Goal: Information Seeking & Learning: Find specific fact

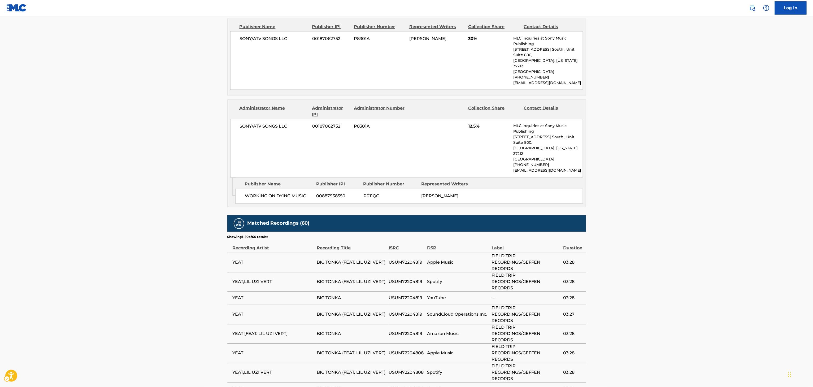
scroll to position [554, 0]
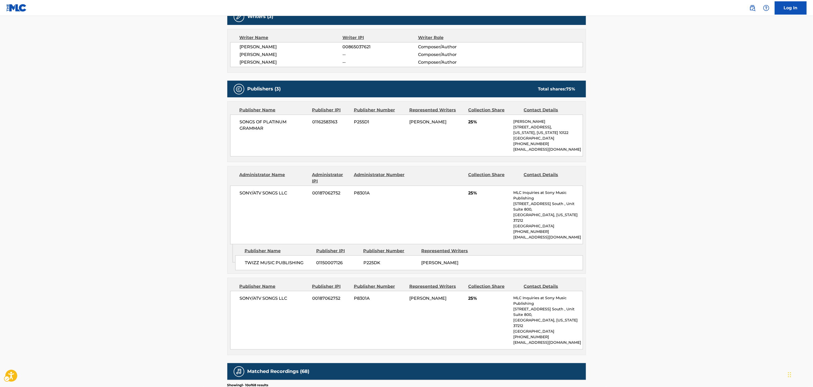
scroll to position [184, 0]
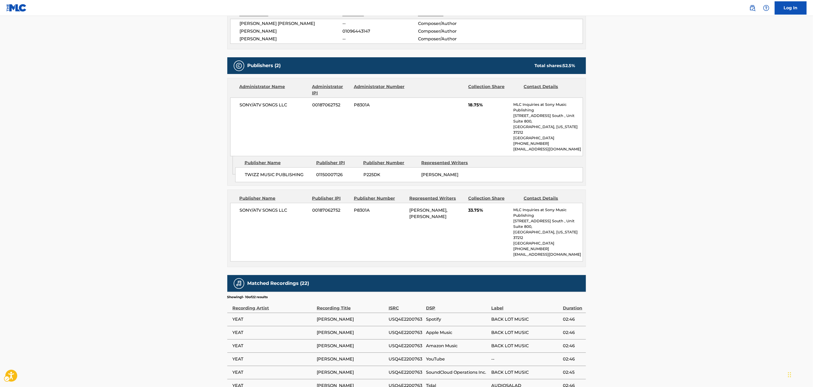
scroll to position [206, 0]
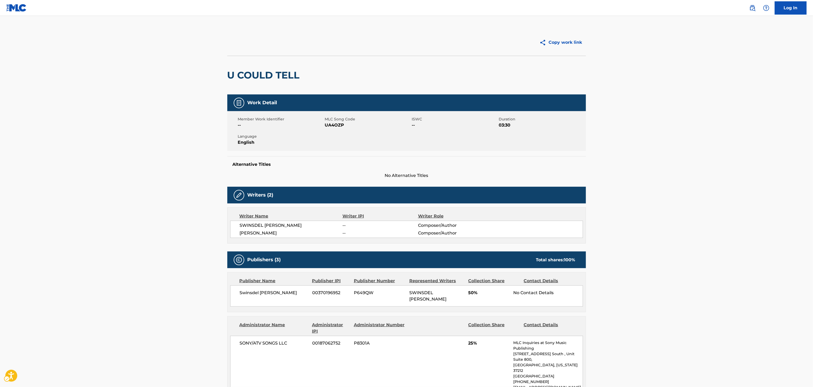
scroll to position [131, 0]
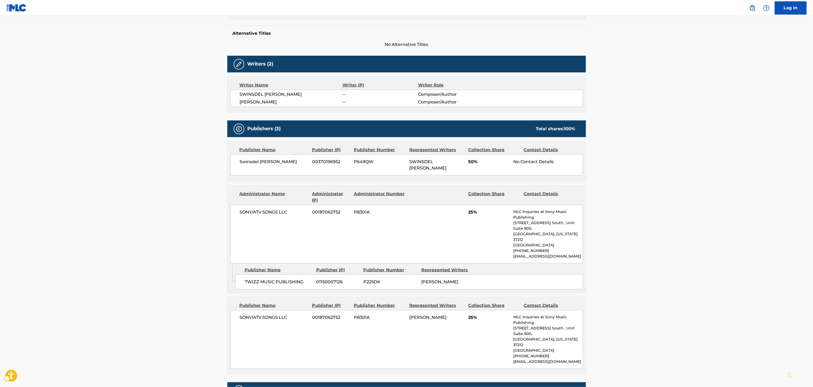
click at [257, 164] on span "Swinsdel Charles" at bounding box center [274, 162] width 69 height 6
copy div "Swinsdel Charles"
click at [748, 9] on link "Public Search" at bounding box center [753, 8] width 11 height 11
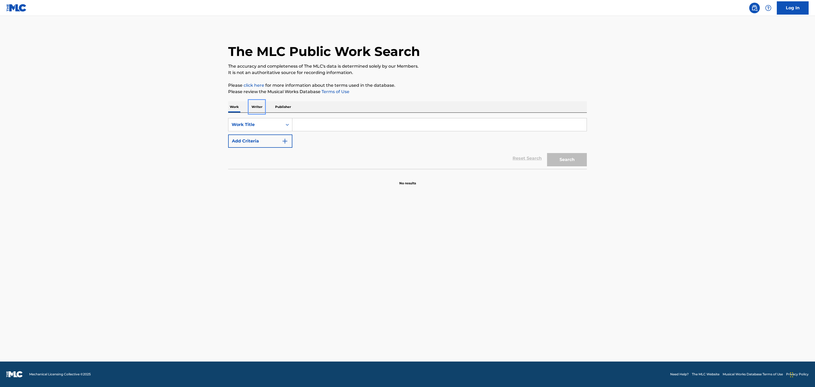
click at [256, 102] on p "Writer" at bounding box center [257, 106] width 14 height 11
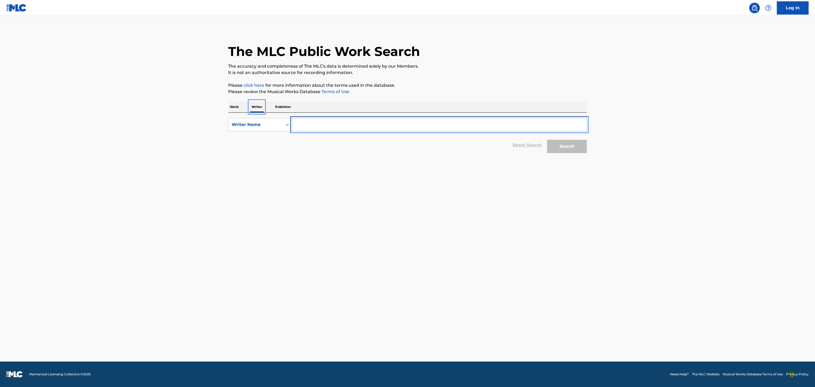
click at [324, 122] on input "Search Form" at bounding box center [439, 124] width 294 height 13
paste input "Swinsdel Charles"
type input "Swinsdel Charles"
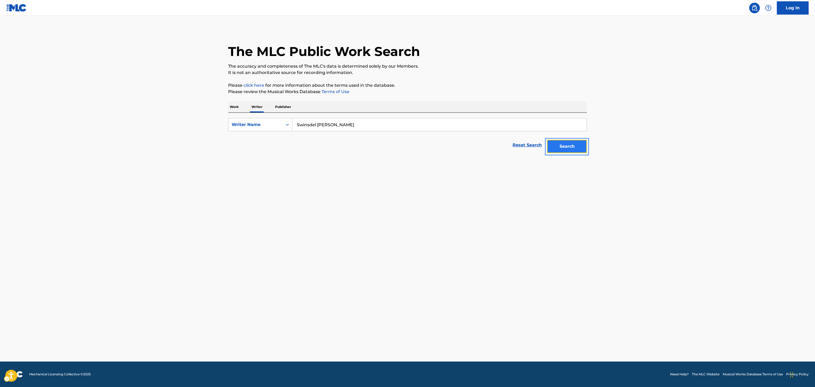
click at [559, 147] on button "Search" at bounding box center [567, 146] width 40 height 13
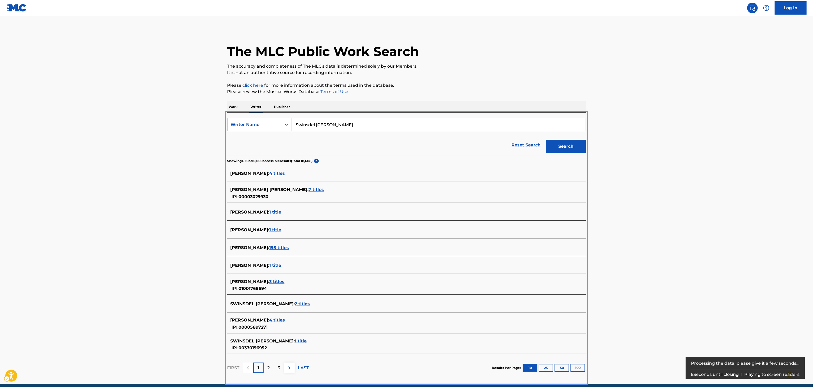
click at [275, 99] on div "The MLC Public Work Search The accuracy and completeness of The MLC's data is d…" at bounding box center [407, 205] width 372 height 352
click at [276, 104] on p "Publisher" at bounding box center [282, 106] width 19 height 11
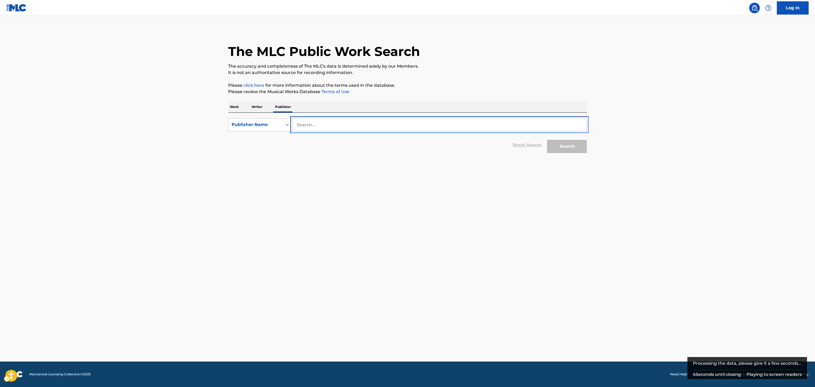
paste input "Swinsdel Charles"
type input "Swinsdel Charles"
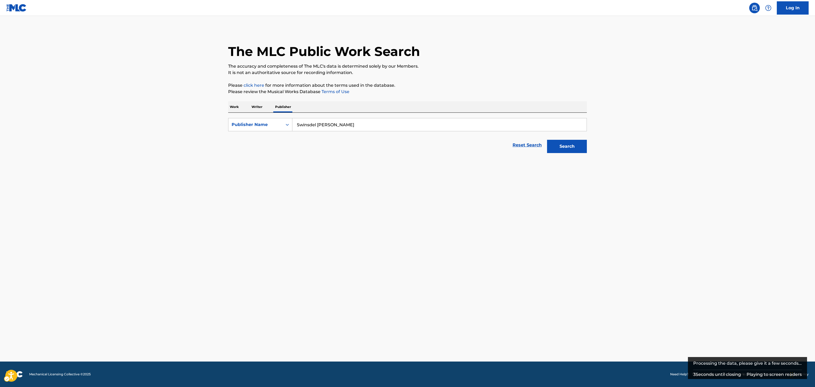
click at [588, 147] on div "The MLC Public Work Search The accuracy and completeness of The MLC's data is d…" at bounding box center [408, 92] width 372 height 127
click at [580, 151] on button "Search" at bounding box center [567, 146] width 40 height 13
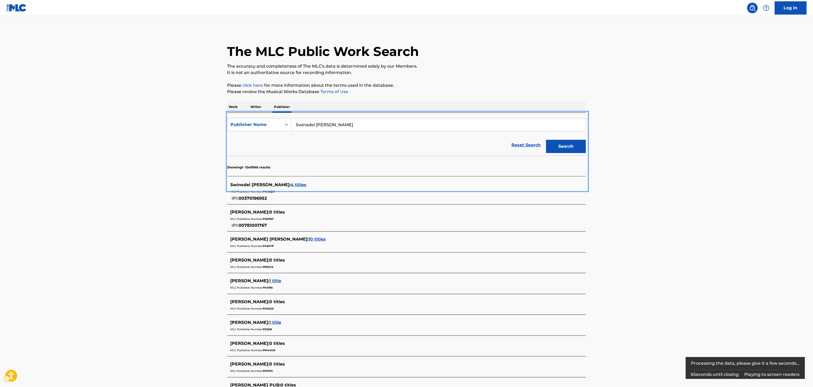
click at [291, 185] on span "4 titles" at bounding box center [299, 184] width 16 height 5
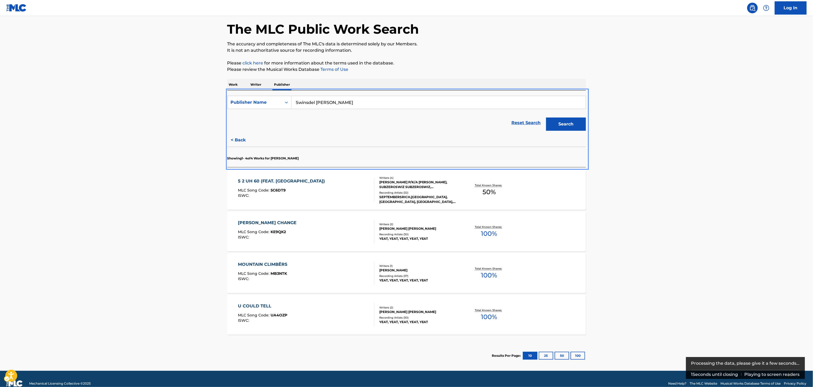
scroll to position [24, 0]
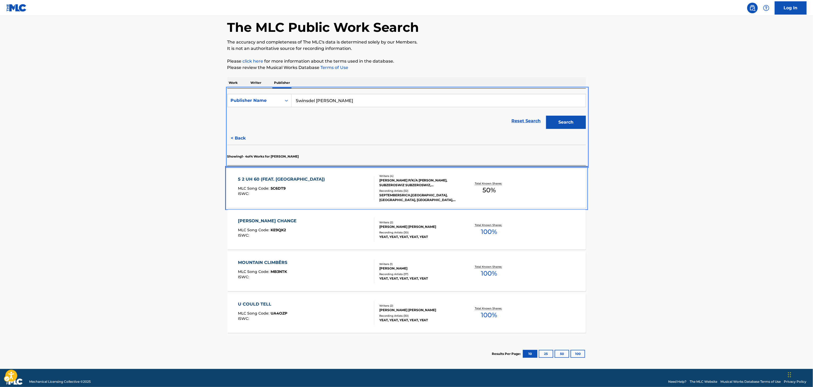
click at [426, 188] on div "Writers ( 4 ) MANISH PANGTI P/K/A MANISH, SUBZEROSWIZ SUBZEROSWIZ, NOAH SMITH, …" at bounding box center [416, 188] width 85 height 28
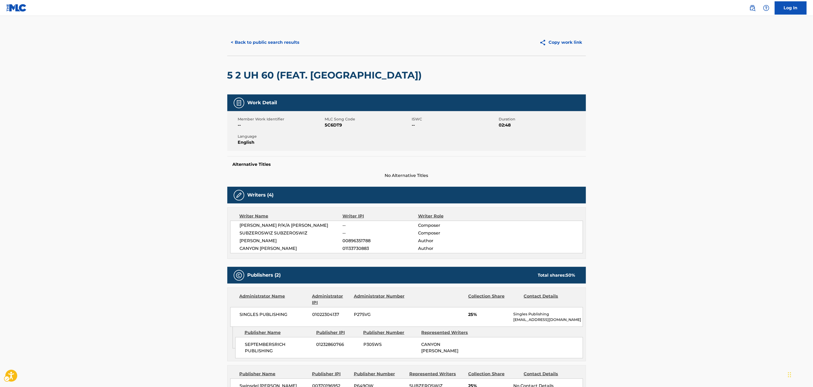
scroll to position [2, 0]
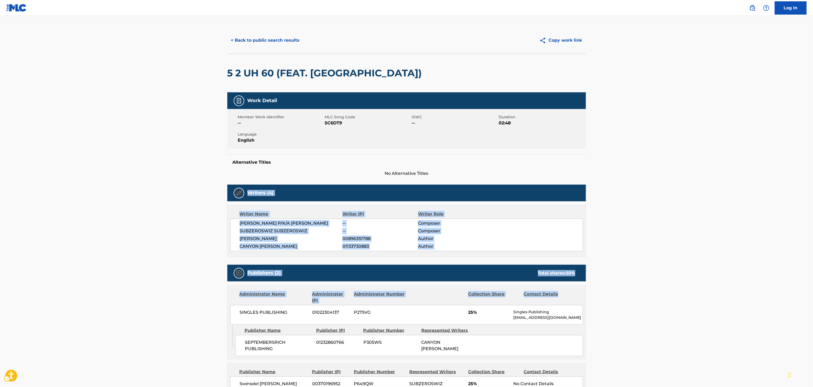
drag, startPoint x: 755, startPoint y: 232, endPoint x: 737, endPoint y: 412, distance: 180.6
click at [720, 291] on main "< Back to public search results Copy work link 5 2 UH 60 (FEAT. YEAT) Work Deta…" at bounding box center [406, 312] width 813 height 596
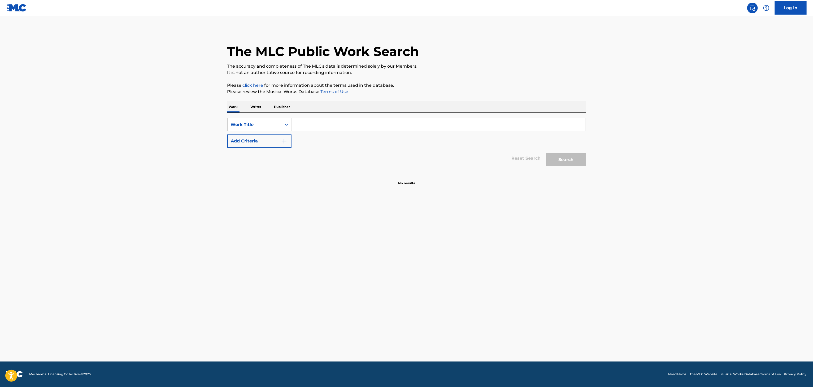
click at [334, 123] on input "Search Form" at bounding box center [439, 124] width 294 height 13
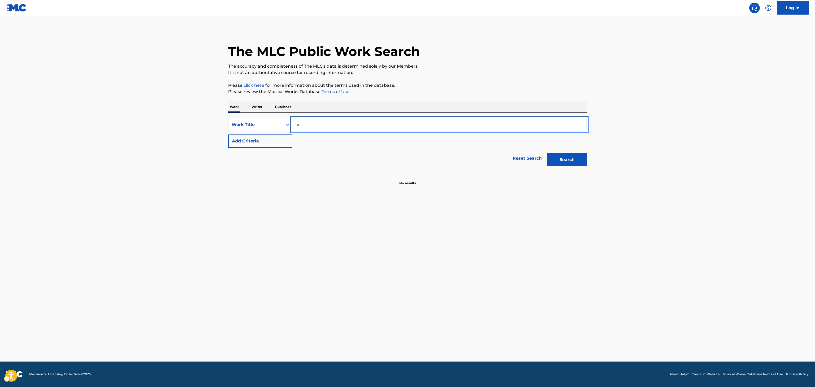
type input "a cold sunday"
click at [228, 135] on button "Add Criteria" at bounding box center [260, 141] width 64 height 13
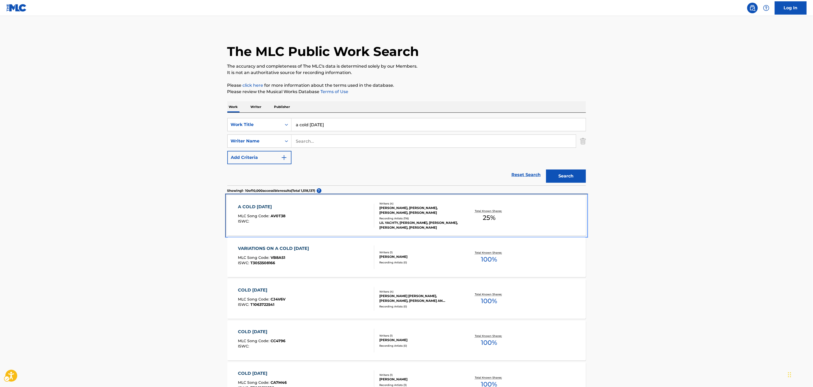
click at [456, 204] on div "Writers ( 4 )" at bounding box center [420, 204] width 80 height 4
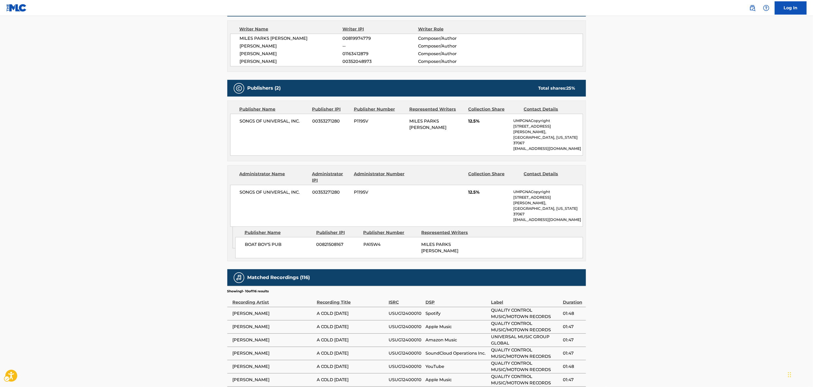
scroll to position [185, 0]
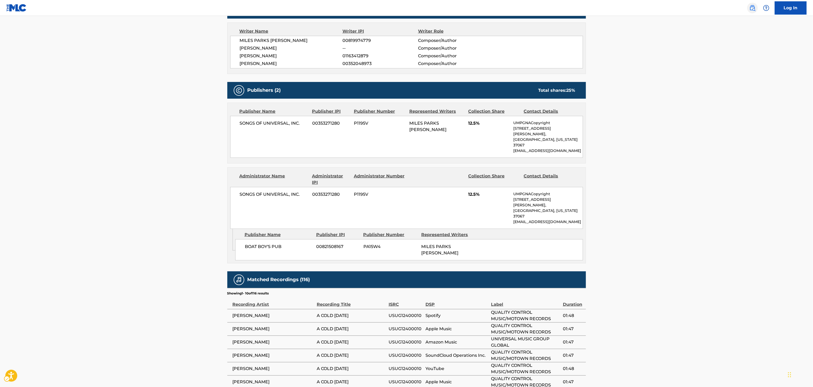
click at [747, 7] on div "Public Search Log In" at bounding box center [775, 7] width 63 height 13
click at [752, 8] on img "Page Menu" at bounding box center [753, 8] width 6 height 6
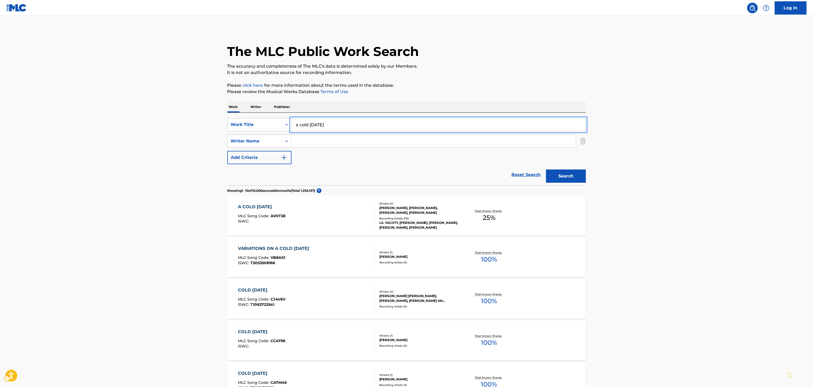
click at [420, 129] on input "a cold sunday" at bounding box center [439, 124] width 294 height 13
paste input "BREATHE ME"
type input "BREATHE ME"
drag, startPoint x: 445, startPoint y: 148, endPoint x: 448, endPoint y: 145, distance: 4.4
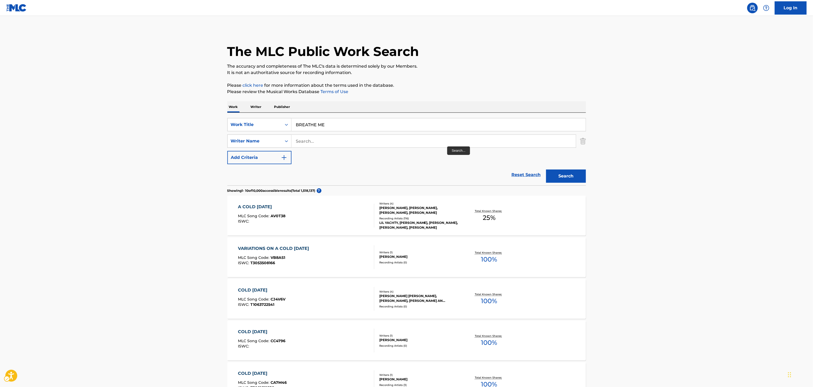
click at [448, 145] on div "Search Form" at bounding box center [434, 141] width 285 height 13
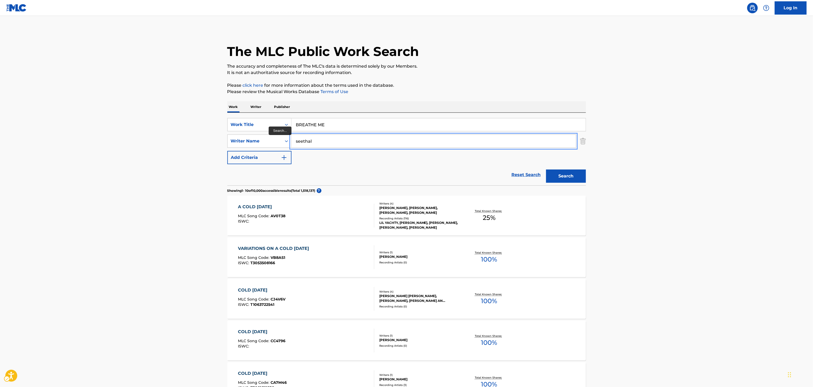
type input "seethal"
click at [546, 170] on button "Search" at bounding box center [566, 176] width 40 height 13
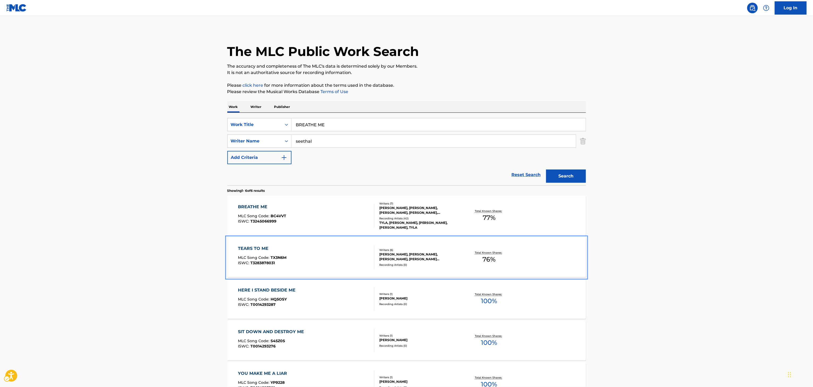
click at [498, 256] on div "Total Known Shares: 76 %" at bounding box center [490, 257] width 60 height 16
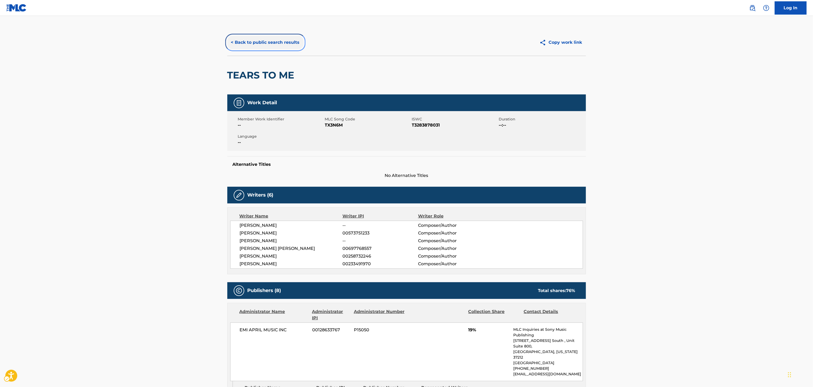
click at [250, 39] on button "< Back to public search results" at bounding box center [265, 42] width 76 height 13
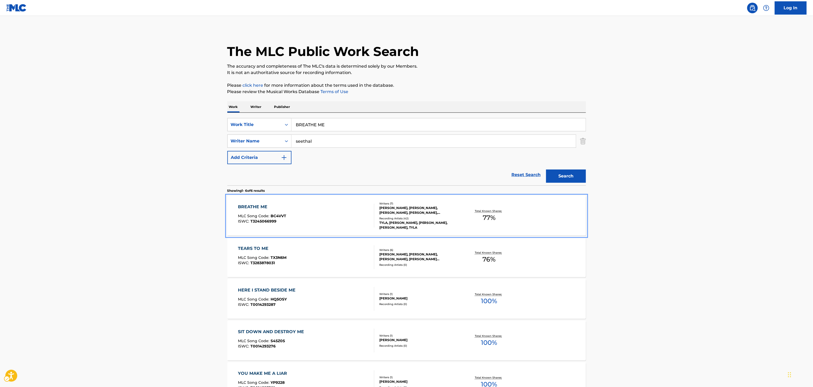
click at [489, 219] on span "77 %" at bounding box center [489, 218] width 13 height 10
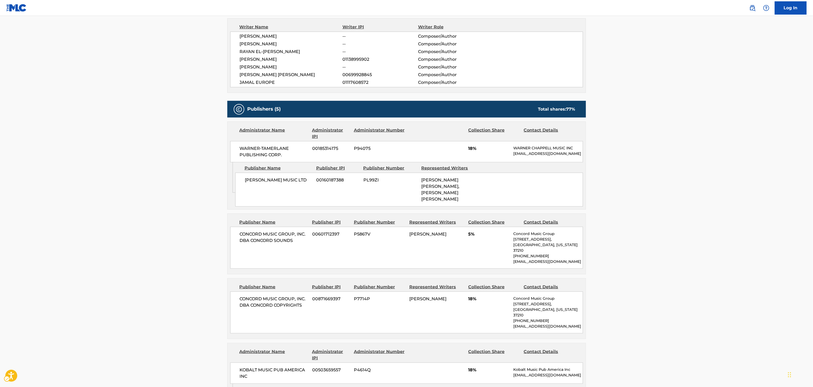
scroll to position [140, 0]
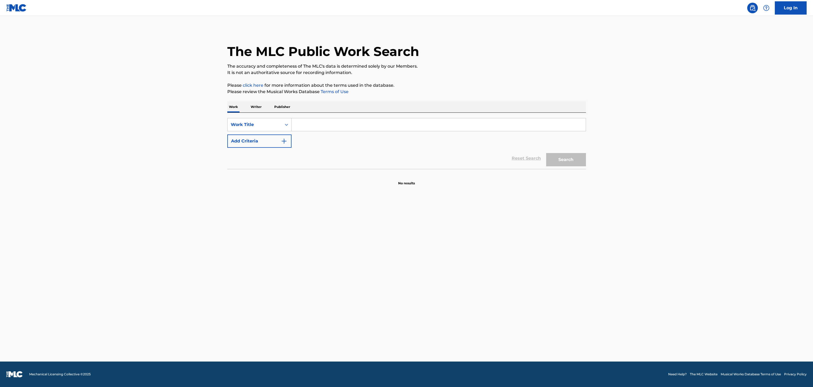
click at [400, 127] on input "Search Form" at bounding box center [439, 124] width 294 height 13
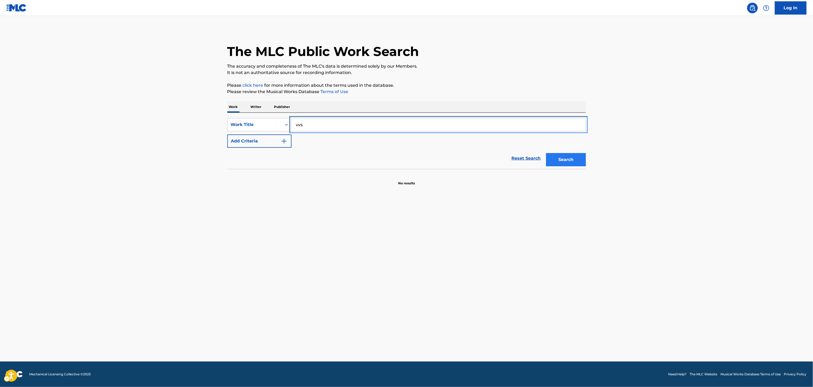
type input "vvs"
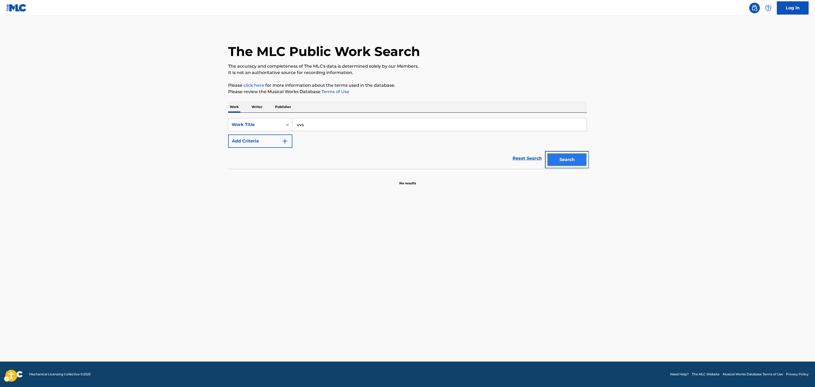
click at [552, 162] on button "Search" at bounding box center [567, 159] width 40 height 13
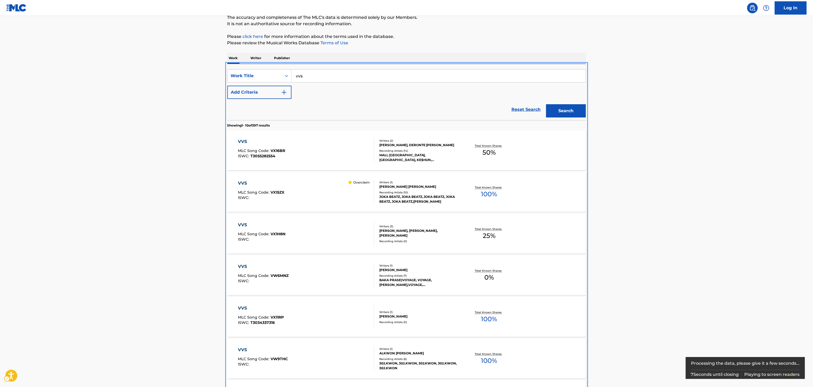
scroll to position [31, 0]
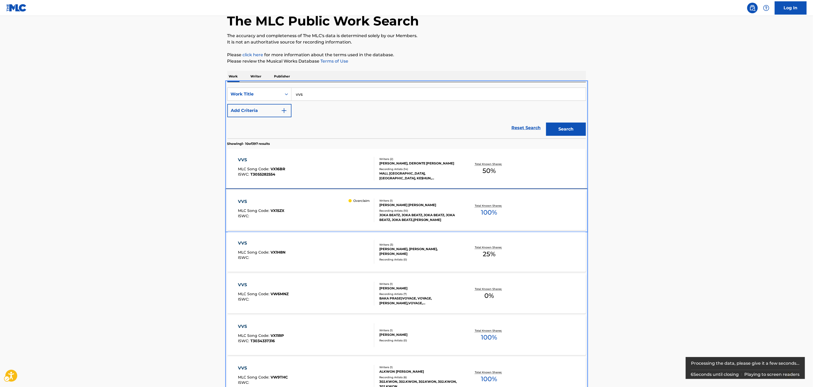
click at [483, 207] on p "Total Known Shares:" at bounding box center [489, 206] width 28 height 4
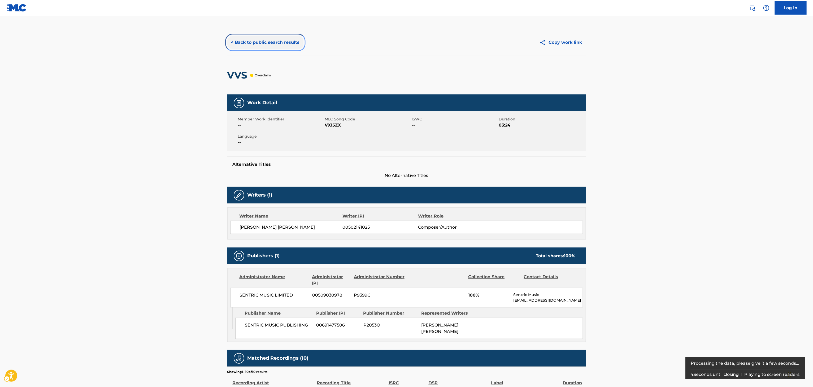
click at [261, 47] on button "< Back to public search results" at bounding box center [265, 42] width 76 height 13
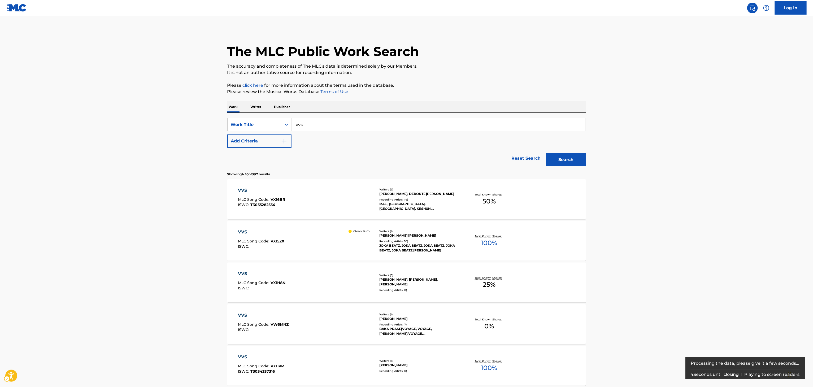
scroll to position [31, 0]
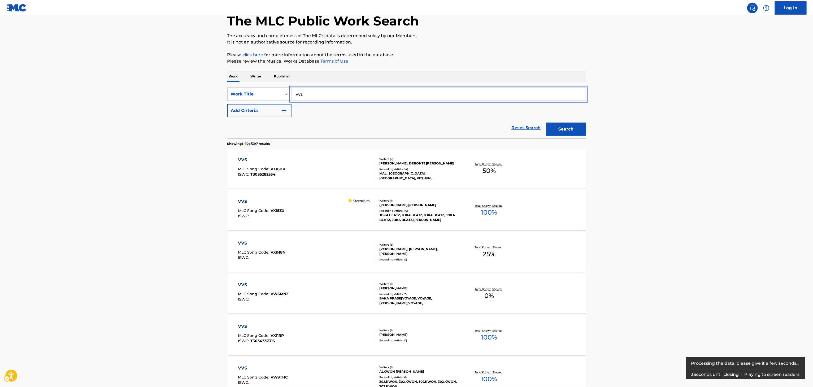
click at [349, 94] on input "vvs" at bounding box center [439, 94] width 294 height 13
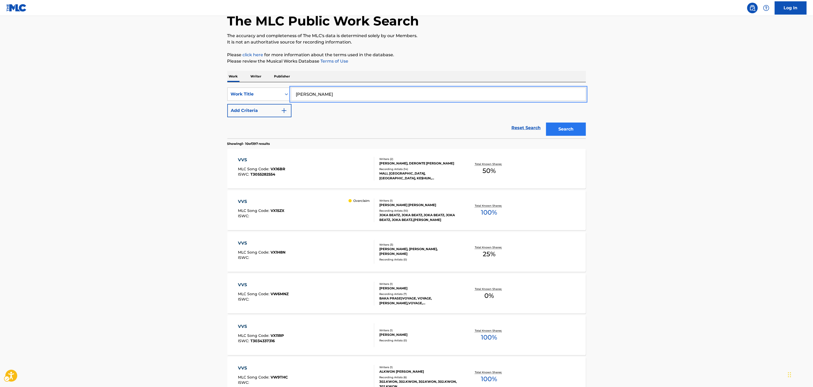
type input "[PERSON_NAME]"
click at [571, 130] on button "Search" at bounding box center [566, 129] width 40 height 13
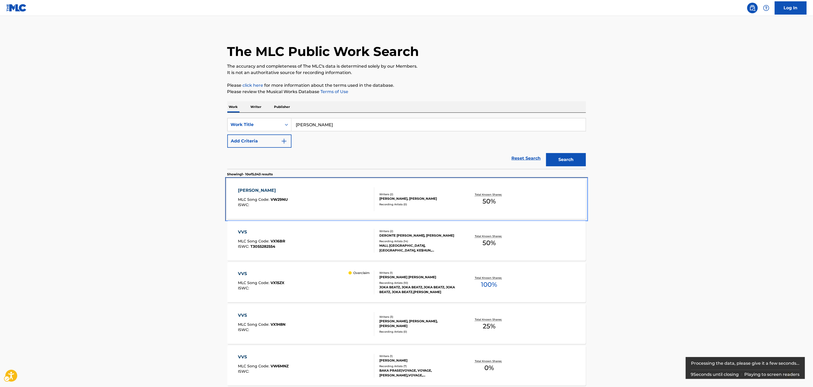
click at [384, 211] on div "[PERSON_NAME] MLC Song Code : VW29NU ISWC : Writers ( 2 ) [PERSON_NAME], [PERSO…" at bounding box center [406, 199] width 359 height 40
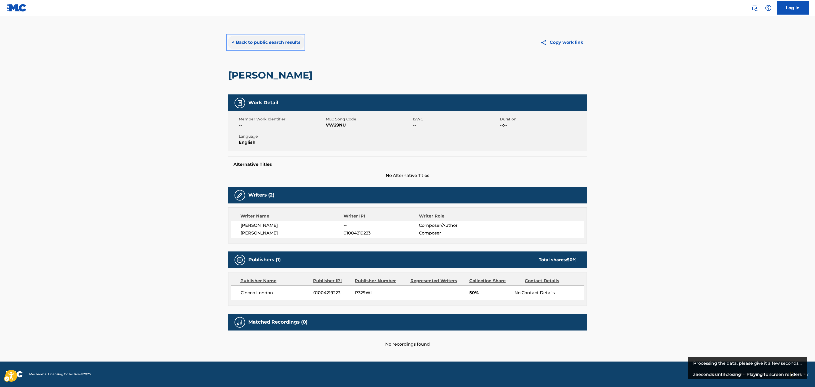
click at [273, 47] on button "< Back to public search results" at bounding box center [266, 42] width 76 height 13
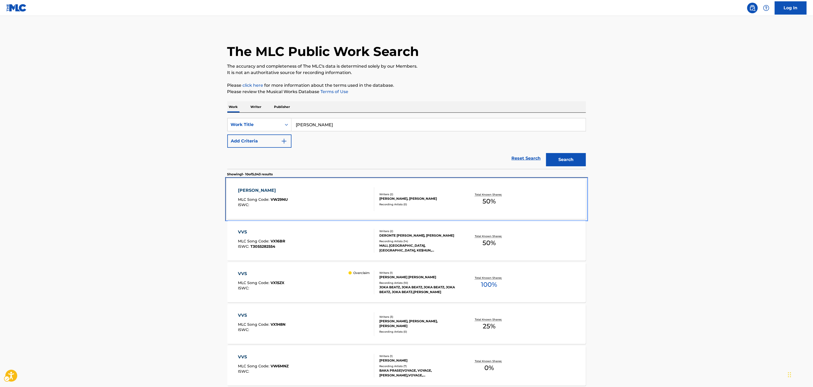
click at [435, 210] on div "VVS VALENTINE MLC Song Code : VW29NU ISWC : Writers ( 2 ) BOBBY SANDIMANIE III,…" at bounding box center [406, 199] width 359 height 40
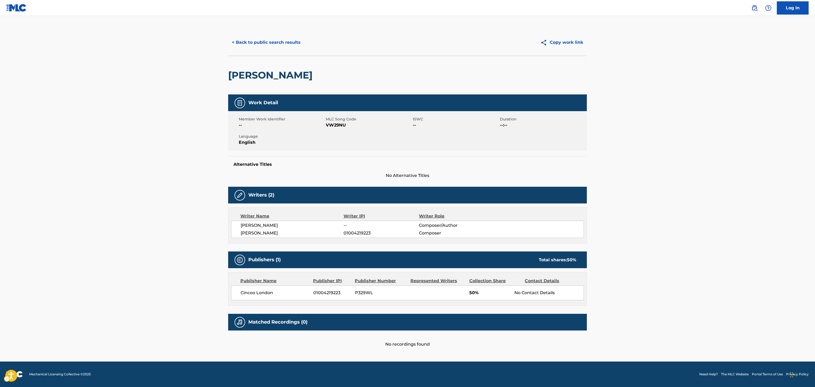
click at [276, 77] on h2 "VVS VALENTINE" at bounding box center [271, 75] width 87 height 12
copy div "VVS VALENTINE"
click at [276, 77] on h2 "VVS VALENTINE" at bounding box center [271, 75] width 87 height 12
click at [236, 39] on button "< Back to public search results" at bounding box center [266, 42] width 76 height 13
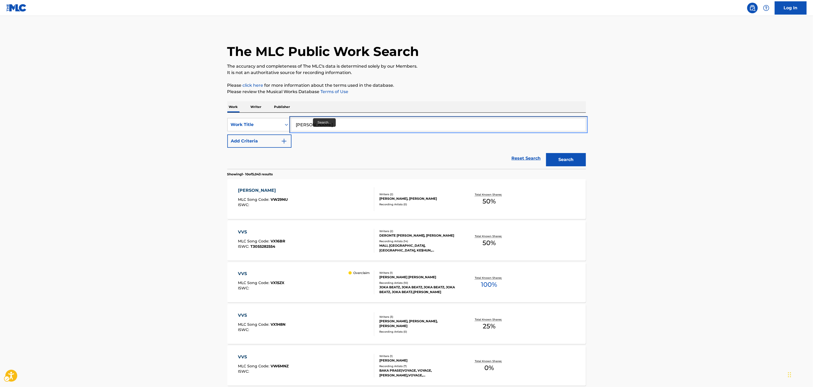
click at [313, 122] on input "vvs valentine" at bounding box center [439, 124] width 294 height 13
click at [313, 122] on input "c" at bounding box center [439, 124] width 294 height 13
click at [313, 122] on input "csa" at bounding box center [439, 124] width 294 height 13
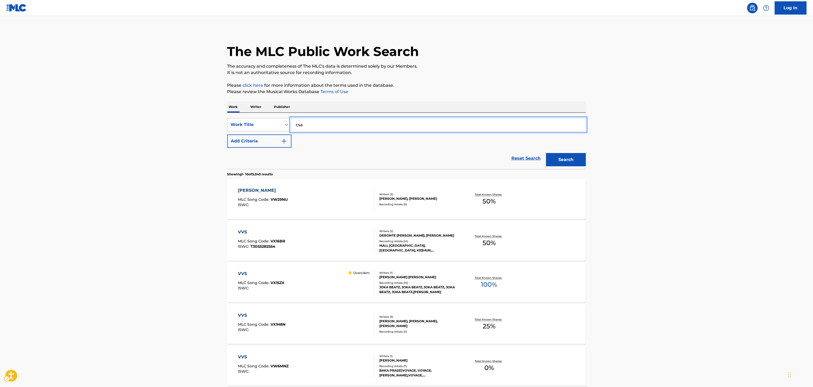
click at [313, 122] on input "csa" at bounding box center [439, 124] width 294 height 13
click at [313, 122] on input "c" at bounding box center [439, 124] width 294 height 13
type input "cannonball"
click at [263, 147] on button "Add Criteria" at bounding box center [259, 141] width 64 height 13
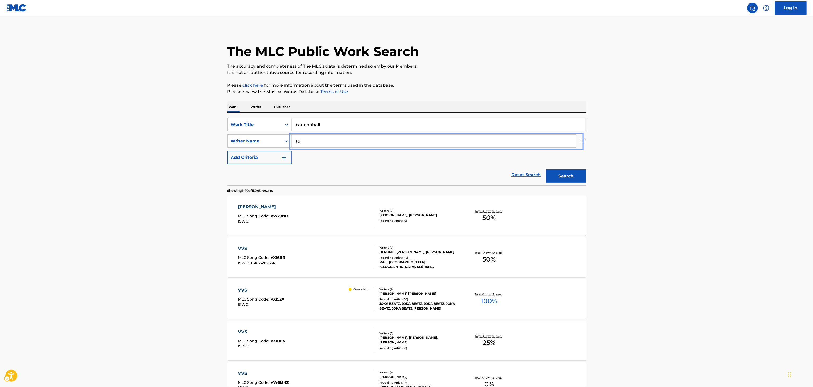
type input "TOLIVER"
drag, startPoint x: 570, startPoint y: 184, endPoint x: 571, endPoint y: 176, distance: 8.1
click at [569, 181] on div "Search" at bounding box center [565, 174] width 42 height 21
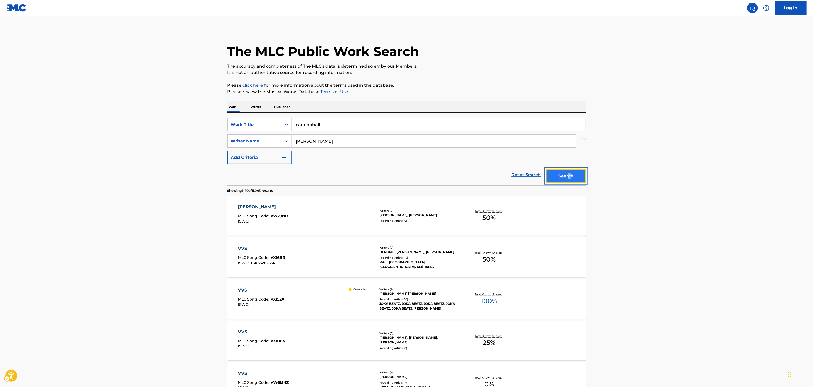
click at [571, 176] on button "Search" at bounding box center [566, 176] width 40 height 13
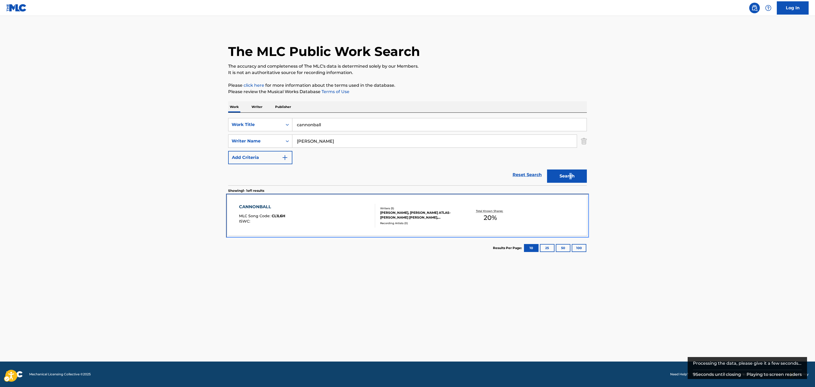
click at [512, 213] on div "Total Known Shares: 20 %" at bounding box center [490, 216] width 60 height 16
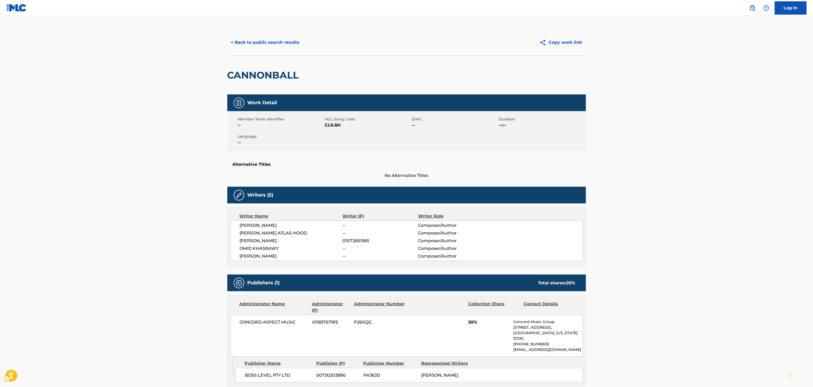
click at [274, 71] on h2 "CANNONBALL" at bounding box center [264, 75] width 74 height 12
copy div "CANNONBALL"
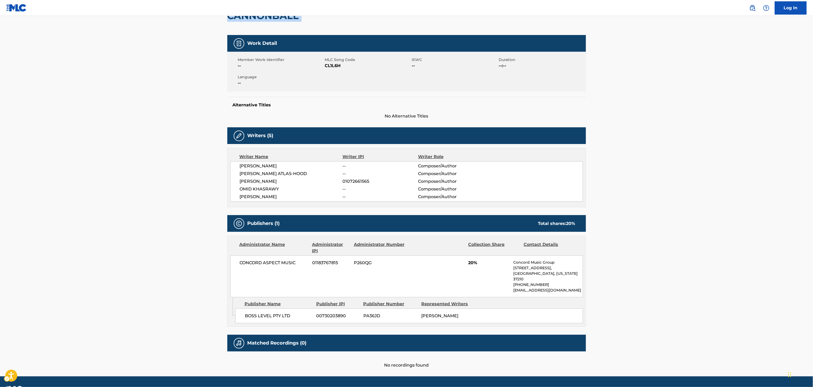
scroll to position [70, 0]
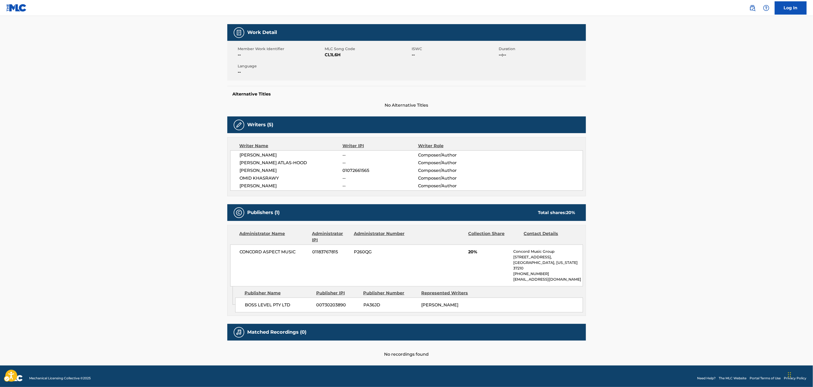
click at [445, 298] on div "BOSS LEVEL PTY LTD 00730203890 PA36JD JOSIAH RAMEL" at bounding box center [409, 305] width 348 height 15
click at [759, 7] on div "Public Search Log In" at bounding box center [775, 7] width 63 height 13
click at [757, 6] on link "Public Search" at bounding box center [753, 8] width 11 height 11
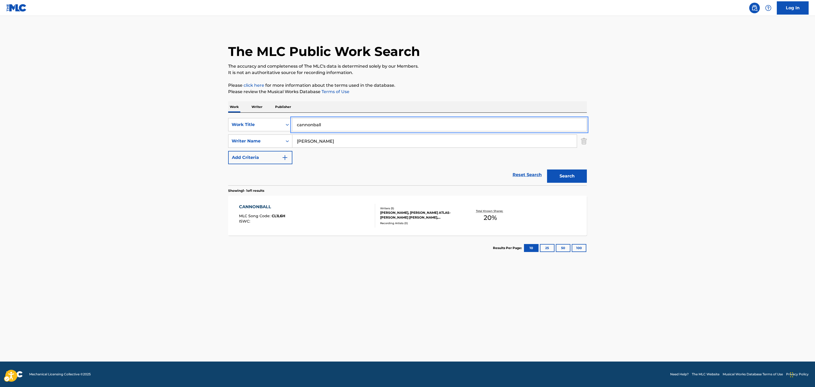
click at [501, 125] on input "cannonball" at bounding box center [439, 124] width 294 height 13
type input "fall"
click at [281, 77] on div "The MLC Public Work Search The accuracy and completeness of The MLC's data is d…" at bounding box center [408, 144] width 372 height 231
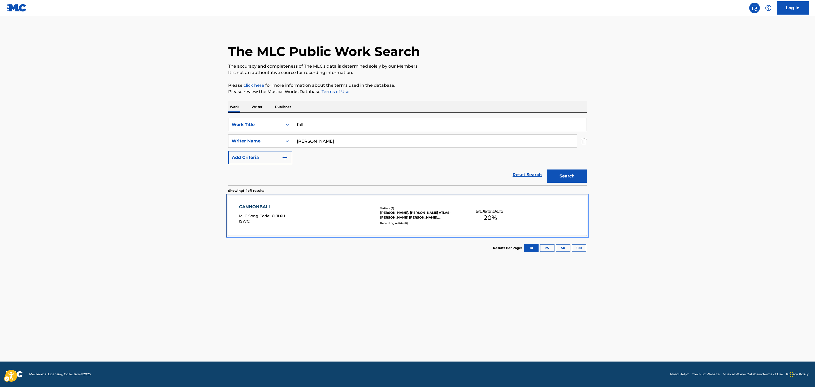
click at [382, 216] on div "DEREK ANDERSON, EVAN KOBE ATLAS-HOOD, CALEB TOLIVER, OMID KHASRAWY, JOSIAH RAMEL" at bounding box center [420, 215] width 80 height 10
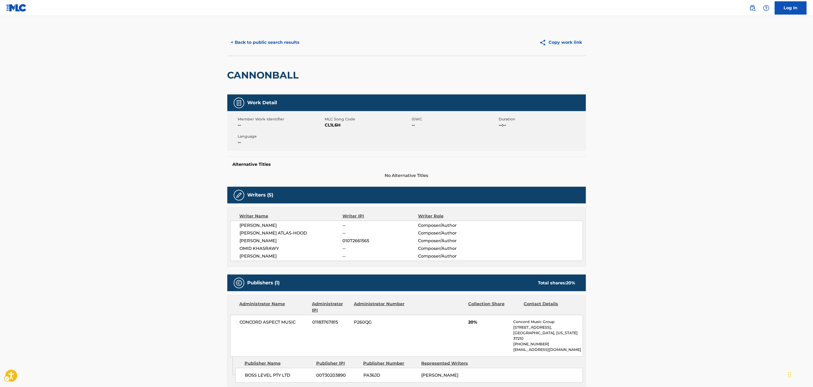
click at [274, 35] on div "< Back to public search results Copy work link" at bounding box center [406, 42] width 359 height 27
click at [277, 42] on button "< Back to public search results" at bounding box center [265, 42] width 76 height 13
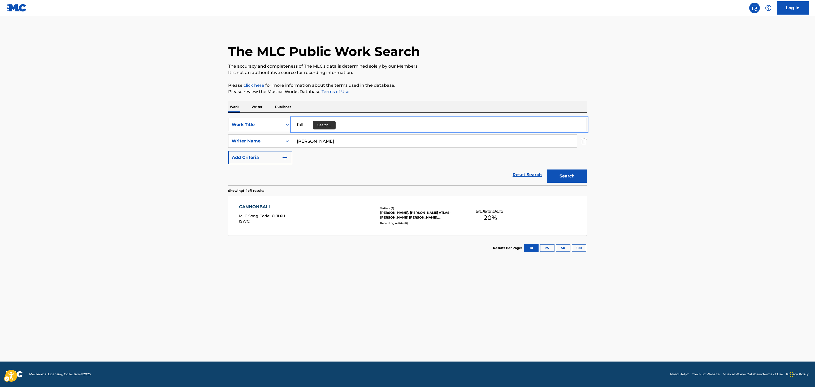
click at [313, 124] on input "fall" at bounding box center [439, 124] width 294 height 13
type input "fall back"
click at [547, 170] on button "Search" at bounding box center [567, 176] width 40 height 13
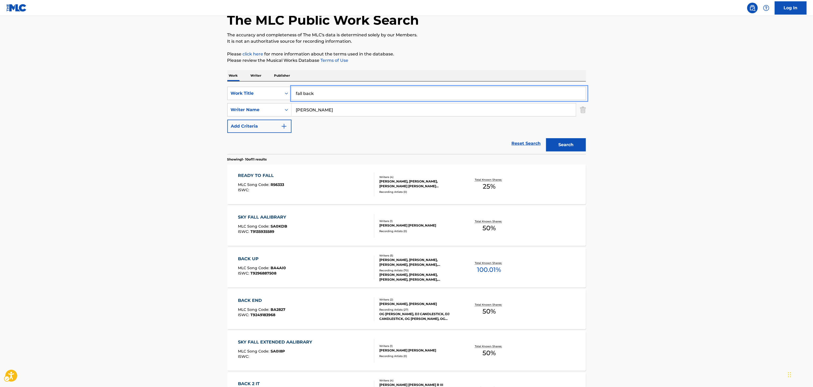
scroll to position [33, 0]
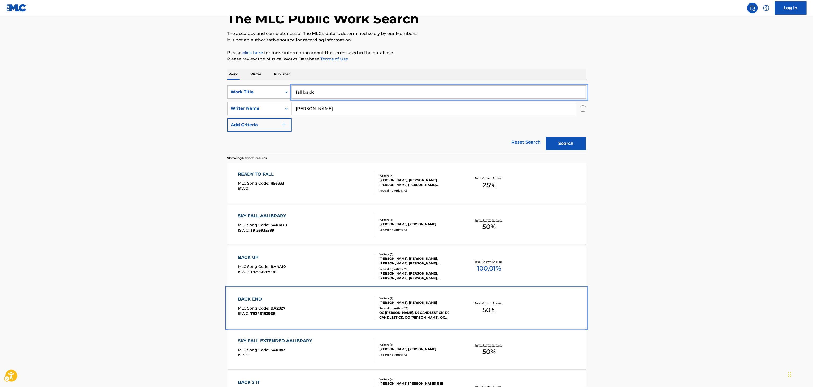
click at [387, 311] on div "OG RON C, DJ CANDLESTICK, DJ CANDLESTICK, OG RON C, OG RON C, OG RON C, DON TOL…" at bounding box center [420, 316] width 80 height 10
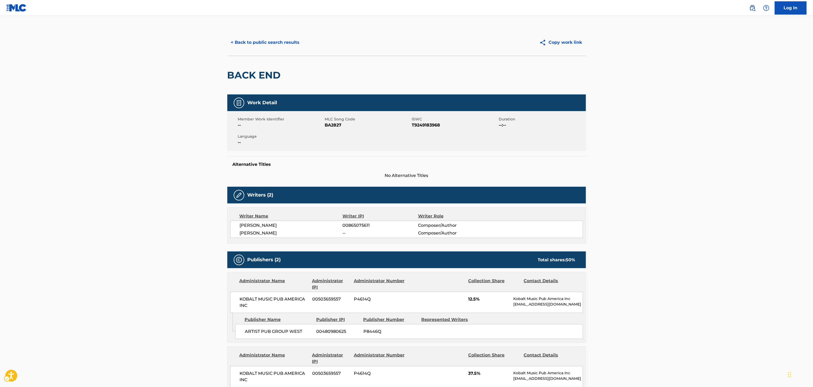
scroll to position [228, 0]
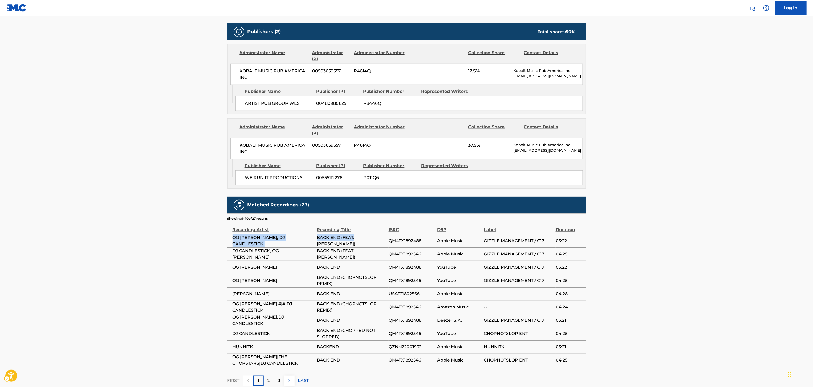
drag, startPoint x: 355, startPoint y: 243, endPoint x: 241, endPoint y: 242, distance: 113.9
click at [233, 244] on tr "OG RON C, DJ CANDLESTICK BACK END (FEAT. DON TOLIVER) QM4TX1892488 Apple Music …" at bounding box center [406, 240] width 359 height 13
drag, startPoint x: 241, startPoint y: 242, endPoint x: 243, endPoint y: 243, distance: 3.0
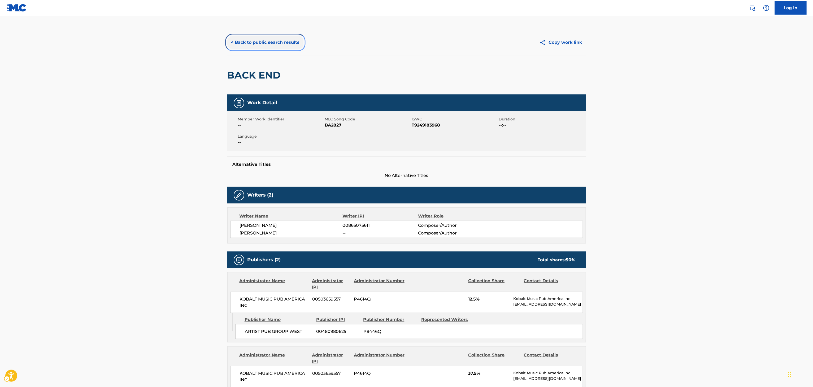
click at [285, 41] on button "< Back to public search results" at bounding box center [265, 42] width 76 height 13
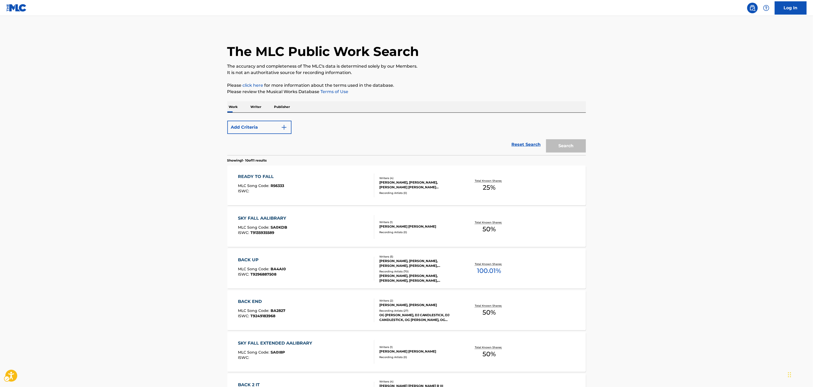
scroll to position [33, 0]
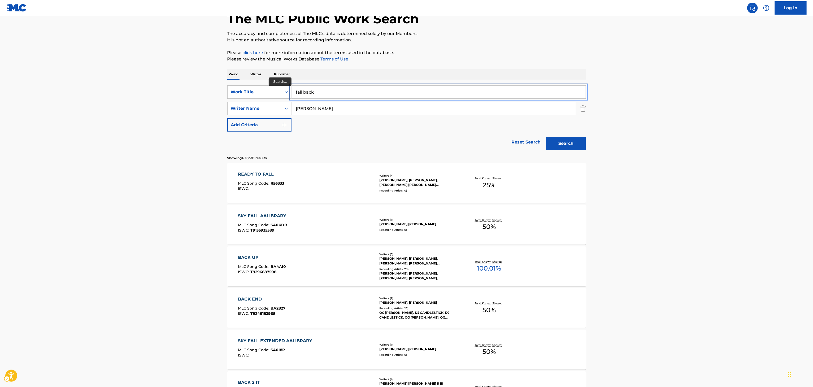
click at [328, 92] on input "fall back" at bounding box center [439, 92] width 294 height 13
click at [48, 73] on main "The MLC Public Work Search The accuracy and completeness of The MLC's data is d…" at bounding box center [406, 295] width 813 height 625
click at [121, 71] on main "The MLC Public Work Search The accuracy and completeness of The MLC's data is d…" at bounding box center [406, 295] width 813 height 625
click at [377, 87] on input "fa" at bounding box center [439, 92] width 294 height 13
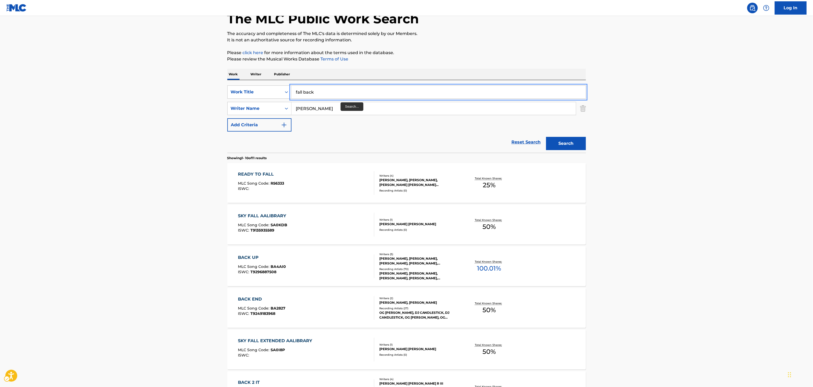
type input "fall back"
click at [333, 107] on input "TOLIVER" at bounding box center [434, 108] width 285 height 13
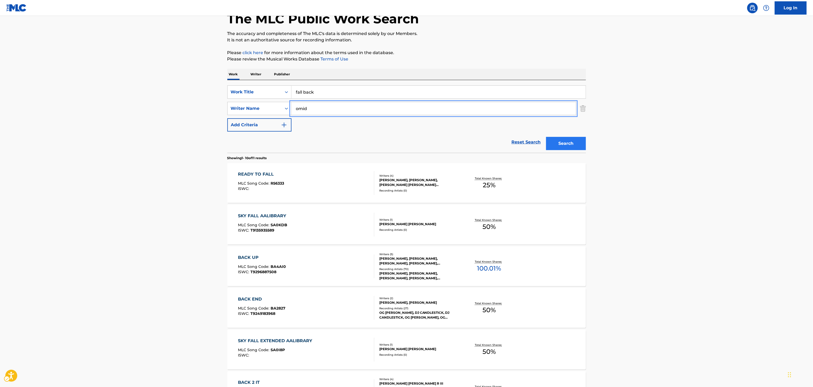
type input "omid"
click at [553, 143] on button "Search" at bounding box center [566, 143] width 40 height 13
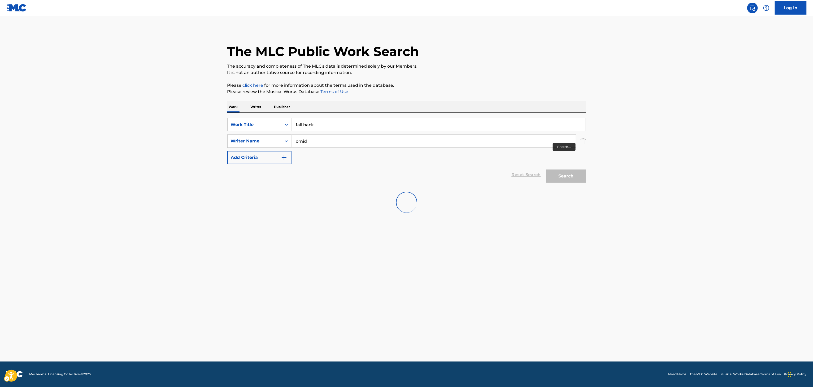
scroll to position [0, 0]
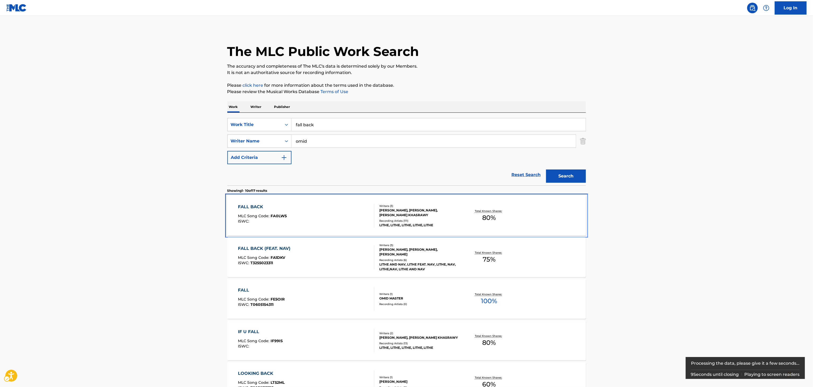
click at [494, 222] on span "80 %" at bounding box center [490, 218] width 14 height 10
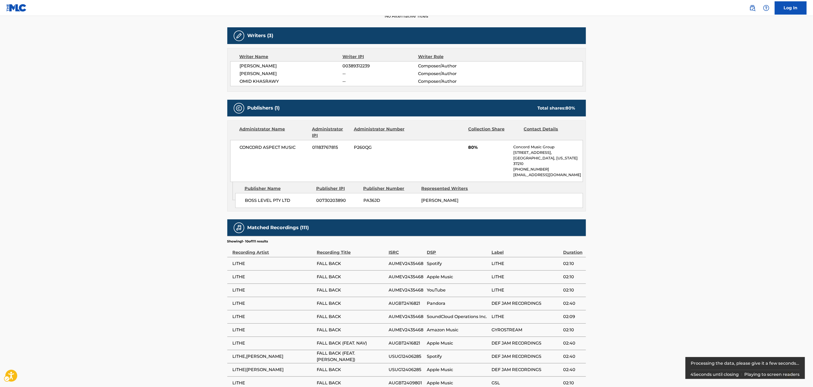
scroll to position [162, 0]
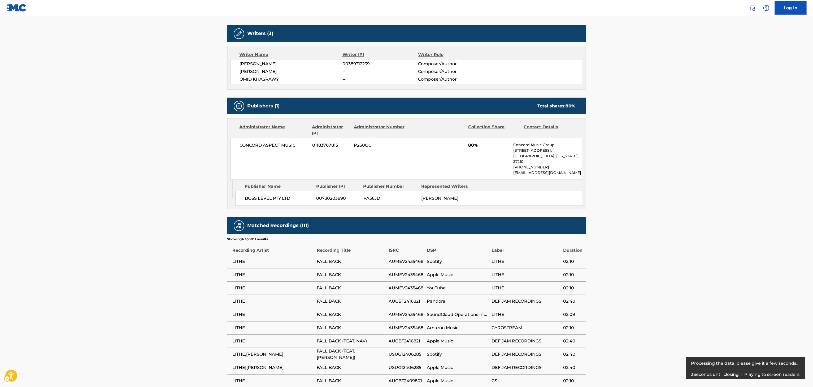
click at [244, 78] on span "OMID KHASRAWY" at bounding box center [291, 79] width 103 height 6
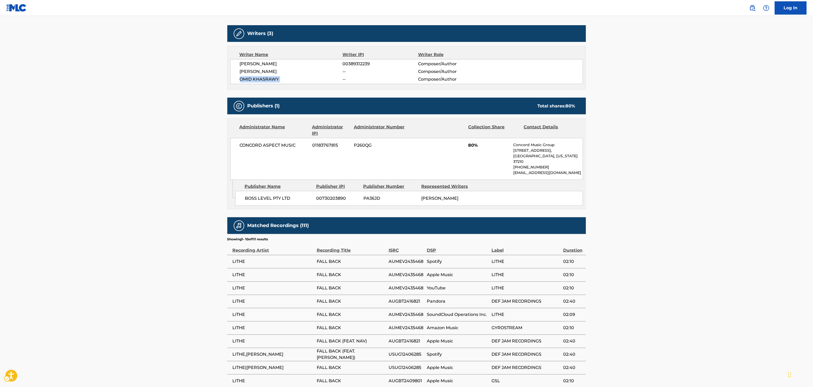
click at [273, 78] on span "OMID KHASRAWY" at bounding box center [291, 79] width 103 height 6
drag, startPoint x: 273, startPoint y: 78, endPoint x: 234, endPoint y: 79, distance: 38.5
click at [234, 79] on div "LIL TJAY 00389312239 Composer/Author JOSIAH RAMEL -- Composer/Author OMID KHASR…" at bounding box center [406, 71] width 353 height 25
click at [266, 88] on div "Writer Name Writer IPI Writer Role LIL TJAY 00389312239 Composer/Author JOSIAH …" at bounding box center [406, 68] width 359 height 44
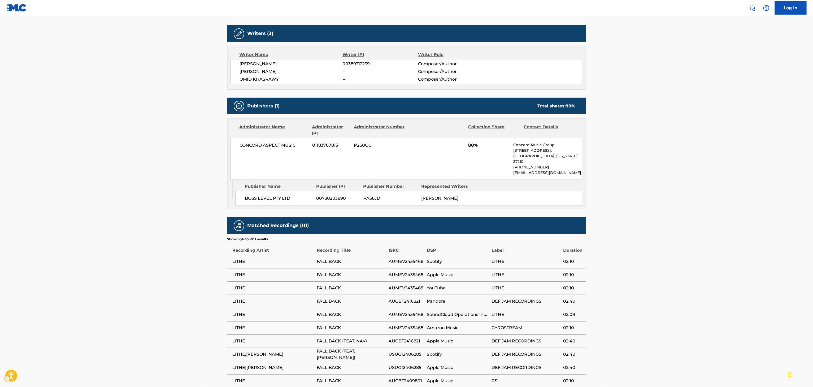
click at [269, 79] on span "OMID KHASRAWY" at bounding box center [291, 79] width 103 height 6
copy span "KHASRAWY"
click at [334, 259] on span "FALL BACK" at bounding box center [351, 262] width 69 height 6
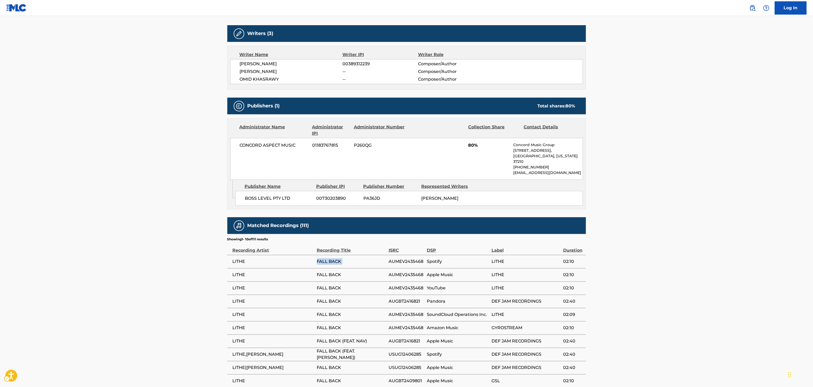
copy div "FALL BACK"
click at [334, 259] on span "FALL BACK" at bounding box center [351, 262] width 69 height 6
click at [266, 79] on span "OMID KHASRAWY" at bounding box center [291, 79] width 103 height 6
copy span "KHASRAWY"
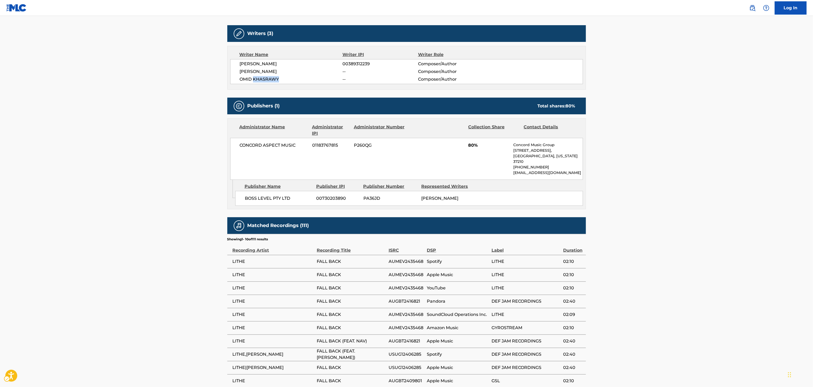
click at [266, 84] on div "LIL TJAY 00389312239 Composer/Author JOSIAH RAMEL -- Composer/Author OMID KHASR…" at bounding box center [406, 71] width 353 height 25
click at [754, 11] on link "Public Search" at bounding box center [753, 8] width 11 height 11
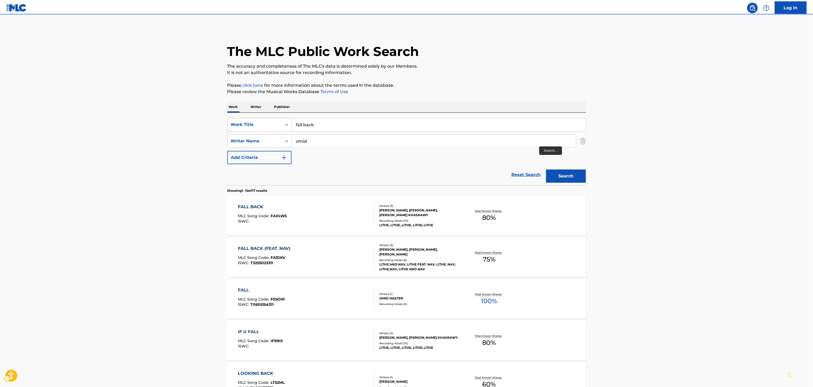
scroll to position [16, 0]
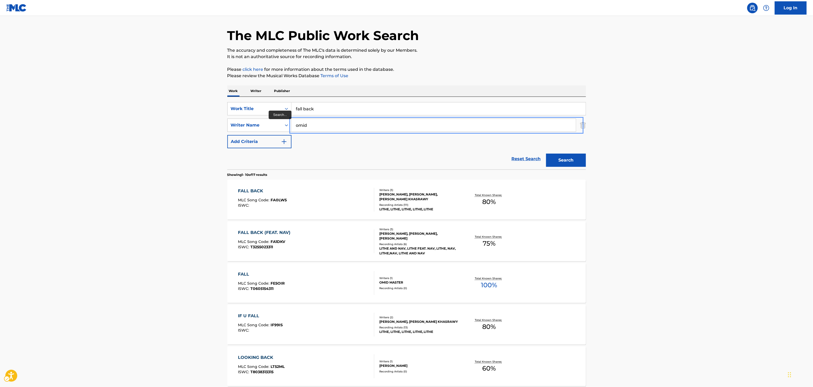
click at [540, 130] on input "omid" at bounding box center [434, 125] width 285 height 13
click at [540, 124] on input "omid" at bounding box center [434, 125] width 285 height 13
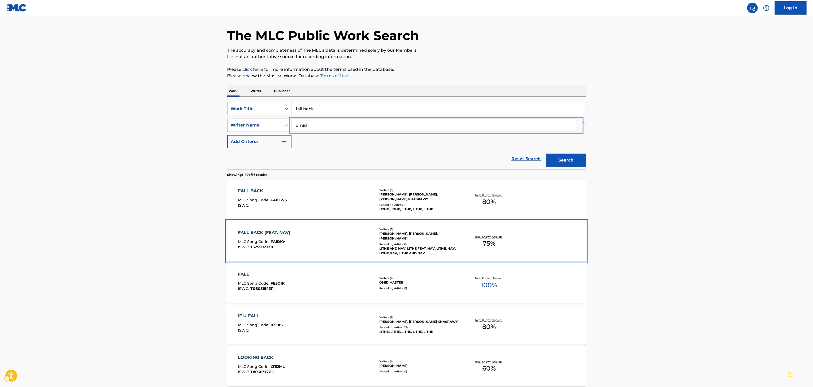
click at [462, 243] on div "Total Known Shares: 75 %" at bounding box center [490, 242] width 60 height 16
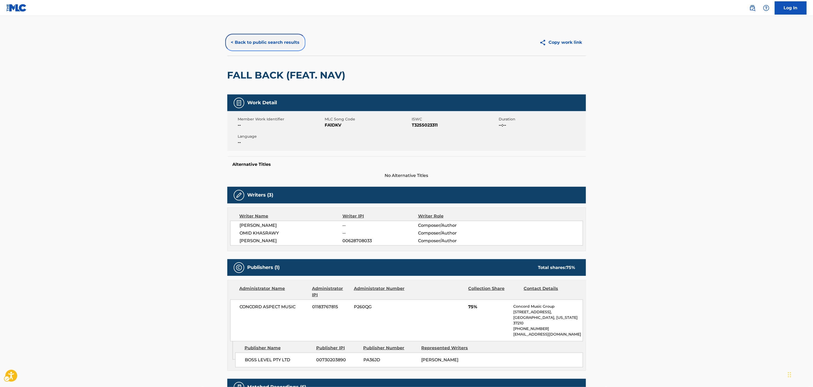
click at [253, 45] on button "< Back to public search results" at bounding box center [265, 42] width 76 height 13
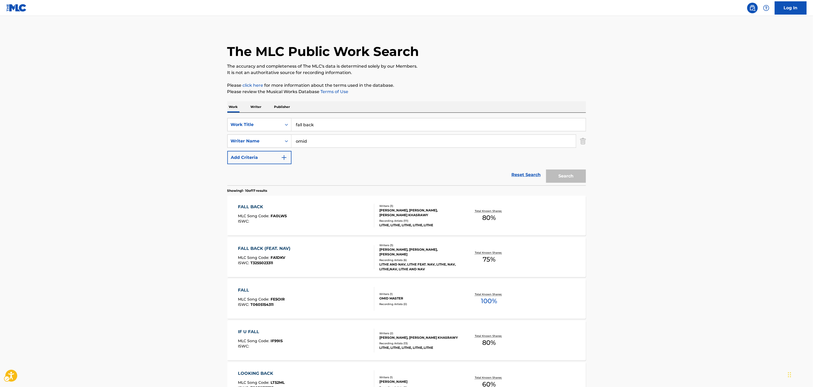
scroll to position [16, 0]
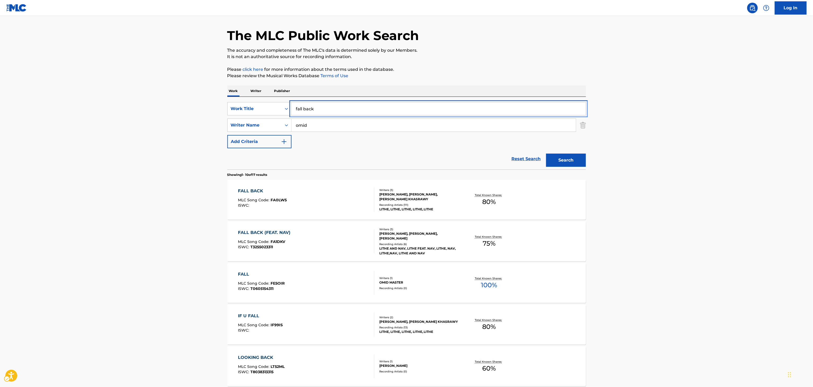
click at [350, 104] on input "fall back" at bounding box center [439, 108] width 294 height 13
type input "100 rounds"
click at [546, 154] on button "Search" at bounding box center [566, 160] width 40 height 13
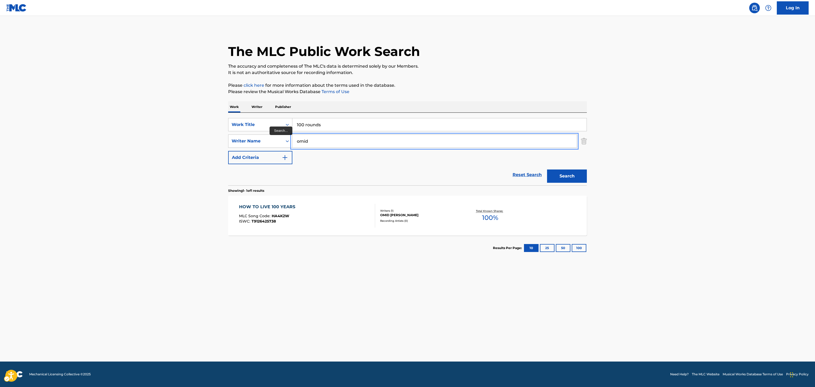
click at [342, 143] on input "omid" at bounding box center [434, 141] width 285 height 13
type input "tommy"
click at [547, 170] on button "Search" at bounding box center [567, 176] width 40 height 13
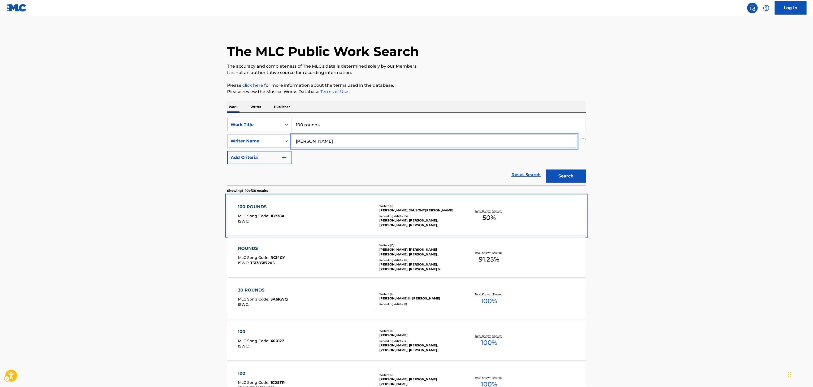
click at [451, 221] on div "FRVRFRIDAY, FRVRFRIDAY, FRVRFRIDAY, FRVRFRIDAY, FRVRFRIDAY" at bounding box center [420, 223] width 80 height 10
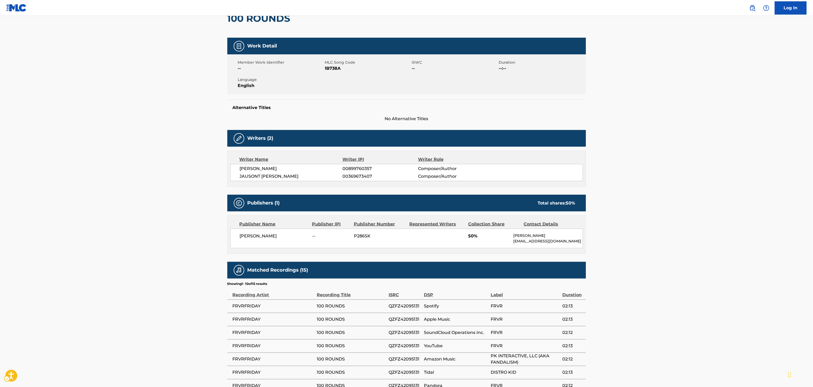
scroll to position [126, 0]
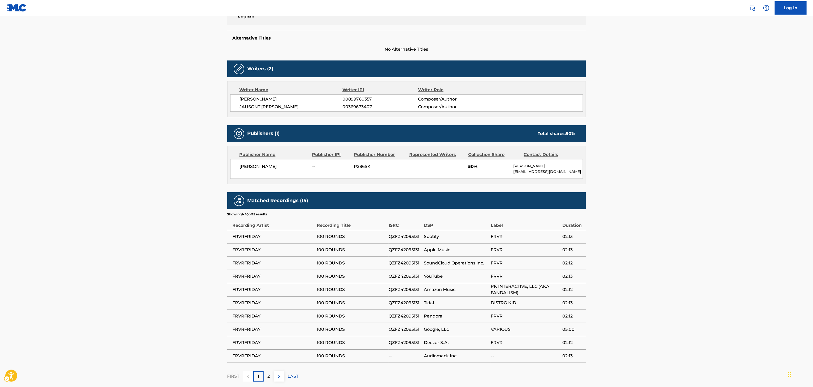
click at [261, 107] on span "JAUSONT DAVID" at bounding box center [291, 107] width 103 height 6
click at [265, 99] on span "TOMMY RUHINGUBUGI" at bounding box center [291, 99] width 103 height 6
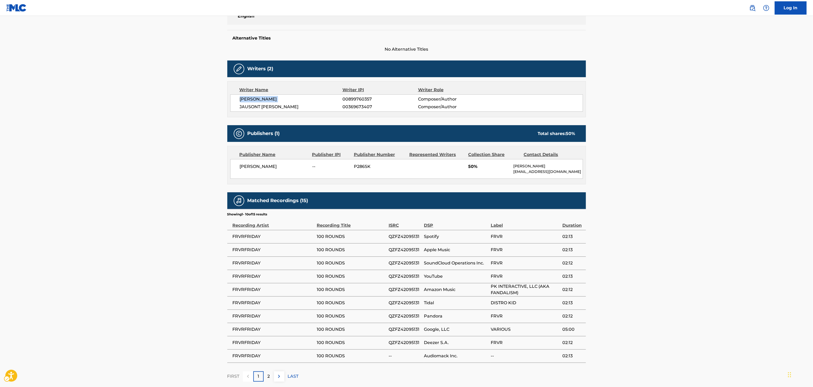
click at [265, 99] on span "TOMMY RUHINGUBUGI" at bounding box center [291, 99] width 103 height 6
drag, startPoint x: 357, startPoint y: 244, endPoint x: 238, endPoint y: 250, distance: 119.3
click at [238, 250] on tbody "FRVRFRIDAY 100 ROUNDS QZFZ42095131 Spotify FRVR 02:13 FRVRFRIDAY 100 ROUNDS QZF…" at bounding box center [406, 296] width 359 height 133
click at [239, 240] on span "FRVRFRIDAY" at bounding box center [274, 237] width 82 height 6
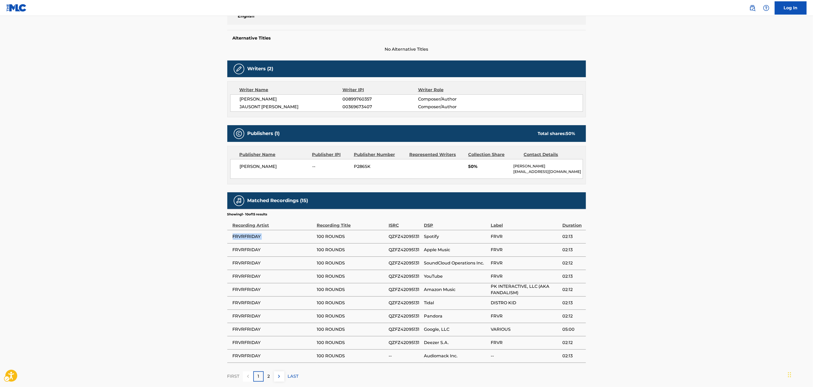
click at [239, 240] on span "FRVRFRIDAY" at bounding box center [274, 237] width 82 height 6
copy div "FRVRFRIDAY"
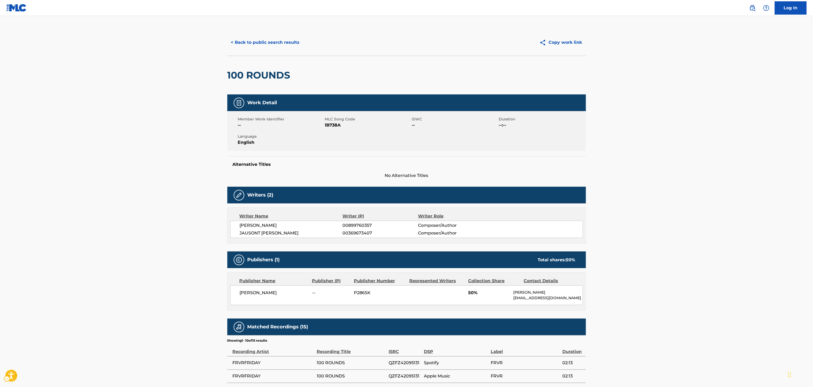
click at [263, 225] on span "TOMMY RUHINGUBUGI" at bounding box center [291, 225] width 103 height 6
copy div "TOMMY RUHINGUBUGI"
click at [276, 36] on button "< Back to public search results" at bounding box center [265, 42] width 76 height 13
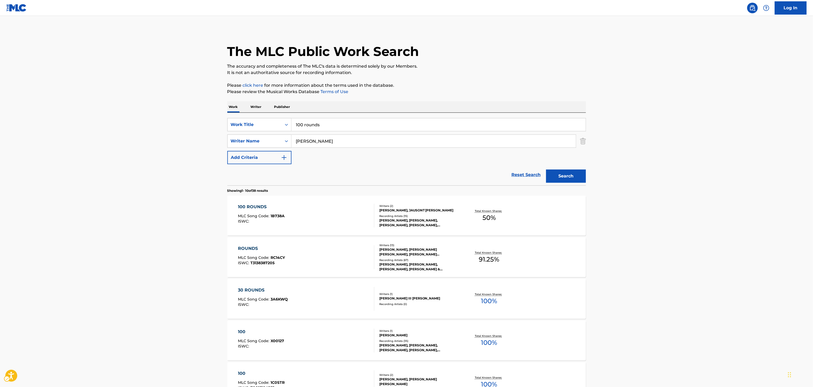
click at [325, 117] on div "SearchWithCriteria5e219759-672c-4cf1-99d7-c992e16c51dc Work Title 100 rounds Se…" at bounding box center [406, 149] width 359 height 73
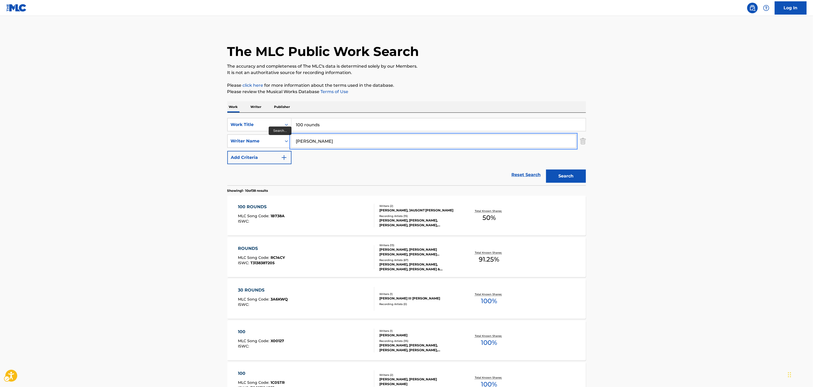
click at [323, 138] on input "tommy" at bounding box center [434, 141] width 285 height 13
paste input "TOMMY RUHINGUBUGI"
type input "TOMMY RUHINGUBUGI"
click at [328, 125] on input "100 rounds" at bounding box center [439, 124] width 294 height 13
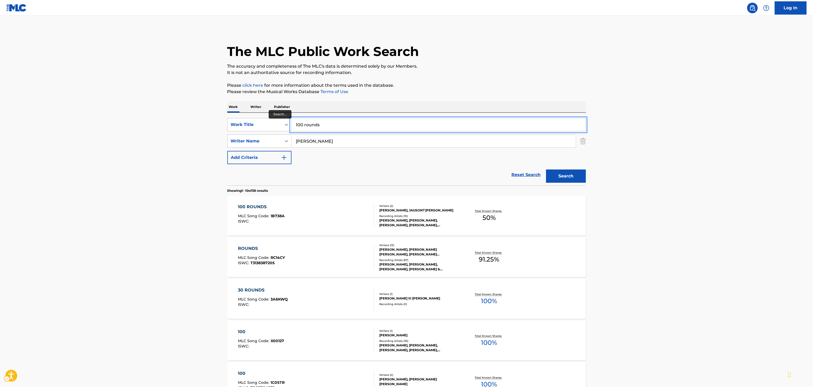
click at [328, 125] on input "100 rounds" at bounding box center [439, 124] width 294 height 13
type input "maliblue"
click at [546, 170] on button "Search" at bounding box center [566, 176] width 40 height 13
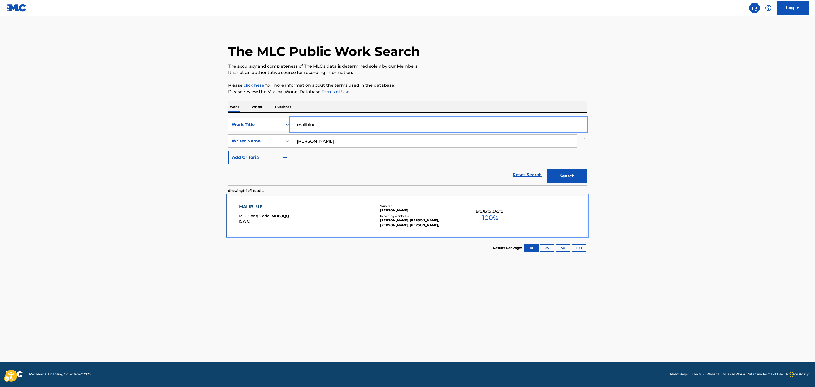
click at [476, 229] on div "MALIBLUE MLC Song Code : MB88QQ ISWC : Writers ( 1 ) TOMMY RUHINGUBUGI Recordin…" at bounding box center [407, 216] width 359 height 40
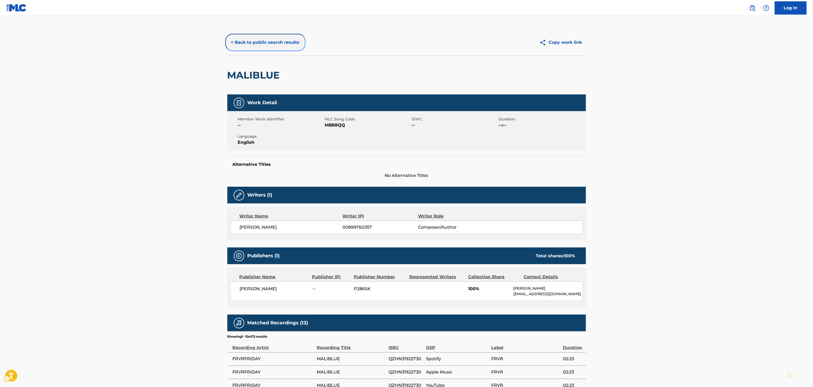
click at [276, 48] on button "< Back to public search results" at bounding box center [265, 42] width 76 height 13
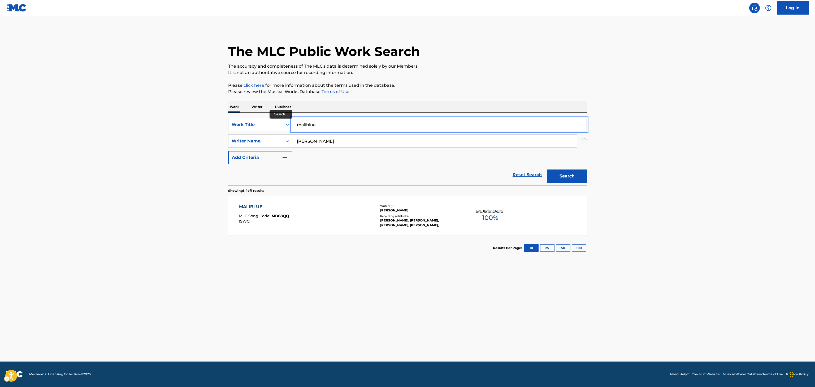
click at [313, 125] on input "maliblue" at bounding box center [439, 124] width 294 height 13
type input "hold out"
drag, startPoint x: 588, startPoint y: 180, endPoint x: 585, endPoint y: 174, distance: 6.7
click at [588, 178] on div "The MLC Public Work Search The accuracy and completeness of The MLC's data is d…" at bounding box center [408, 144] width 372 height 231
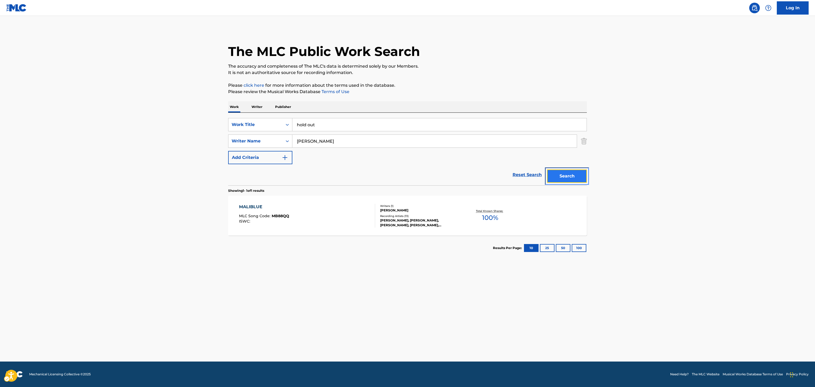
click at [585, 174] on button "Search" at bounding box center [567, 176] width 40 height 13
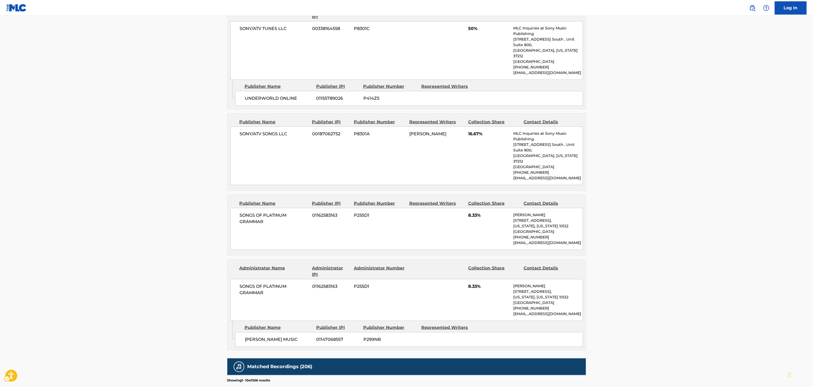
scroll to position [287, 0]
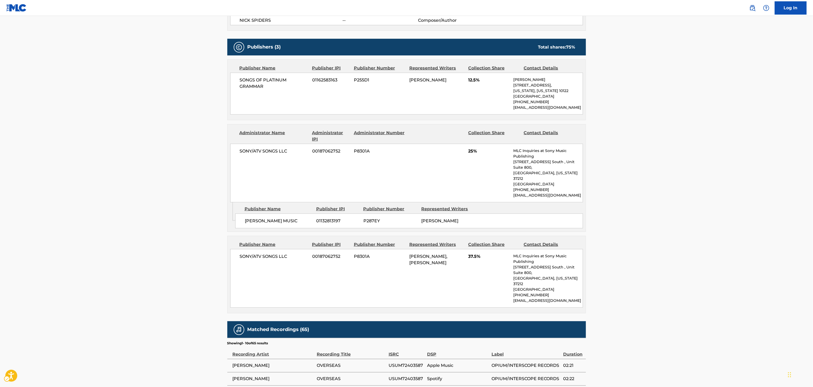
scroll to position [236, 0]
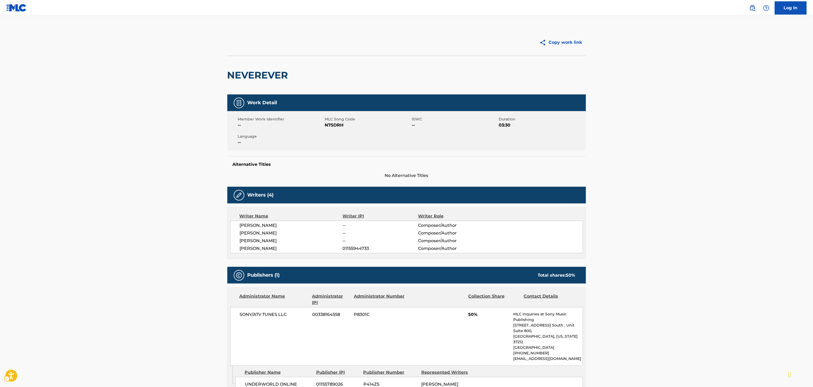
scroll to position [140, 0]
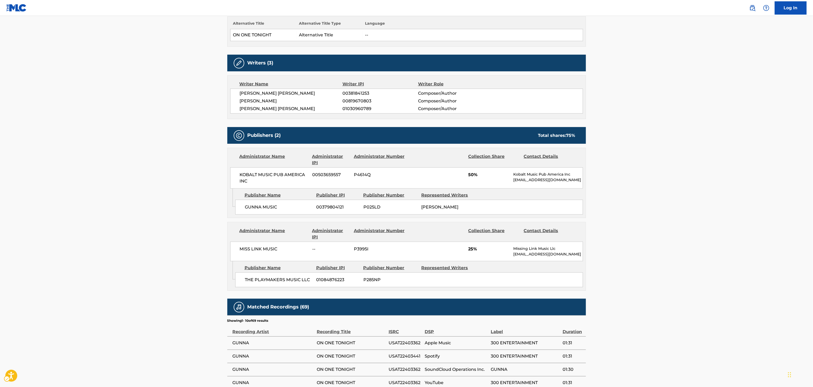
scroll to position [162, 0]
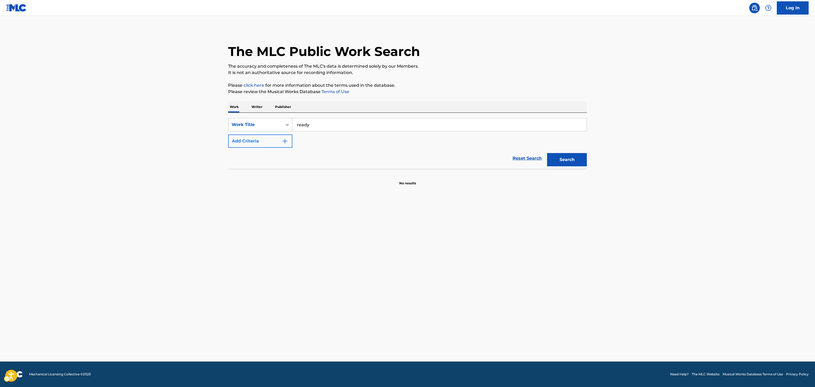
type input "ready"
click at [255, 141] on button "Add Criteria" at bounding box center [260, 141] width 64 height 13
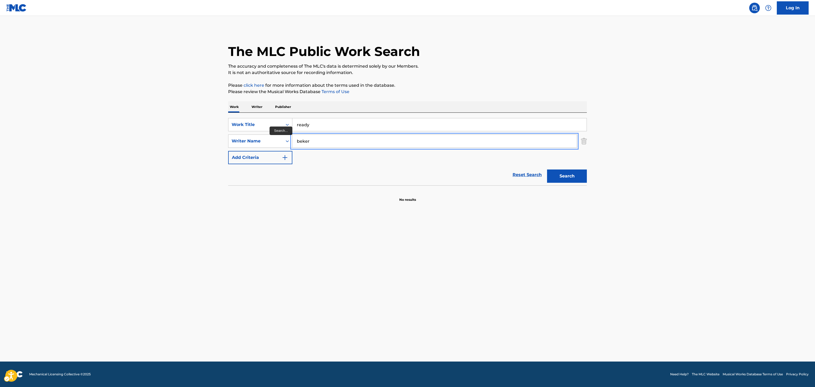
type input "beker"
click at [547, 170] on button "Search" at bounding box center [567, 176] width 40 height 13
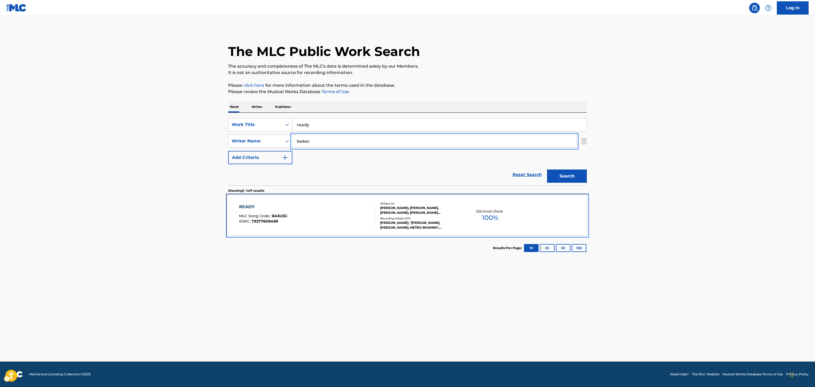
click at [317, 204] on div "READY MLC Song Code : RA3U3G ISWC : T9277608498" at bounding box center [307, 216] width 136 height 24
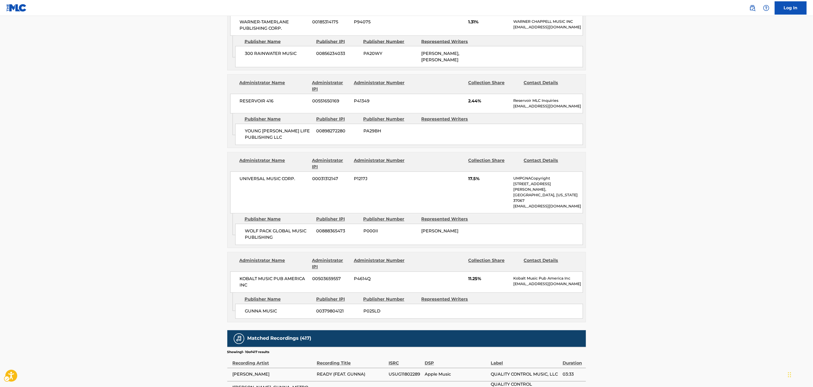
scroll to position [601, 0]
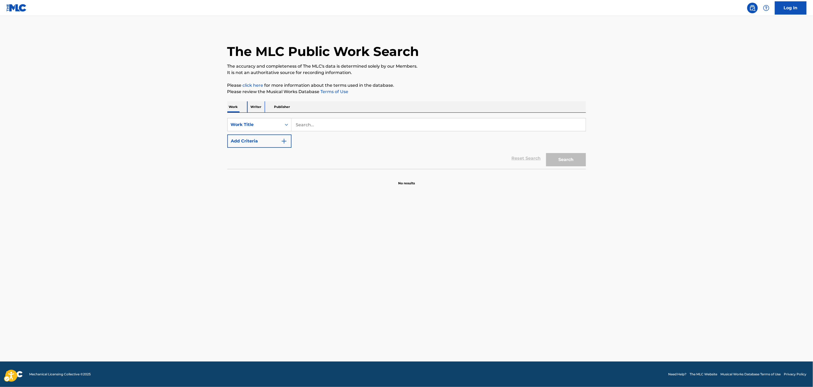
click at [249, 107] on p "Writer" at bounding box center [256, 106] width 14 height 11
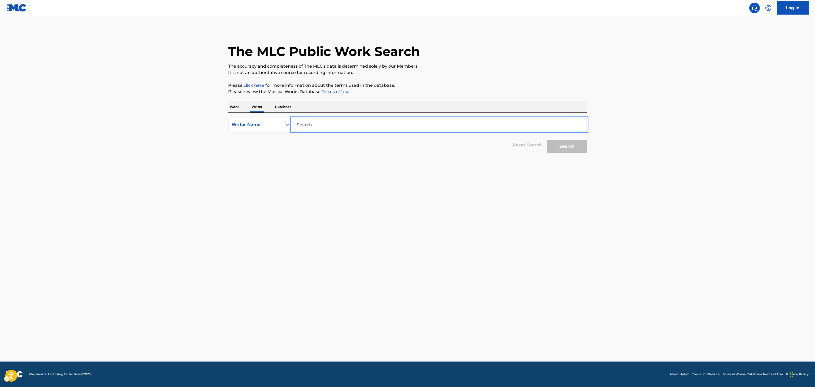
click at [325, 122] on input "Search..." at bounding box center [439, 124] width 294 height 13
click at [274, 106] on p "Publisher" at bounding box center [283, 106] width 19 height 11
click at [329, 127] on input "Search..." at bounding box center [439, 124] width 294 height 13
click at [547, 140] on button "Search" at bounding box center [567, 146] width 40 height 13
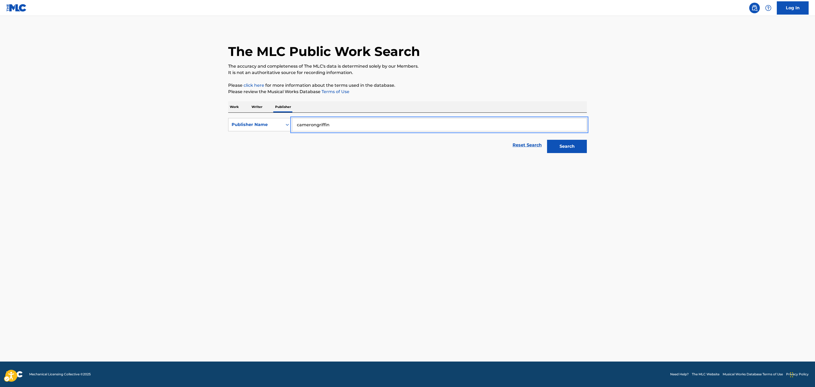
click at [547, 140] on button "Search" at bounding box center [567, 146] width 40 height 13
type input "[PERSON_NAME]"
click at [547, 140] on button "Search" at bounding box center [567, 146] width 40 height 13
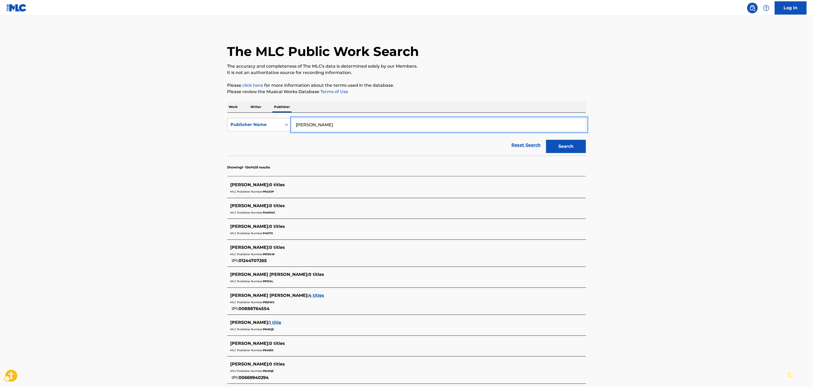
scroll to position [84, 0]
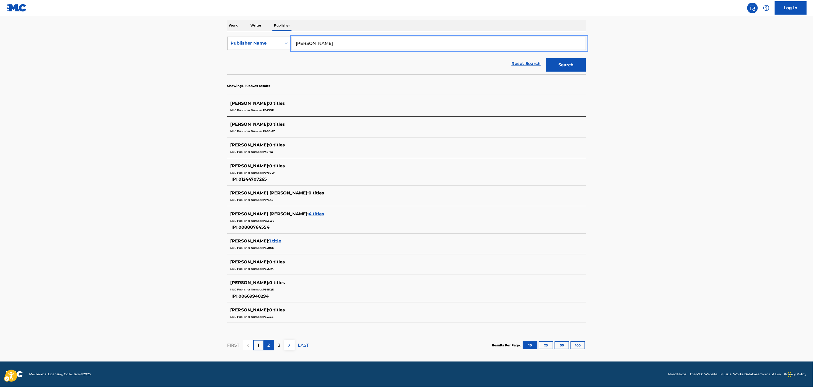
click at [272, 345] on div "2" at bounding box center [269, 345] width 10 height 10
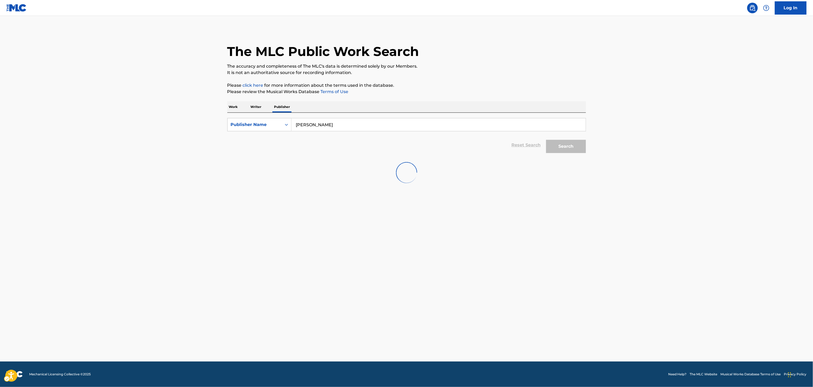
scroll to position [0, 0]
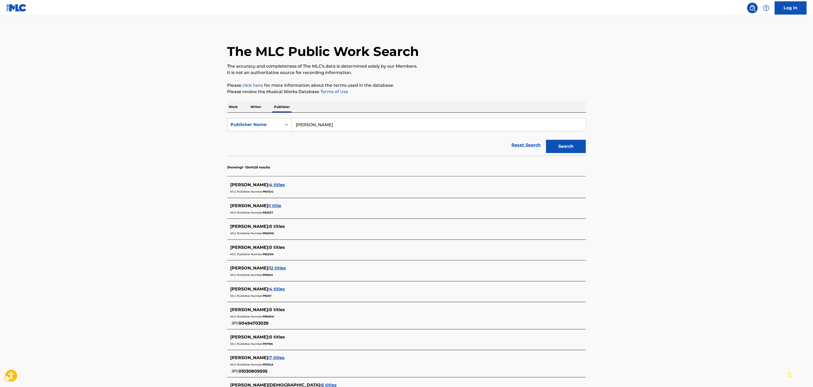
click at [238, 98] on div "The MLC Public Work Search The accuracy and completeness of The MLC's data is d…" at bounding box center [407, 231] width 372 height 405
click at [229, 111] on p "Work" at bounding box center [233, 106] width 12 height 11
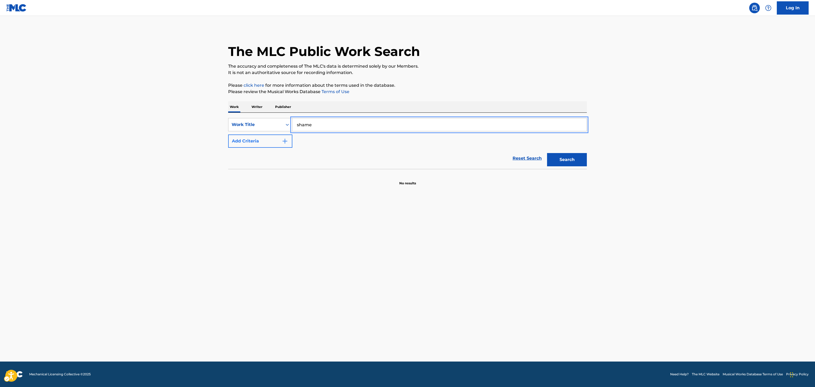
type input "shame"
click at [270, 141] on button "Add Criteria" at bounding box center [260, 141] width 64 height 13
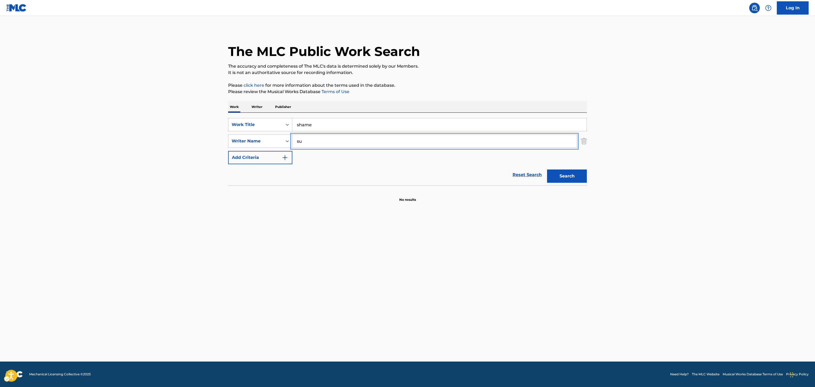
type input "summer walker"
click at [553, 171] on button "Search" at bounding box center [567, 176] width 40 height 13
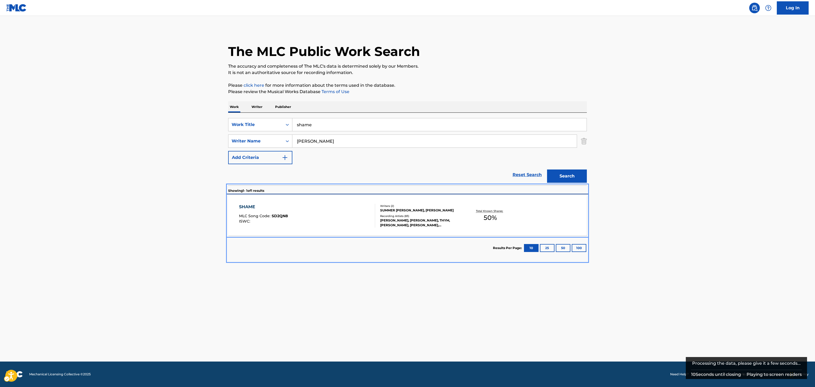
click at [460, 219] on div "Total Known Shares: 50 %" at bounding box center [490, 216] width 60 height 16
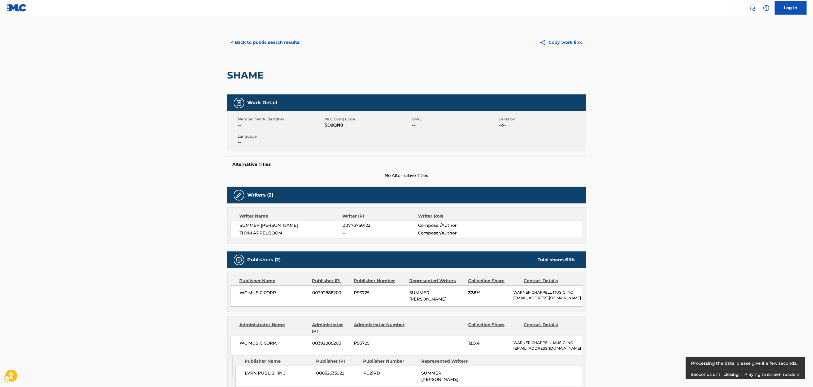
click at [801, 158] on main "< Back to public search results Copy work link SHAME Work Detail Member Work Id…" at bounding box center [406, 306] width 813 height 580
drag, startPoint x: 740, startPoint y: 173, endPoint x: 735, endPoint y: 175, distance: 5.0
click at [732, 183] on main "< Back to public search results Copy work link SHAME Work Detail Member Work Id…" at bounding box center [406, 306] width 813 height 580
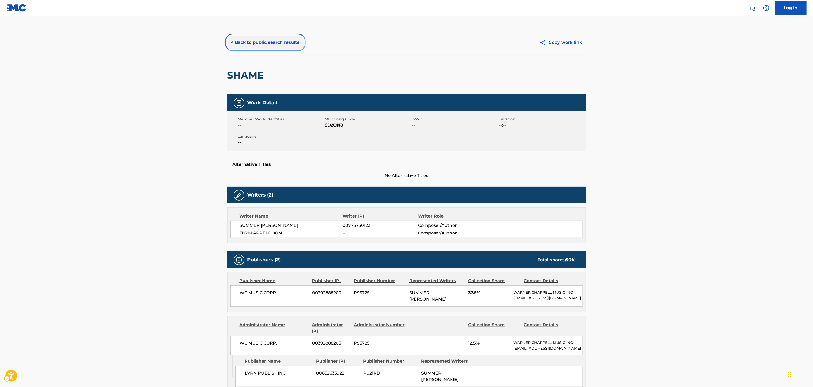
click at [269, 38] on button "< Back to public search results" at bounding box center [265, 42] width 76 height 13
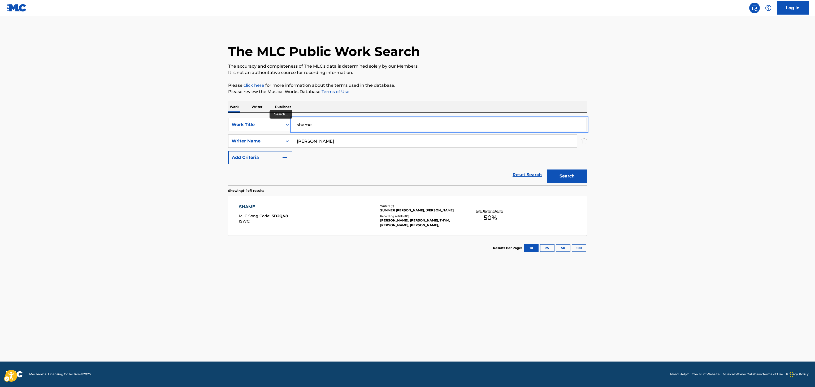
click at [300, 118] on input "shame" at bounding box center [439, 124] width 294 height 13
type input "bottle rockets"
click at [362, 144] on input "summer walker" at bounding box center [434, 141] width 285 height 13
click at [589, 141] on div "The MLC Public Work Search The accuracy and completeness of The MLC's data is d…" at bounding box center [408, 144] width 372 height 231
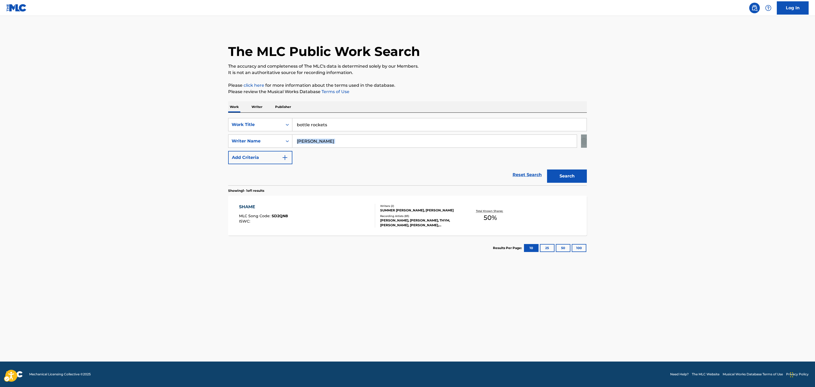
click at [588, 141] on div "The MLC Public Work Search The accuracy and completeness of The MLC's data is d…" at bounding box center [408, 144] width 372 height 231
click at [585, 140] on img "Search Form" at bounding box center [584, 141] width 6 height 13
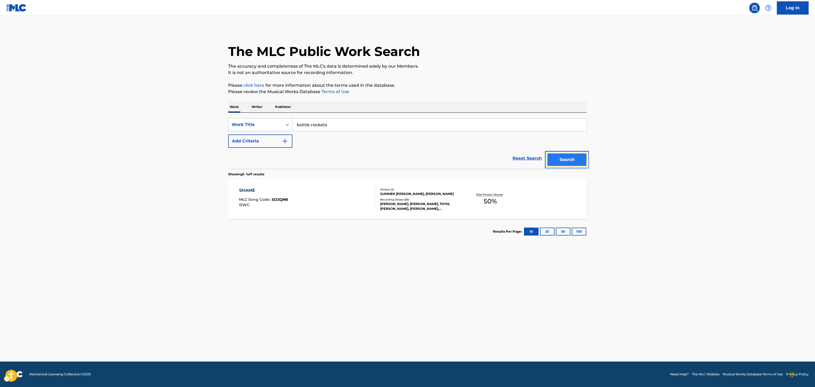
click at [571, 159] on button "Search" at bounding box center [567, 159] width 40 height 13
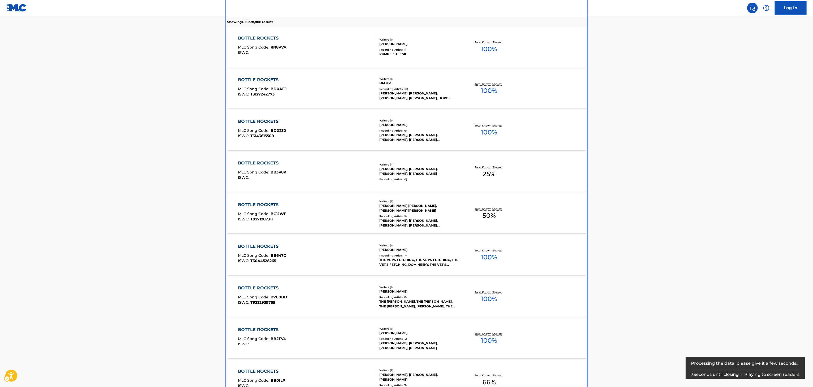
scroll to position [12, 0]
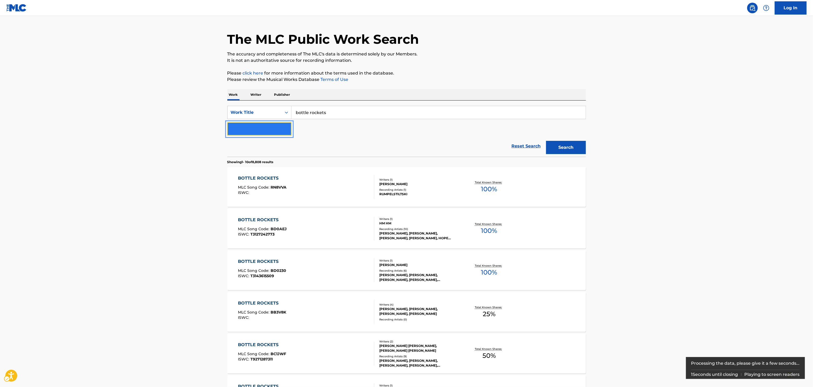
click at [281, 126] on img "Search Form" at bounding box center [284, 129] width 6 height 6
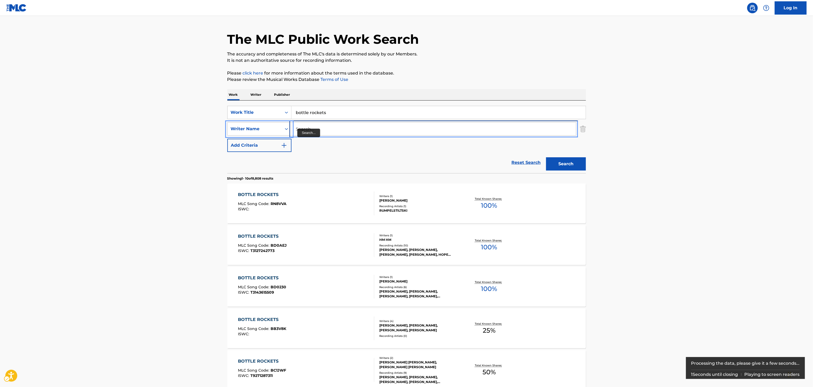
drag, startPoint x: 281, startPoint y: 126, endPoint x: 312, endPoint y: 132, distance: 31.8
paste input "MCCREERY"
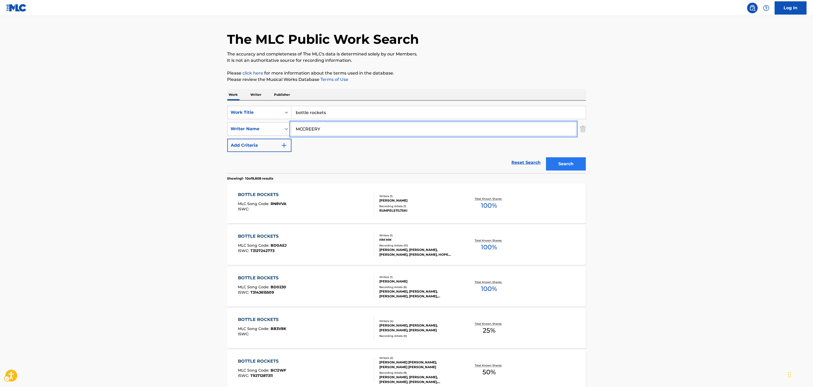
type input "MCCREERY"
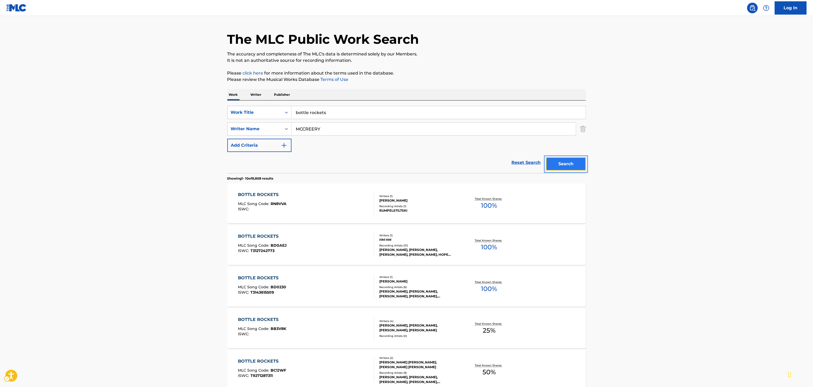
click at [569, 163] on button "Search" at bounding box center [566, 163] width 40 height 13
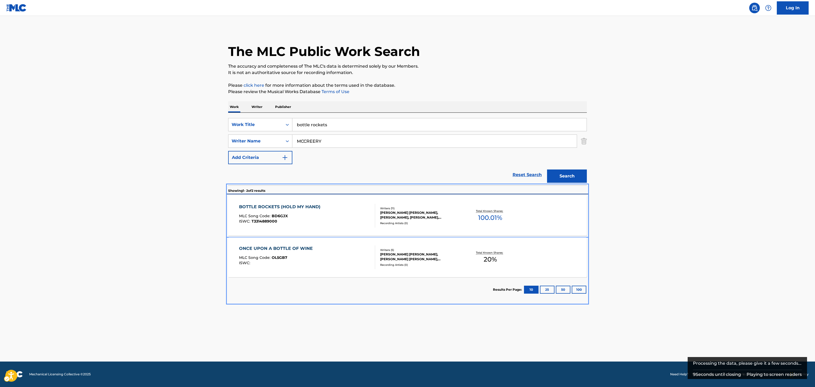
click at [432, 215] on div "BENJAMIN BRENT ANDERSON, DEREK GEORGE, SCOTTY MCCREERY, DEAN FELBER, MARK BRYAN…" at bounding box center [420, 215] width 80 height 10
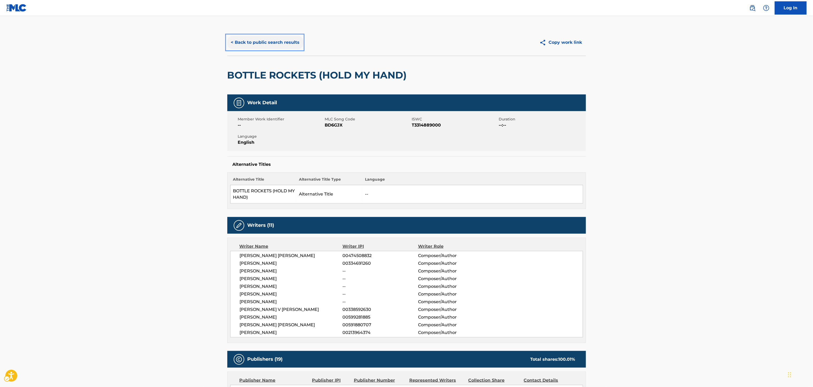
click at [264, 44] on button "< Back to public search results" at bounding box center [265, 42] width 76 height 13
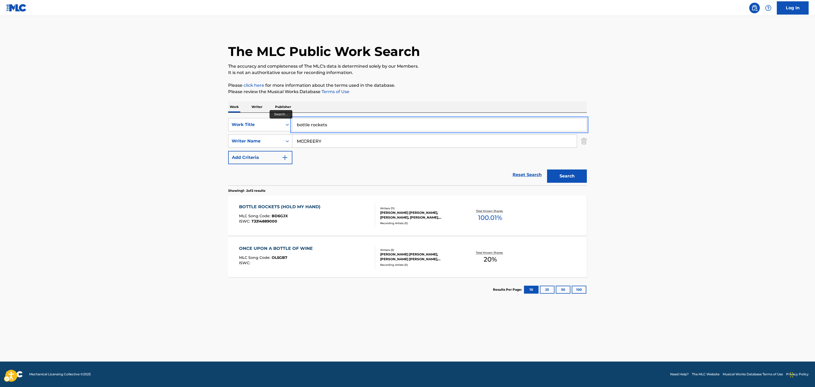
click at [352, 125] on input "bottle rockets" at bounding box center [439, 124] width 294 height 13
paste input "heart of stone"
type input "heart of stone"
click at [339, 145] on input "MCCREERY" at bounding box center [434, 141] width 285 height 13
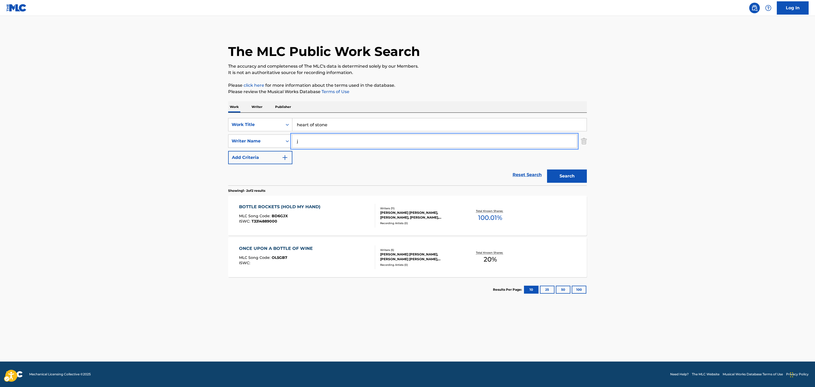
click at [339, 145] on input "j" at bounding box center [434, 141] width 285 height 13
type input "jason"
click at [547, 170] on button "Search" at bounding box center [567, 176] width 40 height 13
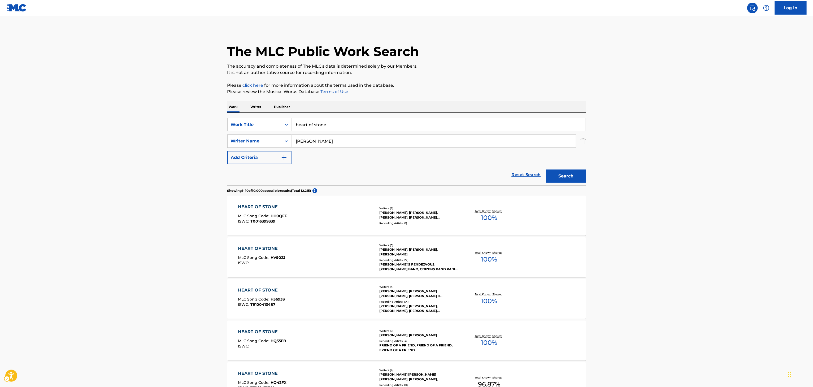
click at [128, 204] on main "The MLC Public Work Search The accuracy and completeness of The MLC's data is d…" at bounding box center [406, 328] width 813 height 625
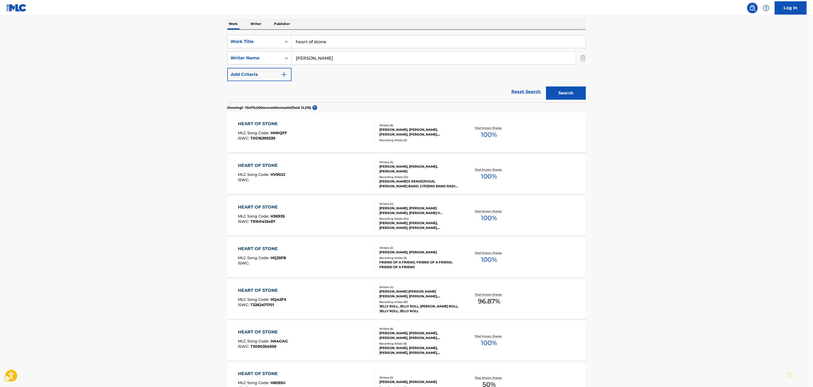
scroll to position [135, 0]
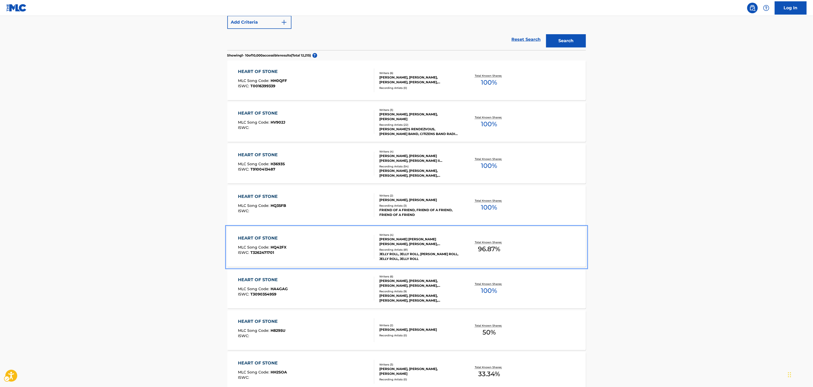
click at [396, 248] on div "Recording Artists ( 81 )" at bounding box center [420, 250] width 80 height 4
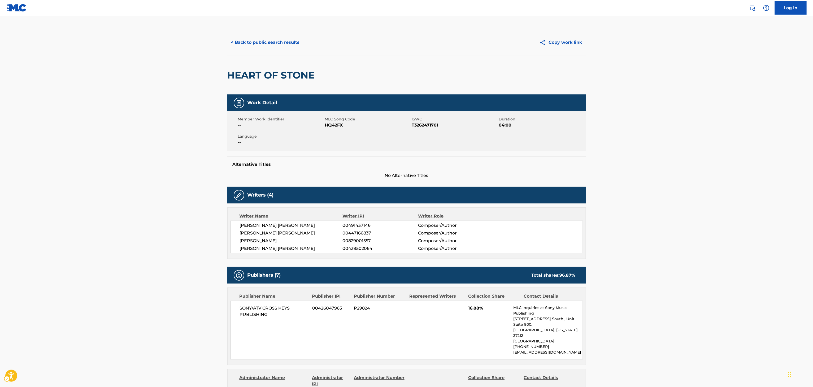
click at [270, 91] on div "HEART OF STONE" at bounding box center [272, 75] width 90 height 38
copy div "HEART OF STONE"
click at [286, 229] on span "MILLER ZACHERY CROWELL" at bounding box center [291, 225] width 103 height 6
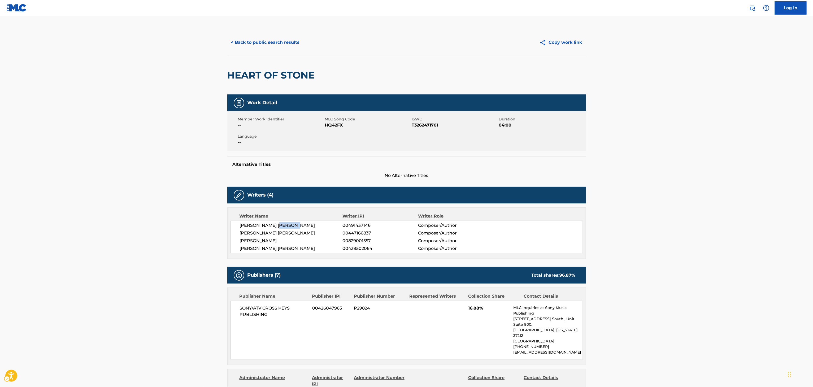
click at [286, 229] on span "MILLER ZACHERY CROWELL" at bounding box center [291, 225] width 103 height 6
click at [289, 226] on span "MILLER ZACHERY CROWELL" at bounding box center [291, 225] width 103 height 6
click at [287, 226] on span "MILLER ZACHERY CROWELL" at bounding box center [291, 225] width 103 height 6
copy span "CROWELL"
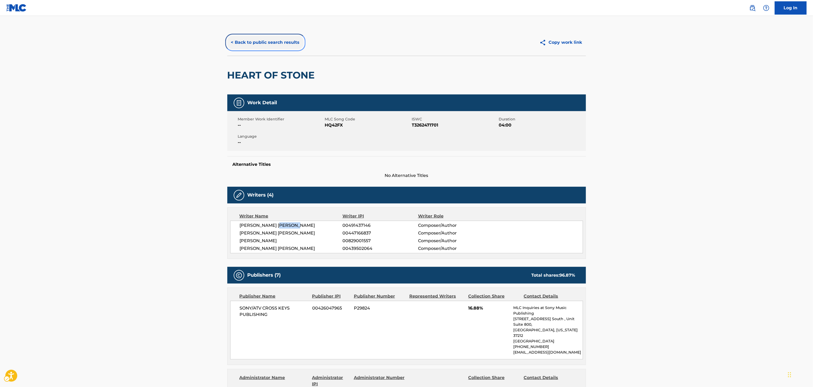
click at [258, 37] on button "< Back to public search results" at bounding box center [265, 42] width 76 height 13
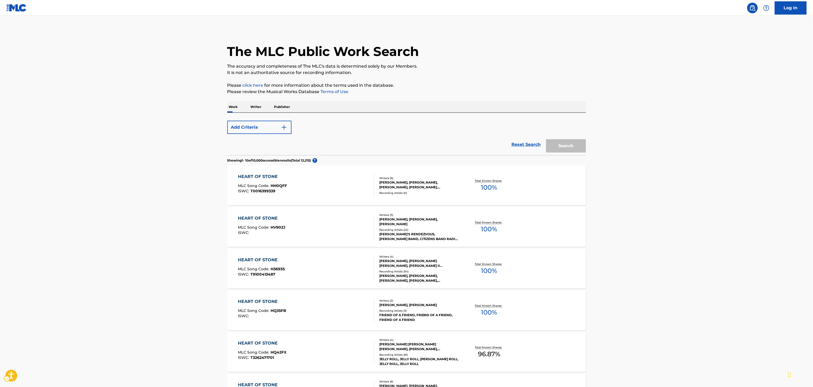
scroll to position [166, 0]
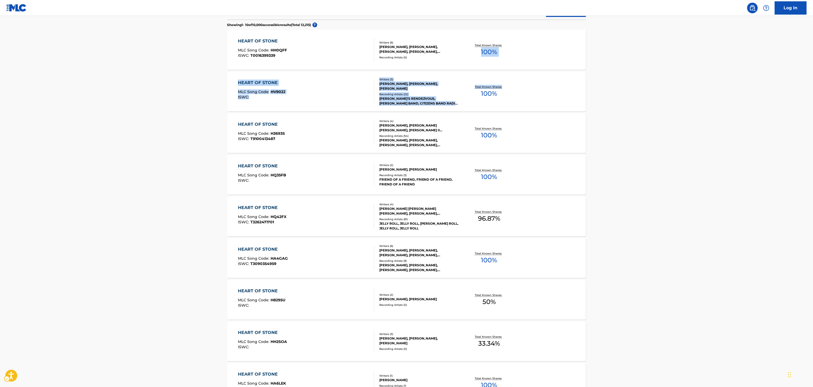
drag, startPoint x: 775, startPoint y: 110, endPoint x: 815, endPoint y: 23, distance: 95.9
click at [813, 23] on html "Accessibility Screen-Reader Guide, Feedback, and Issue Reporting | New window 0…" at bounding box center [406, 27] width 813 height 387
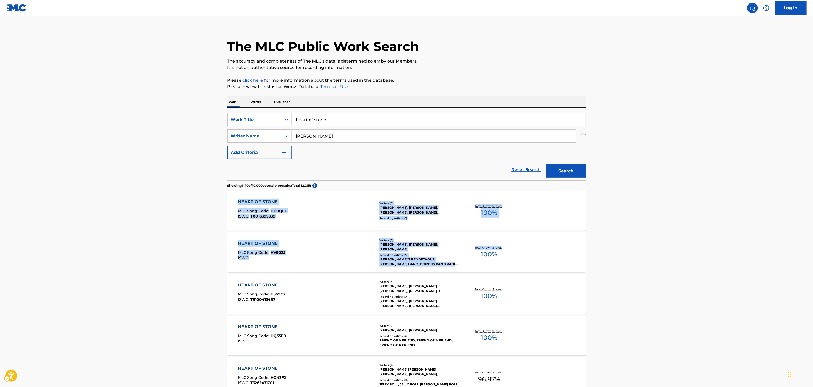
scroll to position [0, 0]
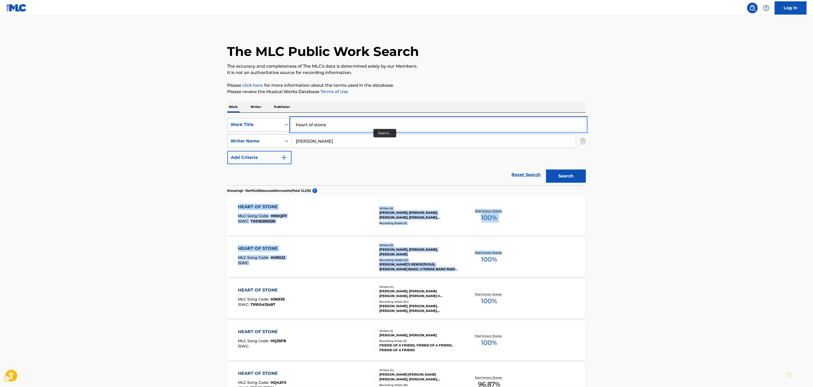
click at [370, 127] on input "heart of stone" at bounding box center [439, 124] width 294 height 13
paste input "bar n"
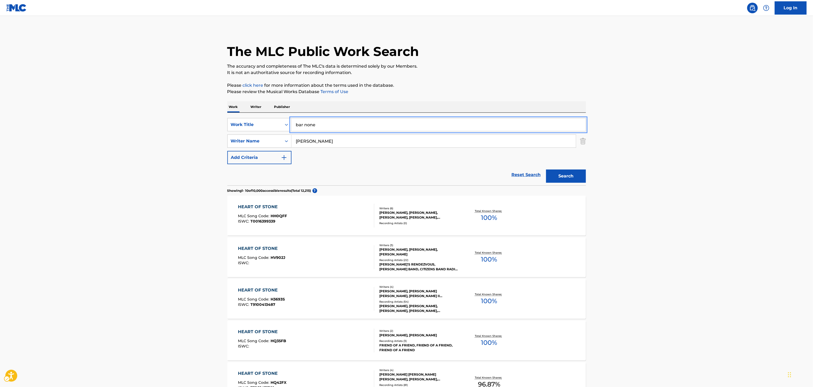
type input "bar none"
click at [491, 149] on div "SearchWithCriteria2d1c5e68-e079-4ebd-94e6-e52b10743a8b Work Title bar none Sear…" at bounding box center [406, 141] width 359 height 46
click at [501, 139] on input "jason" at bounding box center [434, 141] width 285 height 13
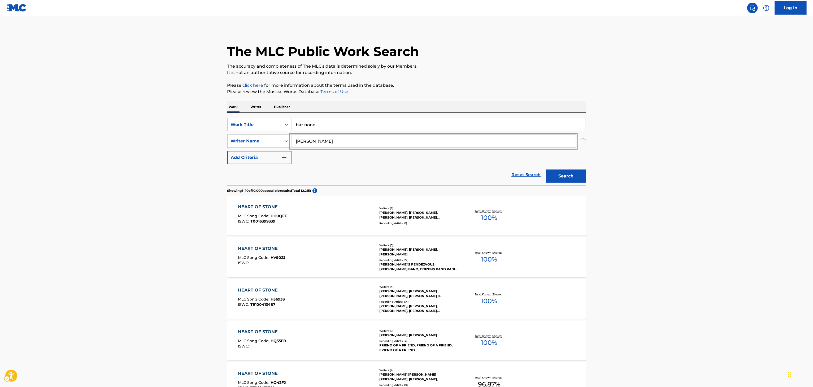
paste input "davis"
click at [573, 171] on button "Search" at bounding box center [566, 176] width 40 height 13
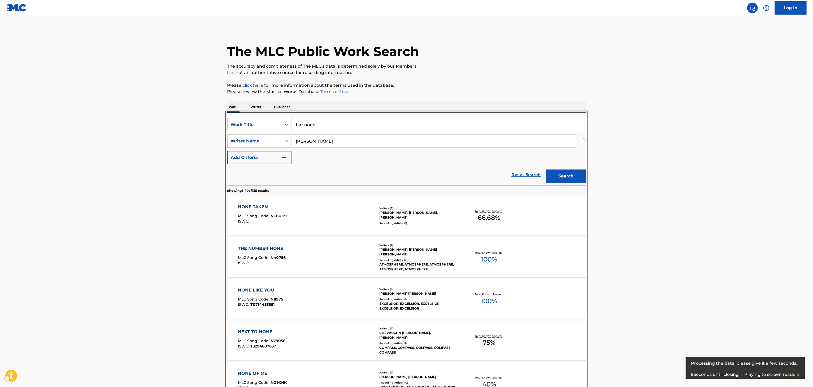
scroll to position [59, 0]
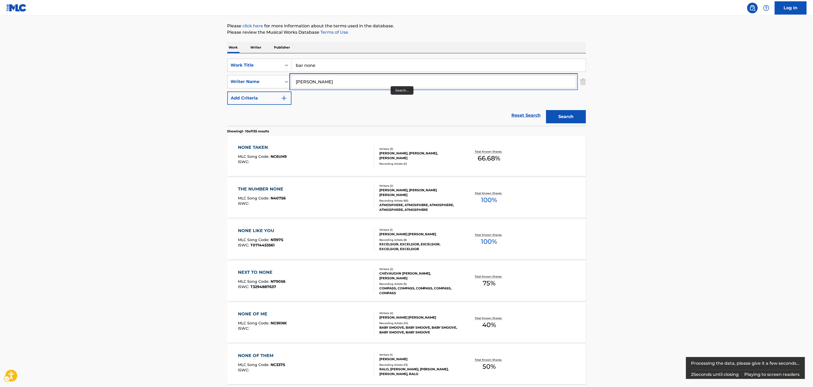
click at [395, 80] on input "davis" at bounding box center [434, 81] width 285 height 13
paste input "PHELPS"
click at [406, 79] on input "davisPHELPS" at bounding box center [434, 81] width 285 height 13
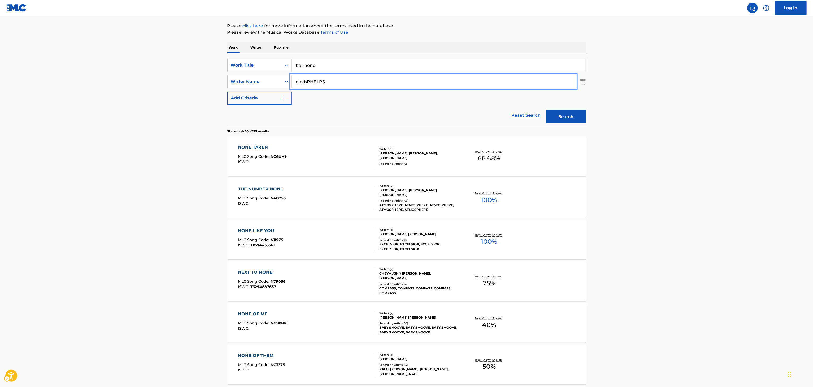
click at [406, 79] on input "davisPHELPS" at bounding box center [434, 81] width 285 height 13
paste input "Search..."
type input "PHELPS"
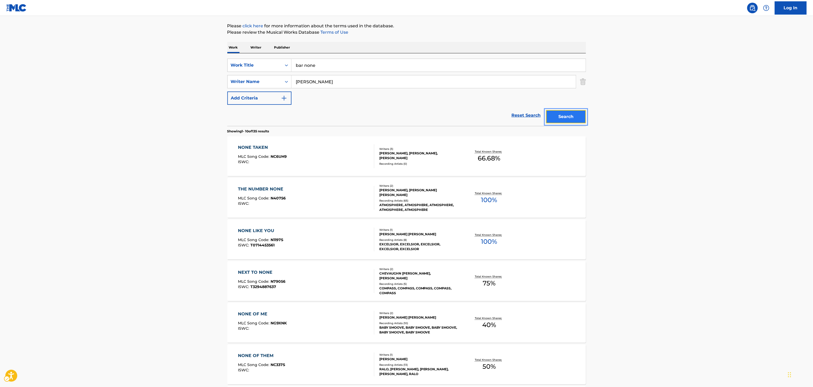
click at [566, 113] on button "Search" at bounding box center [566, 116] width 40 height 13
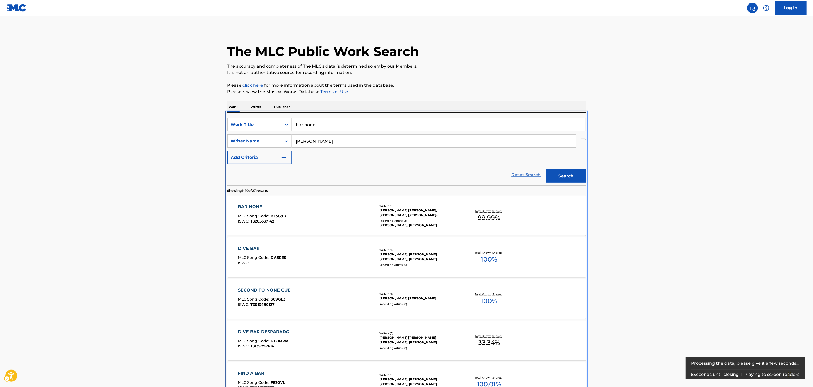
scroll to position [113, 0]
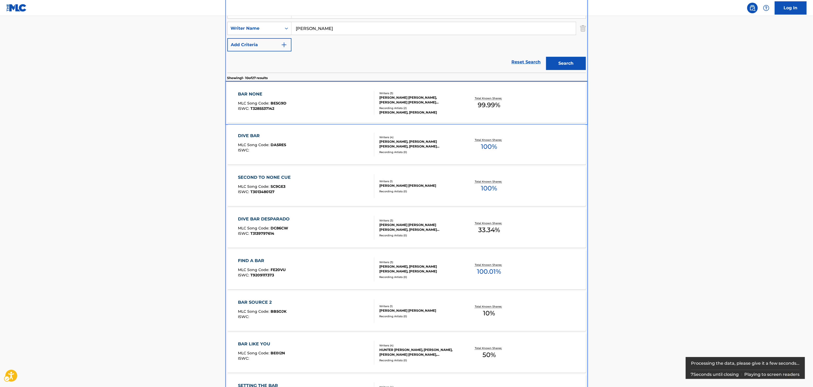
click at [479, 107] on span "99.99 %" at bounding box center [489, 105] width 23 height 10
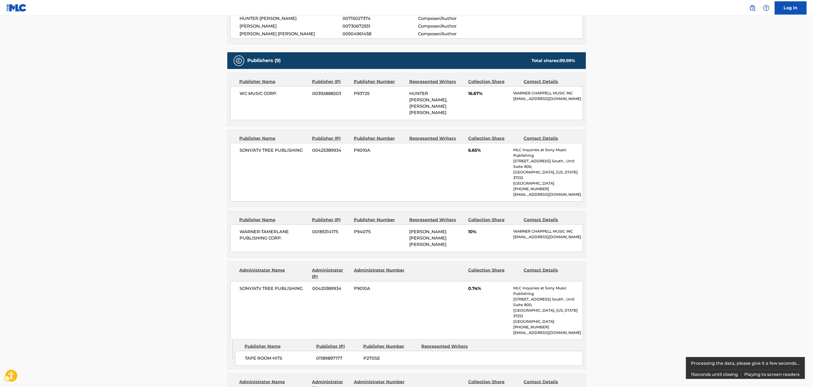
scroll to position [169, 0]
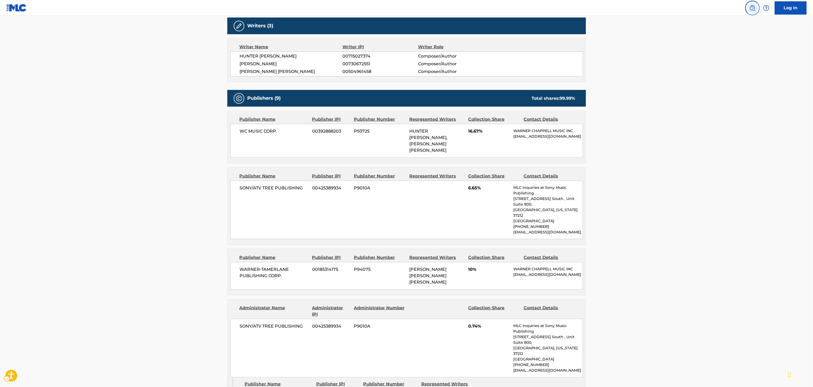
click at [757, 8] on link "Public Search" at bounding box center [753, 8] width 11 height 11
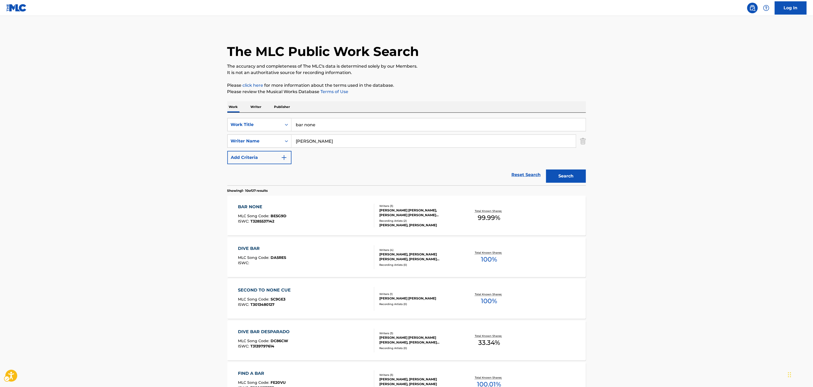
click at [460, 131] on div "bar none" at bounding box center [439, 124] width 295 height 13
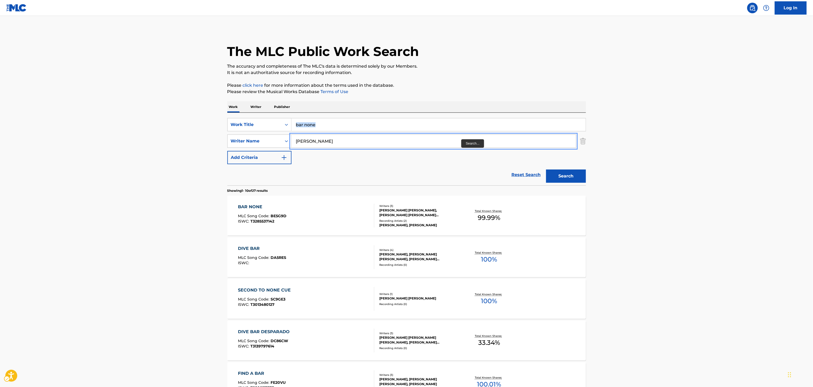
scroll to position [16, 0]
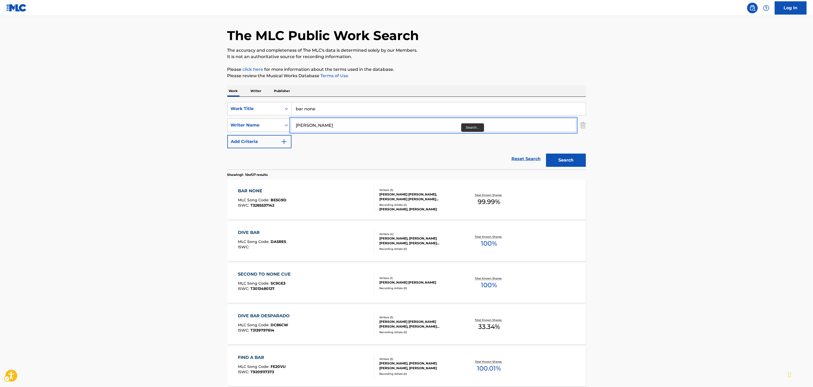
click at [462, 123] on input "PHELPS" at bounding box center [434, 125] width 285 height 13
click at [464, 113] on input "bar none" at bounding box center [439, 108] width 294 height 13
paste input "good news"
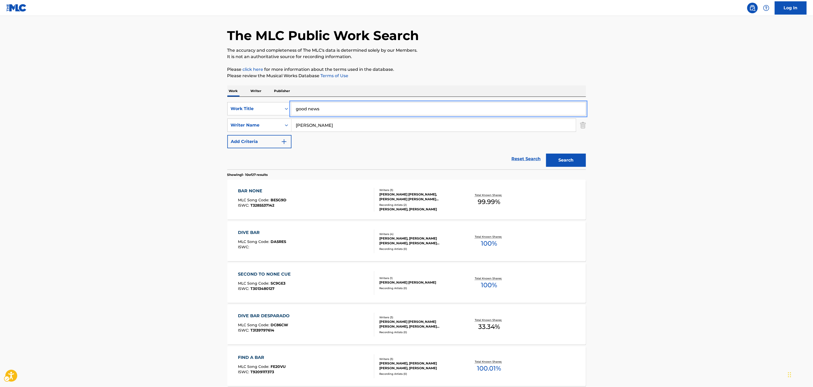
type input "good news"
click at [463, 121] on input "PHELPS" at bounding box center [434, 125] width 285 height 13
click at [463, 121] on input "c" at bounding box center [434, 125] width 285 height 13
click at [559, 160] on button "Search" at bounding box center [566, 160] width 40 height 13
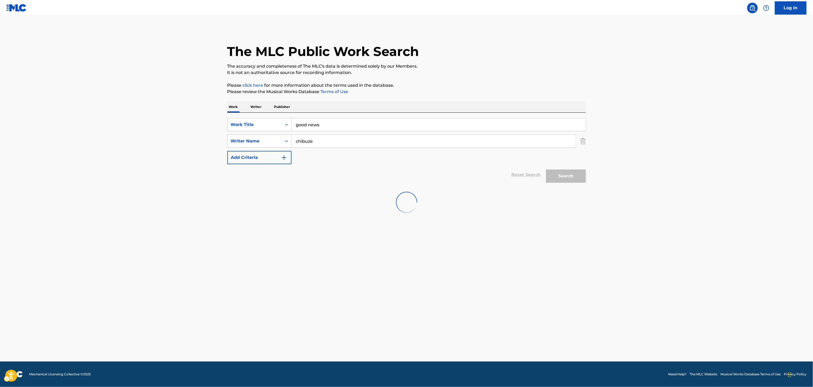
scroll to position [0, 0]
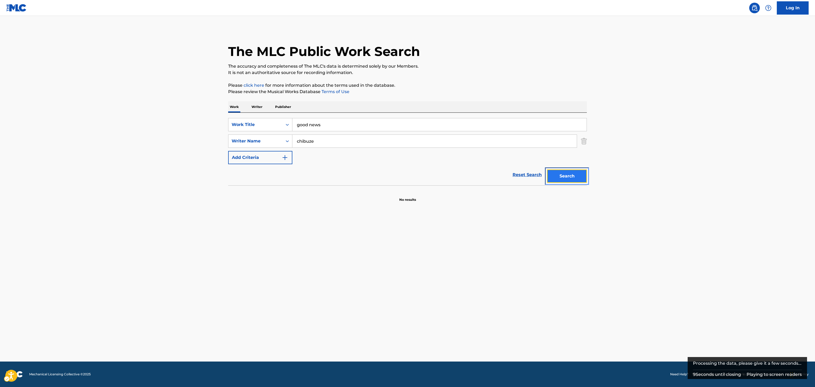
click at [564, 175] on button "Search" at bounding box center [567, 176] width 40 height 13
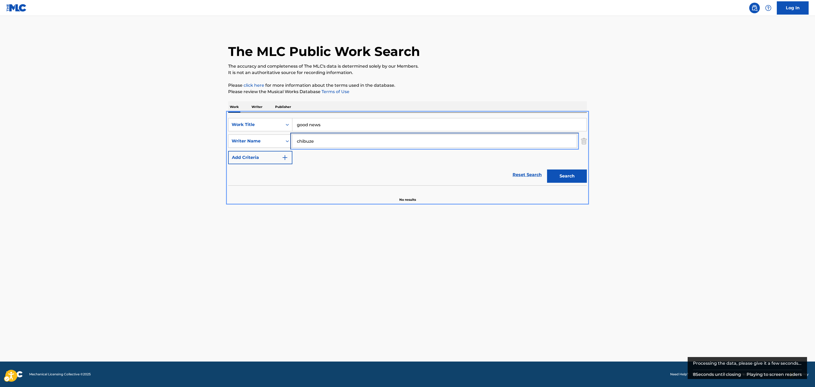
click at [528, 137] on input "chibuze" at bounding box center [434, 141] width 285 height 13
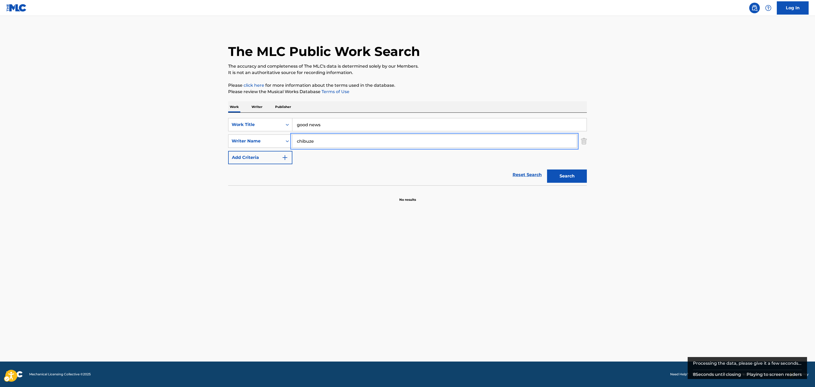
click at [528, 137] on input "chibuze" at bounding box center [434, 141] width 285 height 13
type input "collins"
click at [567, 179] on button "Search" at bounding box center [567, 176] width 40 height 13
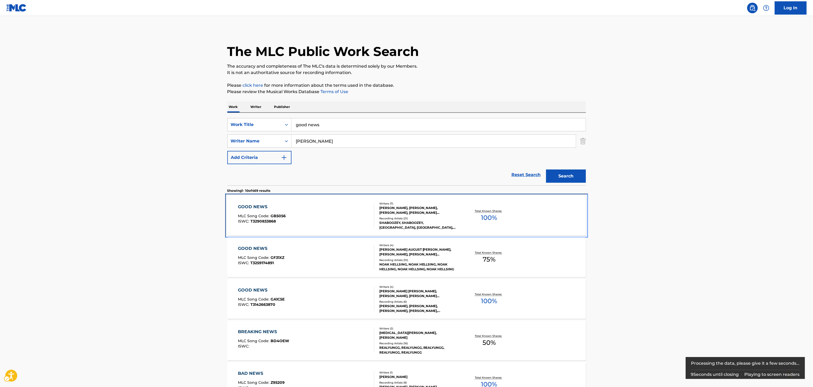
click at [366, 218] on div "GOOD NEWS MLC Song Code : GB5056 ISWC : T3290833868" at bounding box center [306, 216] width 136 height 24
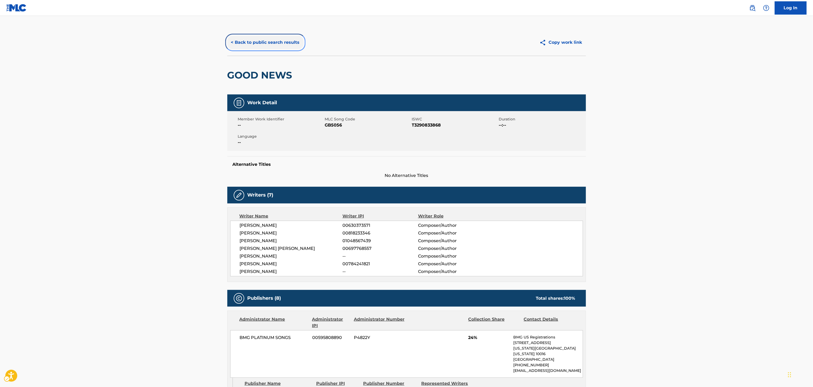
click at [260, 37] on button "< Back to public search results" at bounding box center [265, 42] width 76 height 13
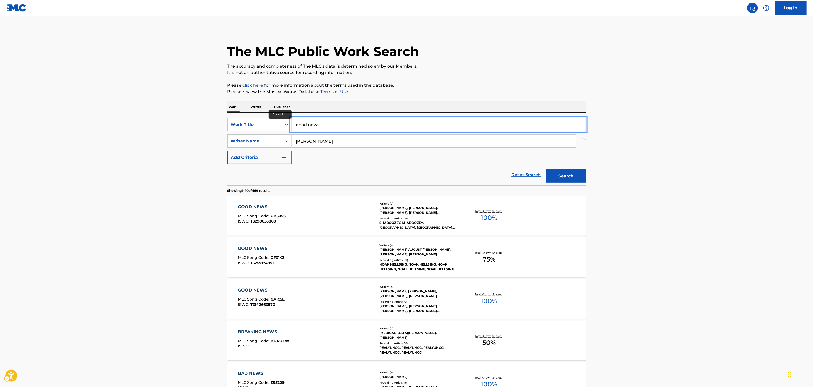
click at [326, 122] on input "good news" at bounding box center [439, 124] width 294 height 13
paste input "Darlin'"
type input "Darlin'"
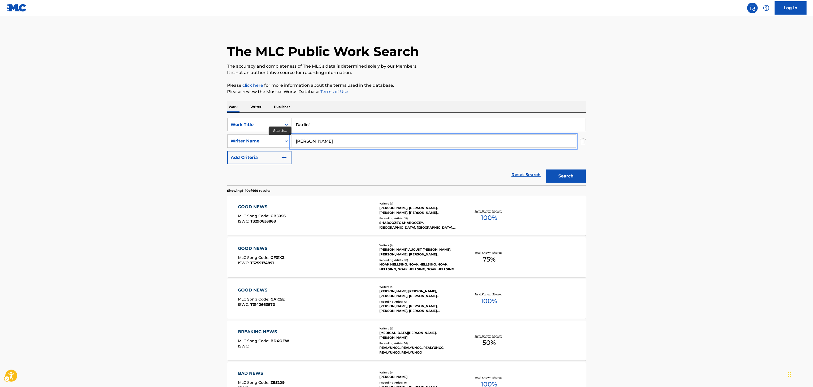
click at [321, 137] on input "collins" at bounding box center [434, 141] width 285 height 13
type input "mcquitty"
click at [566, 175] on button "Search" at bounding box center [566, 176] width 40 height 13
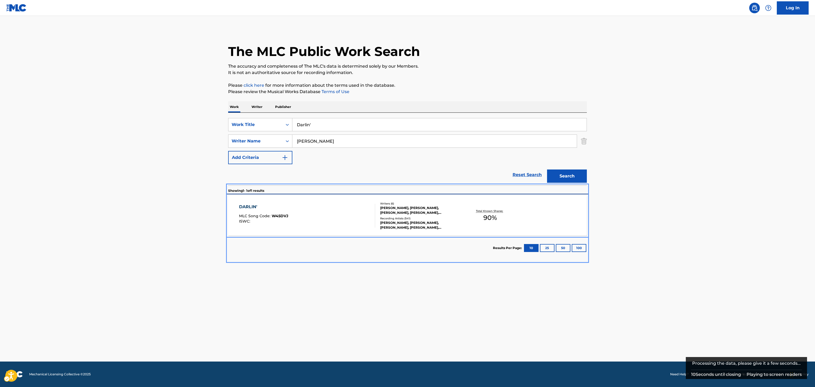
click at [355, 207] on div "DARLIN' MLC Song Code : W45DVJ ISWC :" at bounding box center [307, 216] width 136 height 24
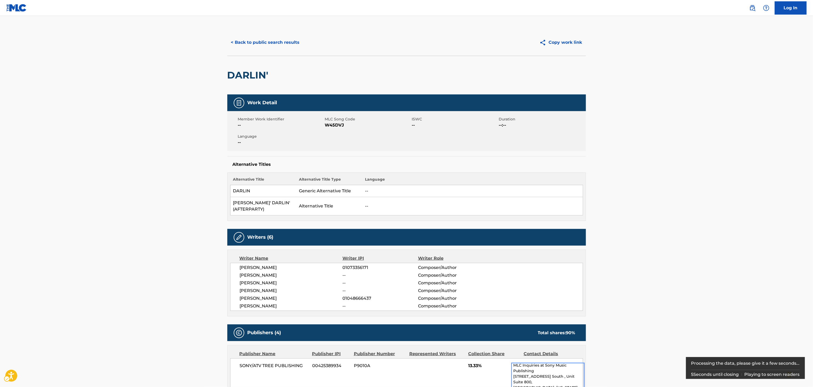
click at [240, 80] on h2 "DARLIN'" at bounding box center [249, 75] width 44 height 12
copy div "DARLIN'"
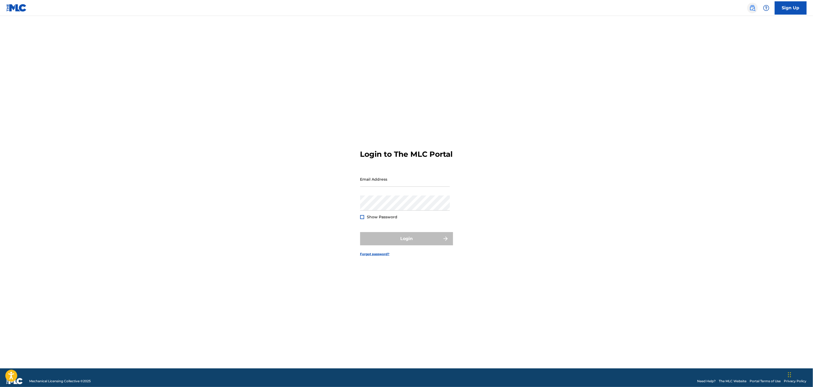
click at [756, 10] on link at bounding box center [753, 8] width 11 height 11
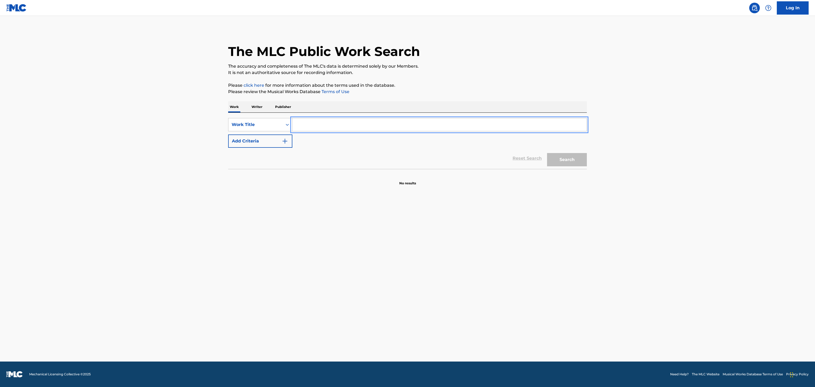
paste input "Heavens To Betsy"
type input "Heavens To Betsy"
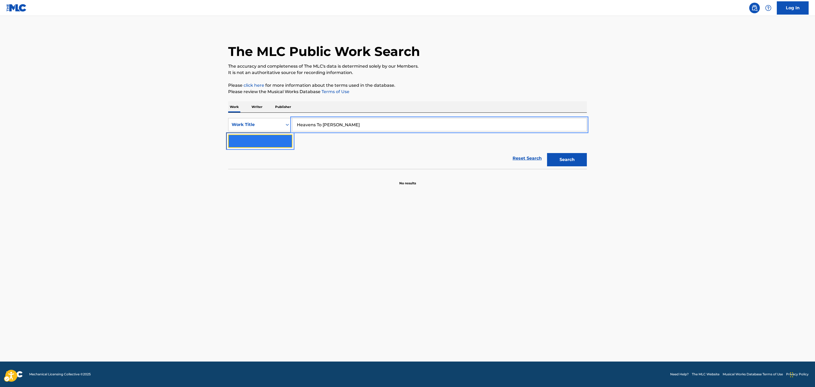
click at [274, 141] on button "Add Criteria" at bounding box center [260, 141] width 64 height 13
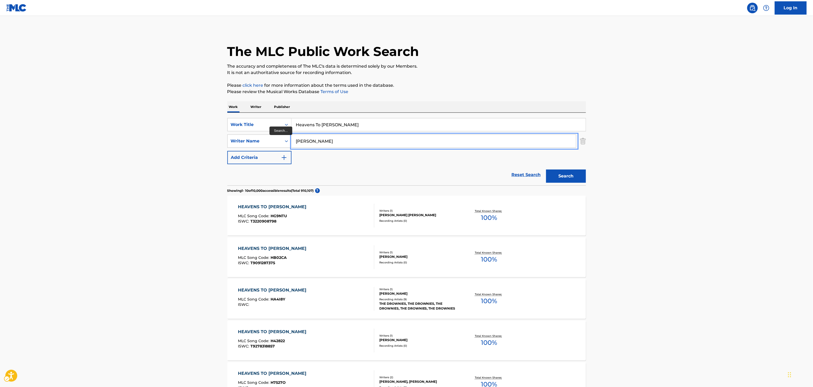
type input "jackson"
click at [227, 151] on button "Add Criteria" at bounding box center [259, 157] width 64 height 13
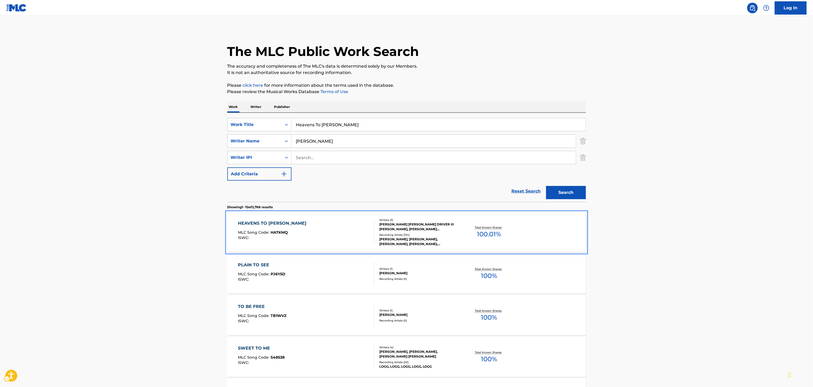
click at [391, 229] on div "BENJY DAVIS, JOSEPH DRIVER III WILLIAMS, JACKSON DEAN NICHOLSON" at bounding box center [420, 227] width 80 height 10
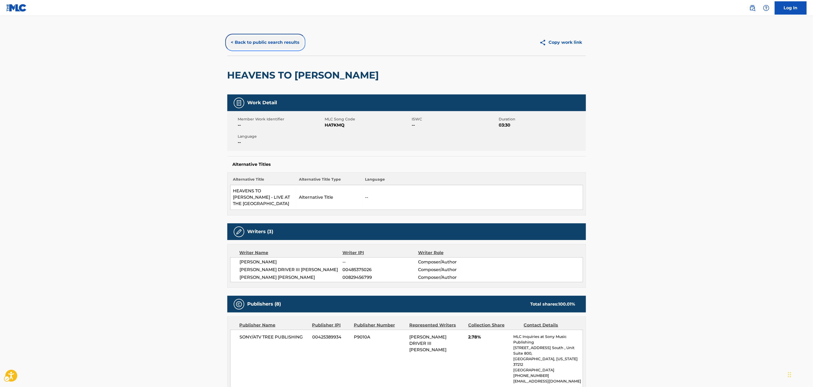
click at [278, 47] on button "< Back to public search results" at bounding box center [265, 42] width 76 height 13
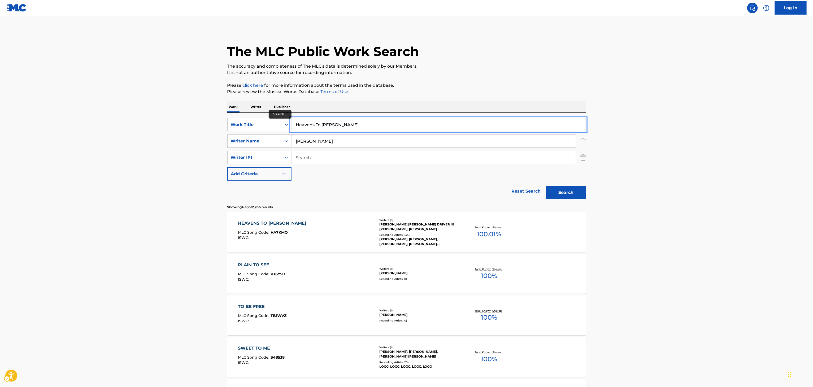
click at [341, 120] on input "Heavens To Betsy" at bounding box center [439, 124] width 294 height 13
paste input "GOOD TIMES & TAN LINES"
type input "GOOD TIMES & TAN LINES"
click at [492, 144] on input "jackson" at bounding box center [434, 141] width 285 height 13
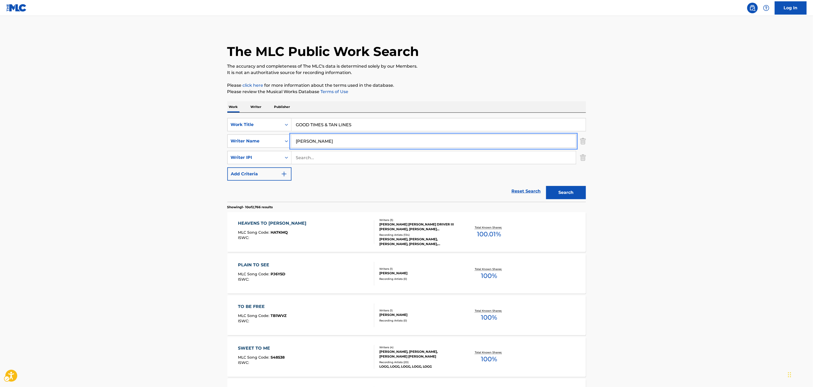
click at [492, 144] on input "jackson" at bounding box center [434, 141] width 285 height 13
paste input "MCCUBBIN"
type input "MCCUBBIN"
click at [568, 197] on button "Search" at bounding box center [566, 192] width 40 height 13
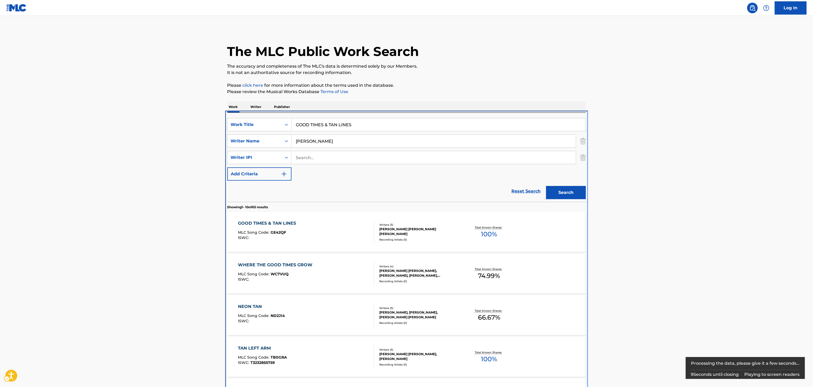
scroll to position [113, 0]
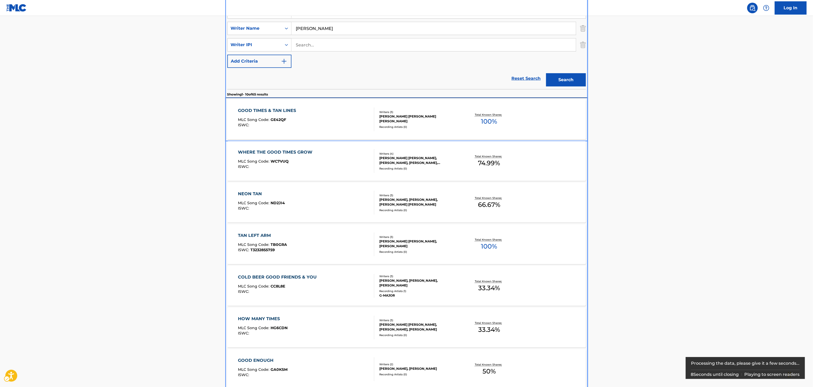
click at [374, 120] on div at bounding box center [372, 119] width 4 height 24
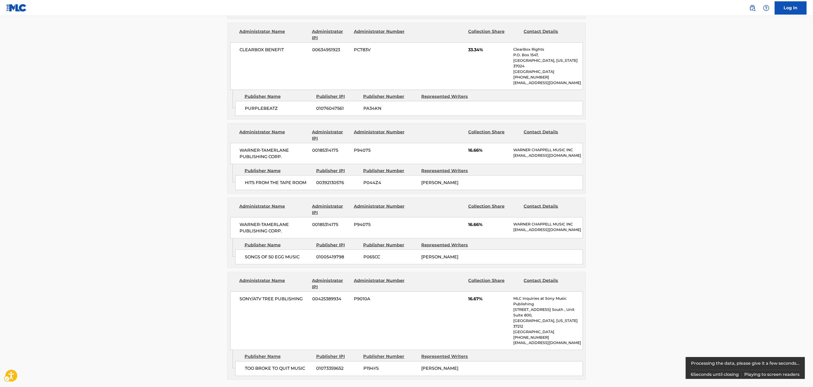
scroll to position [356, 0]
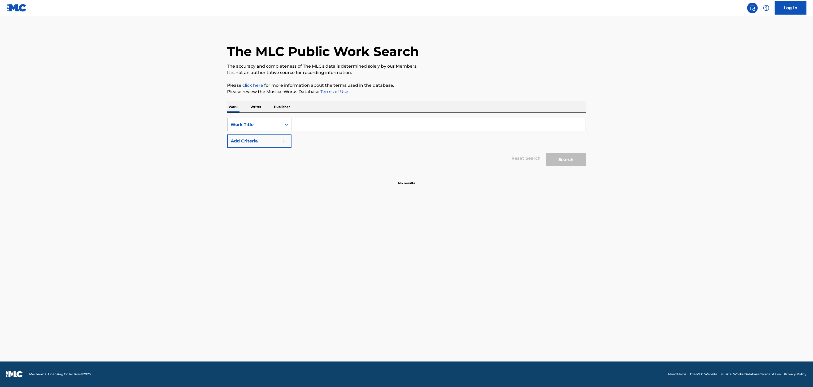
click at [344, 126] on input "Search Form" at bounding box center [439, 124] width 294 height 13
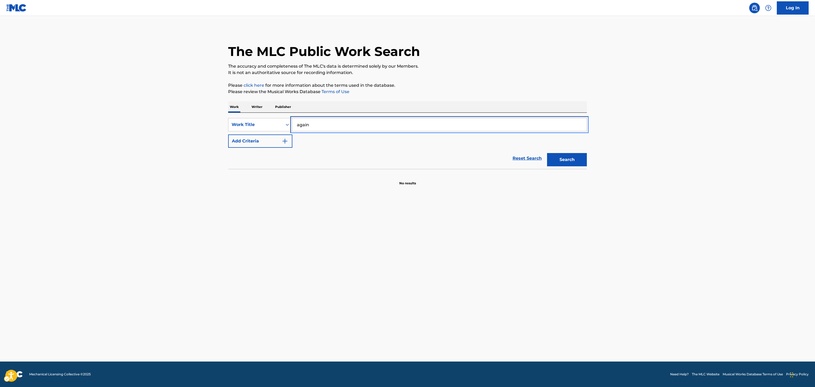
type input "again"
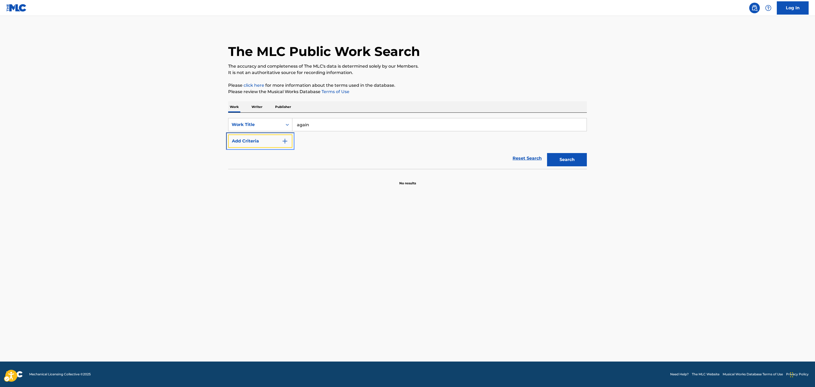
click at [228, 135] on button "Add Criteria" at bounding box center [260, 141] width 64 height 13
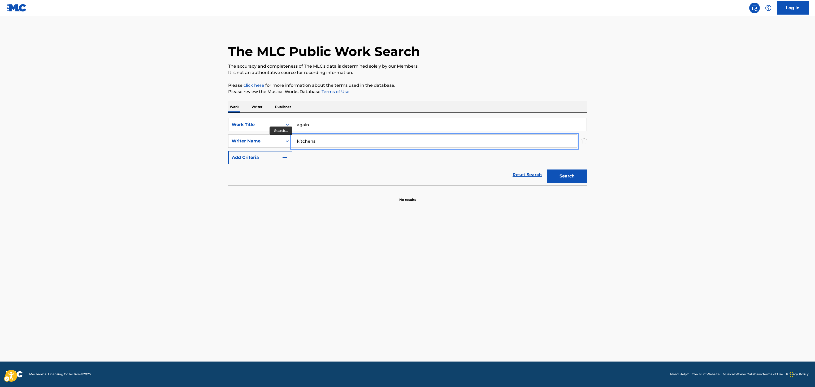
type input "kitchens"
click at [547, 170] on button "Search" at bounding box center [567, 176] width 40 height 13
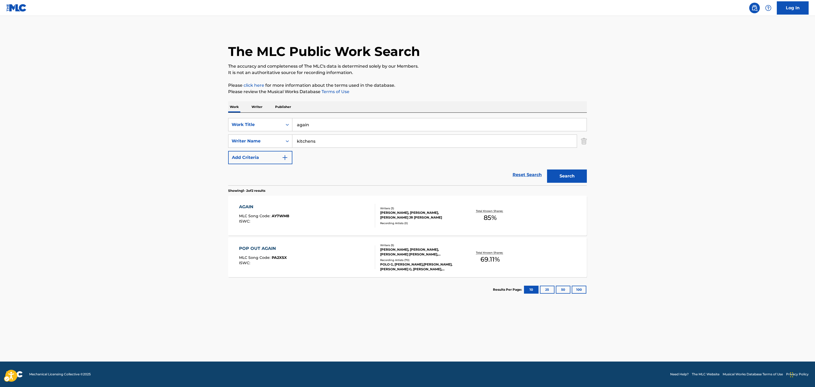
click at [118, 229] on main "The MLC Public Work Search The accuracy and completeness of The MLC's data is d…" at bounding box center [407, 189] width 815 height 346
click at [374, 210] on div at bounding box center [373, 216] width 4 height 24
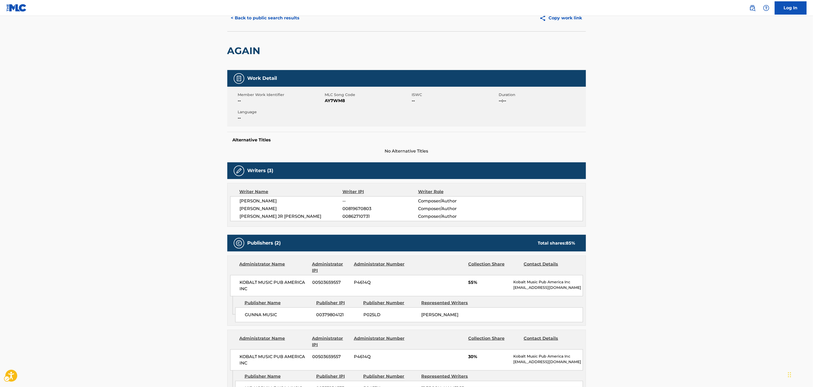
scroll to position [120, 0]
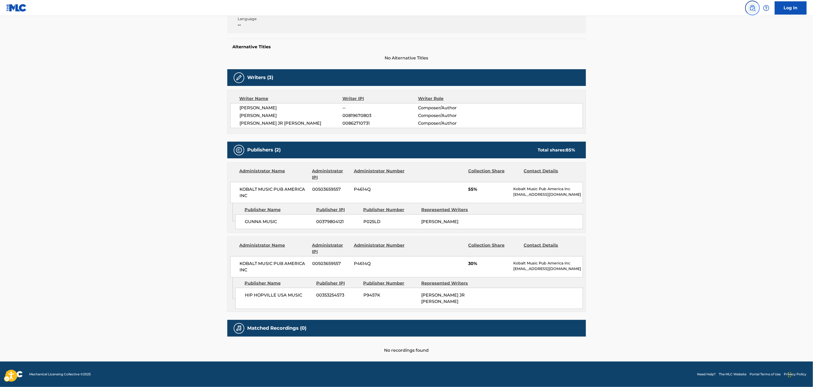
click at [756, 9] on link "Public Search" at bounding box center [753, 8] width 11 height 11
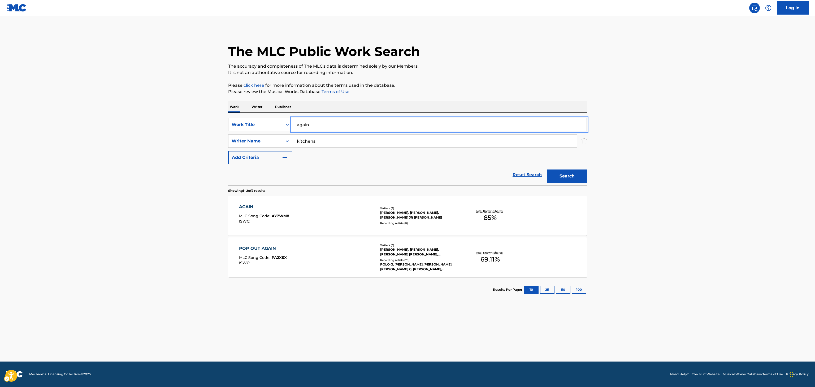
click at [453, 127] on input "again" at bounding box center [439, 124] width 294 height 13
type input "cowgirl"
type input "fanning"
click at [547, 170] on button "Search" at bounding box center [567, 176] width 40 height 13
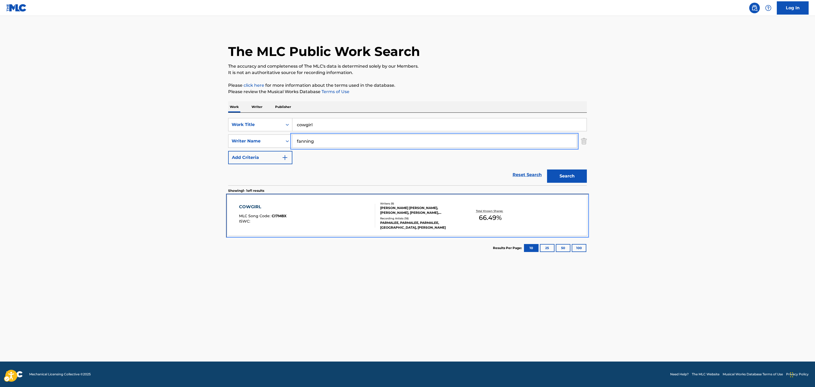
click at [472, 215] on div "Total Known Shares: 66.49 %" at bounding box center [490, 216] width 60 height 16
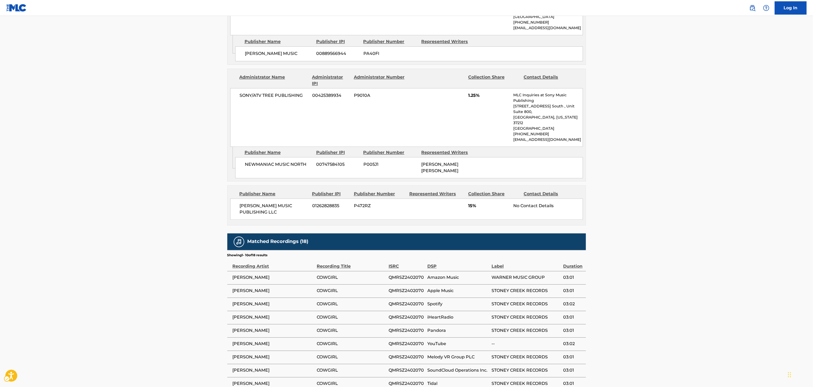
scroll to position [709, 0]
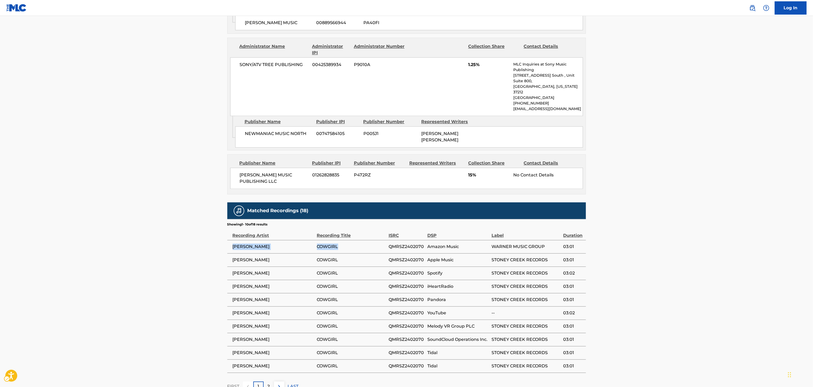
drag, startPoint x: 351, startPoint y: 209, endPoint x: 231, endPoint y: 213, distance: 119.8
click at [231, 240] on tr "[PERSON_NAME] COWGIRL QMRSZ2402070 Amazon Music WARNER MUSIC GROUP 03:01" at bounding box center [406, 246] width 359 height 13
copy tr "[PERSON_NAME]"
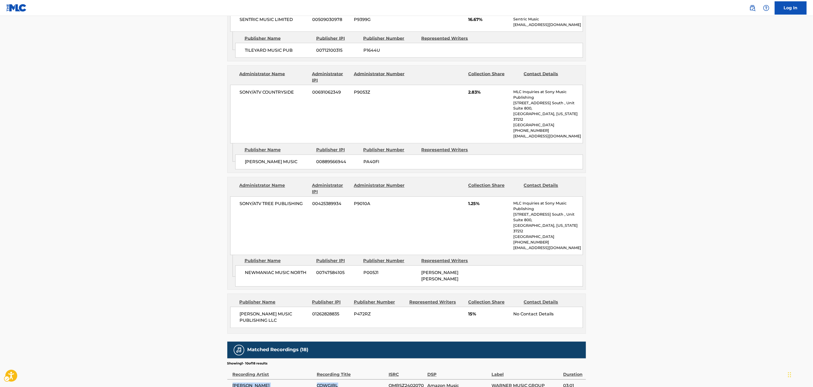
scroll to position [571, 0]
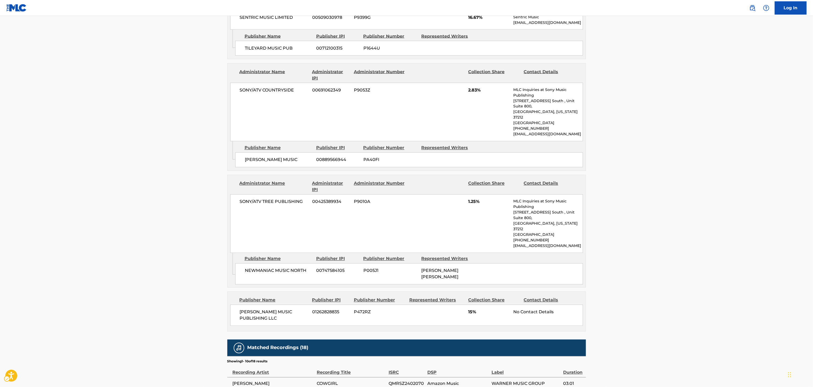
click at [431, 268] on span "[PERSON_NAME] [PERSON_NAME]" at bounding box center [440, 273] width 37 height 11
copy div "[PERSON_NAME] [PERSON_NAME]"
click at [264, 195] on div "SONY/ATV TREE PUBLISHING 00425389934 P9010A 1.25% MLC Inquiries at Sony Music P…" at bounding box center [406, 224] width 353 height 59
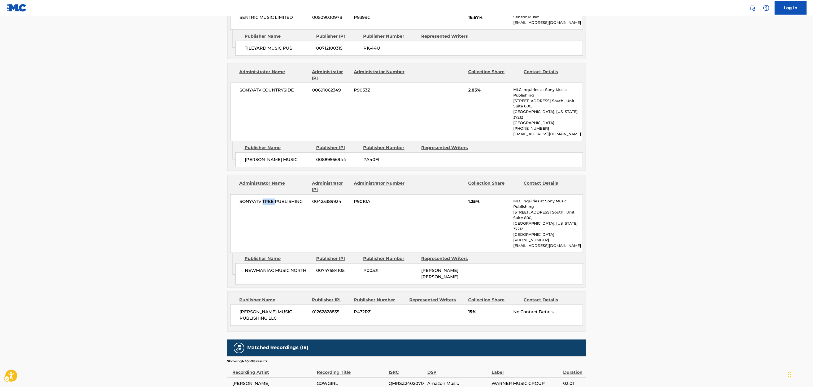
click at [264, 195] on div "SONY/ATV TREE PUBLISHING 00425389934 P9010A 1.25% MLC Inquiries at Sony Music P…" at bounding box center [406, 224] width 353 height 59
copy div "SONY/ATV TREE PUBLISHING"
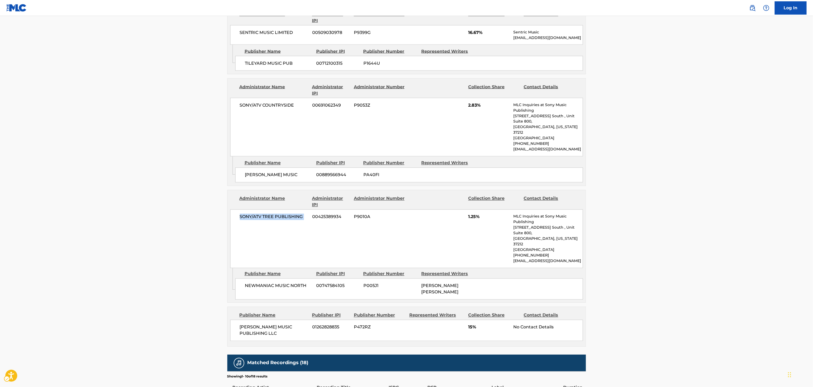
scroll to position [561, 0]
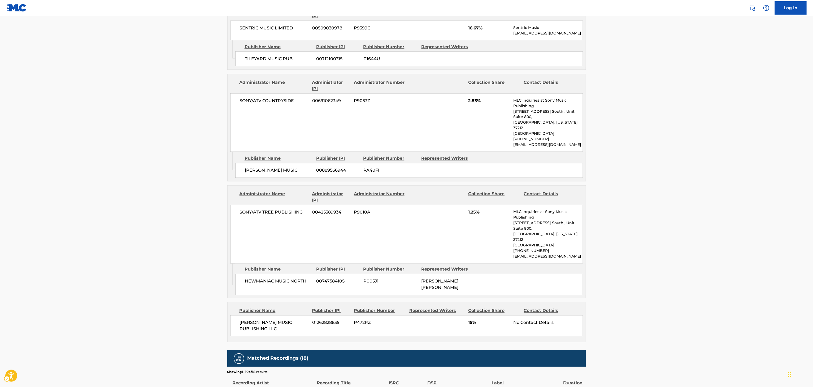
click at [259, 163] on div "[PERSON_NAME] MUSIC 00889566944 PA40FI" at bounding box center [409, 170] width 348 height 15
copy div "[PERSON_NAME] MUSIC"
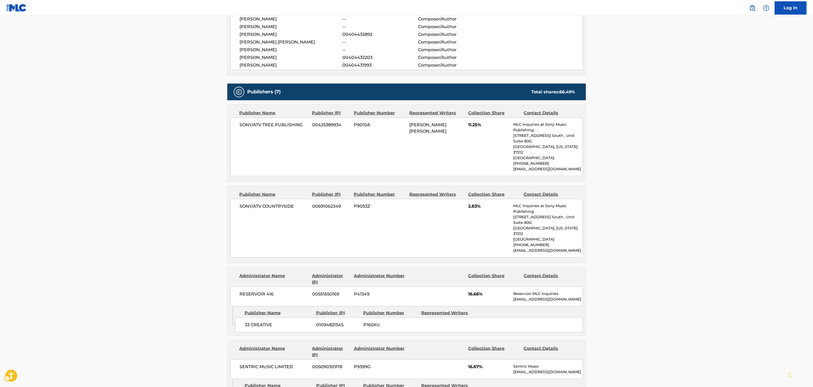
click at [260, 54] on span "[PERSON_NAME]" at bounding box center [291, 57] width 103 height 6
copy div "[PERSON_NAME]"
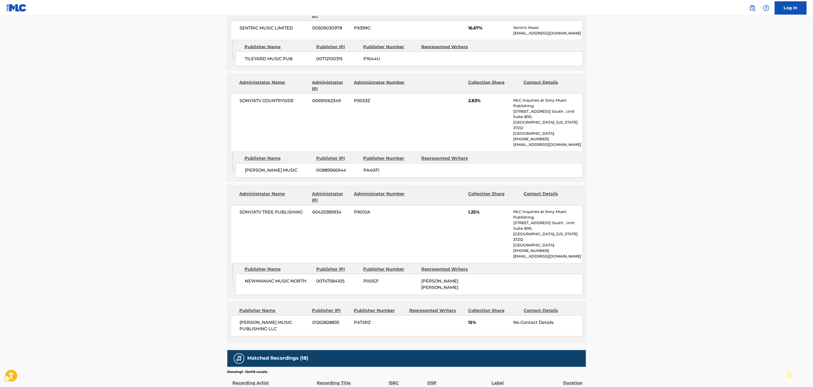
click at [278, 167] on span "[PERSON_NAME] MUSIC" at bounding box center [279, 170] width 68 height 6
copy div "[PERSON_NAME] MUSIC"
click at [247, 93] on div "SONY/ATV COUNTRYSIDE 00691062349 P9053Z 2.83% MLC Inquiries at Sony Music Publi…" at bounding box center [406, 122] width 353 height 59
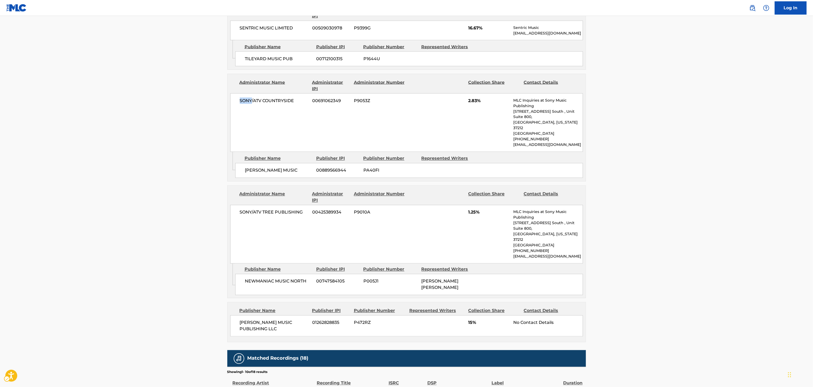
click at [247, 93] on div "SONY/ATV COUNTRYSIDE 00691062349 P9053Z 2.83% MLC Inquiries at Sony Music Publi…" at bounding box center [406, 122] width 353 height 59
copy div "SONY/ATV COUNTRYSIDE"
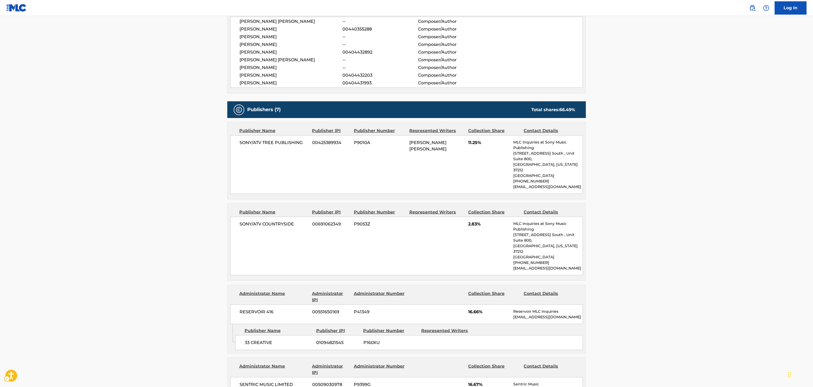
scroll to position [188, 0]
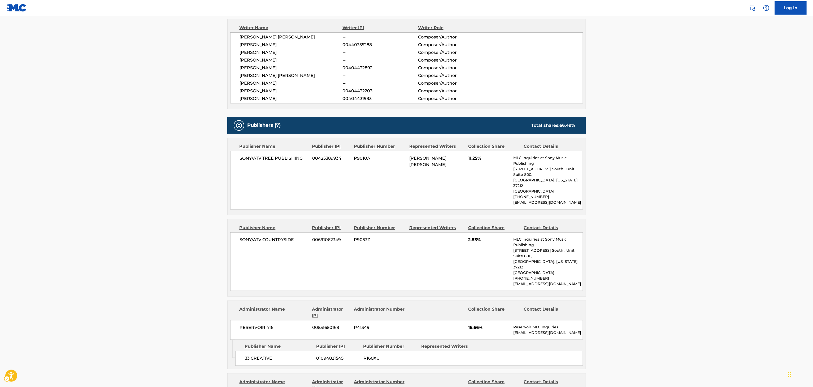
click at [266, 47] on span "[PERSON_NAME]" at bounding box center [291, 45] width 103 height 6
copy div "[PERSON_NAME]"
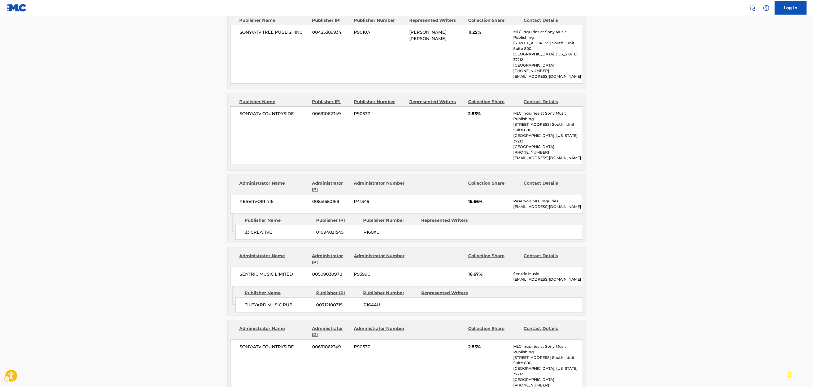
scroll to position [317, 0]
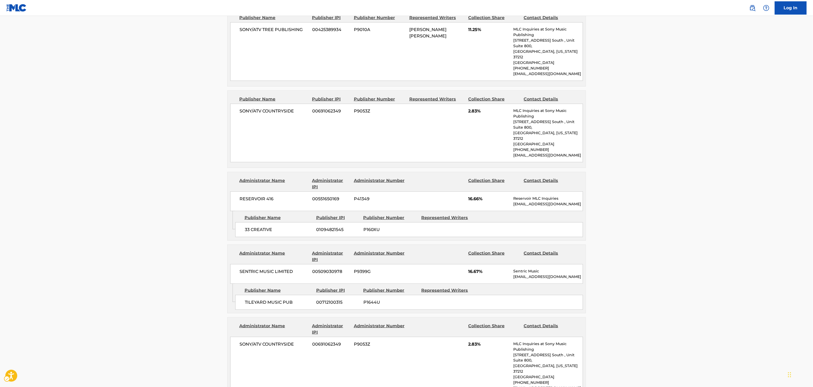
click at [275, 227] on span "33 CREATIVE" at bounding box center [279, 230] width 68 height 6
click at [266, 227] on span "33 CREATIVE" at bounding box center [279, 230] width 68 height 6
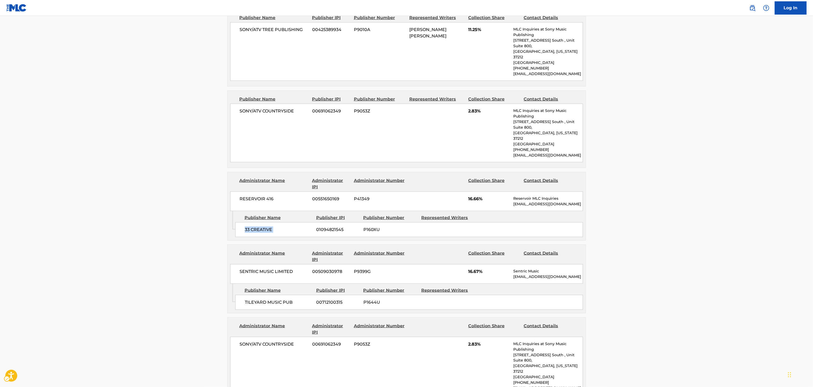
copy div "33 CREATIVE"
click at [254, 192] on div "RESERVOIR 416 00551650169 P41349 16.66% Reservoir MLC Inquiries MLC@reservoir-m…" at bounding box center [406, 202] width 353 height 20
copy div "RESERVOIR 416"
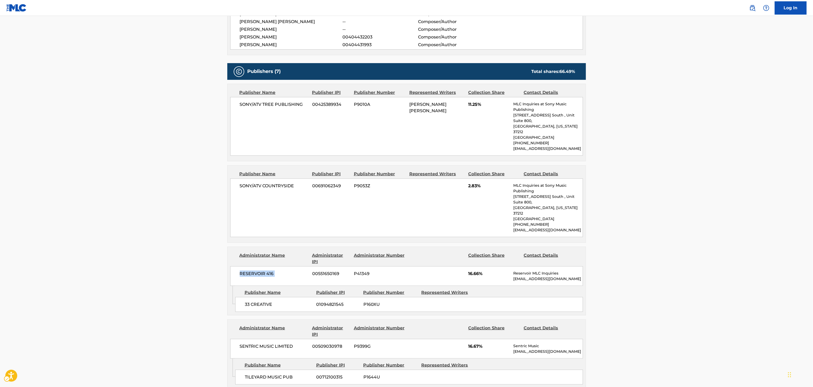
scroll to position [196, 0]
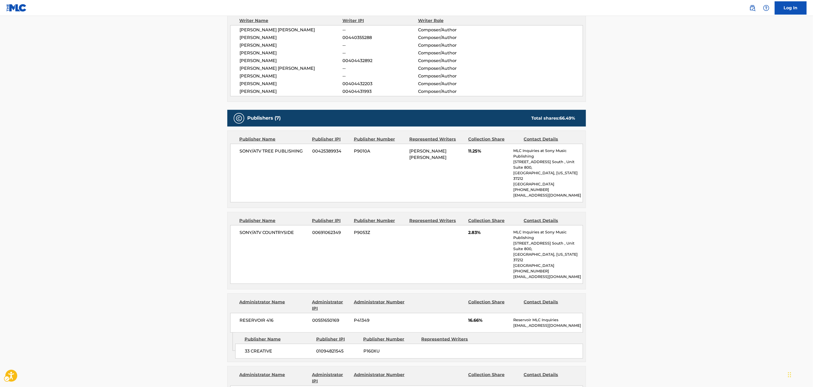
click at [268, 76] on span "[PERSON_NAME]" at bounding box center [291, 76] width 103 height 6
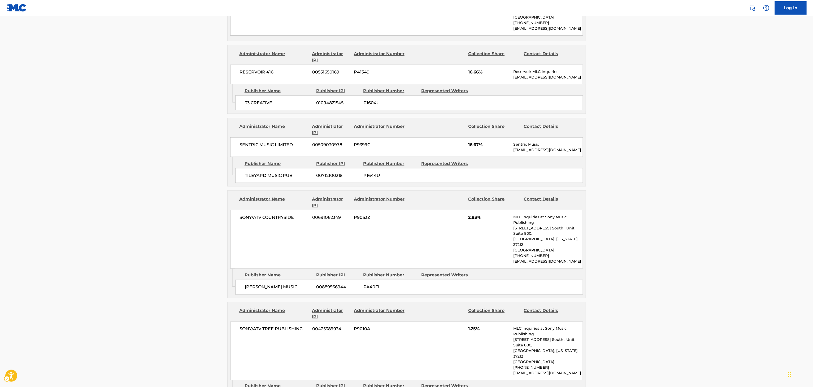
scroll to position [442, 0]
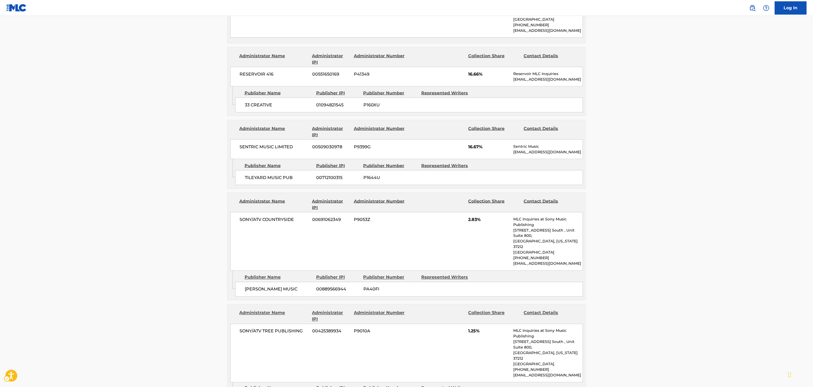
click at [281, 170] on div "TILEYARD MUSIC PUB 00712100315 P1644U" at bounding box center [409, 177] width 348 height 15
click at [266, 140] on div "SENTRIC MUSIC LIMITED 00509030978 P9399G 16.67% Sentric Music society@sentricmu…" at bounding box center [406, 150] width 353 height 20
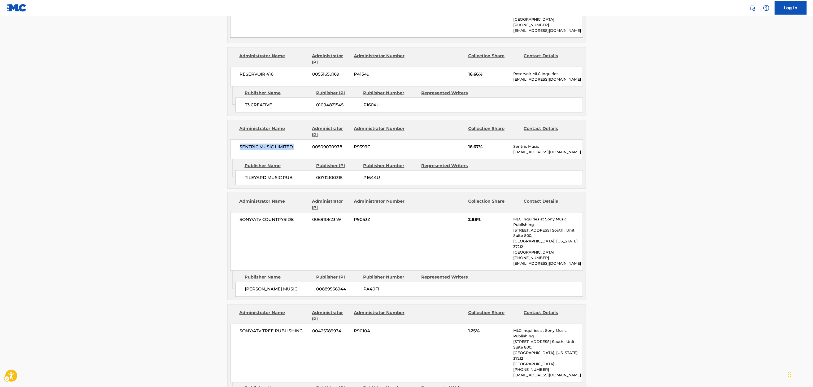
click at [266, 140] on div "SENTRIC MUSIC LIMITED 00509030978 P9399G 16.67% Sentric Music society@sentricmu…" at bounding box center [406, 150] width 353 height 20
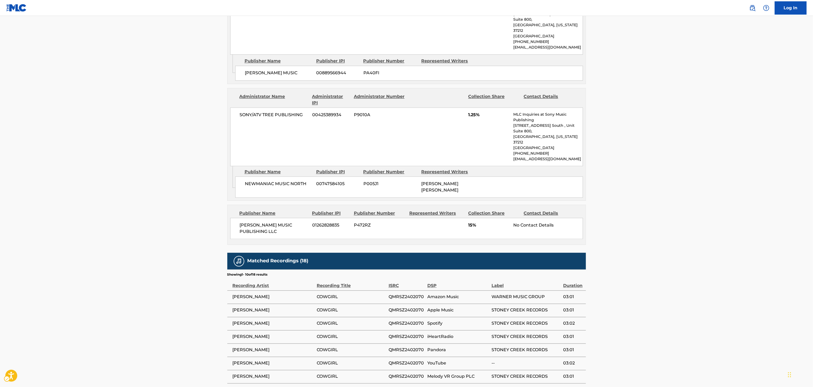
scroll to position [665, 0]
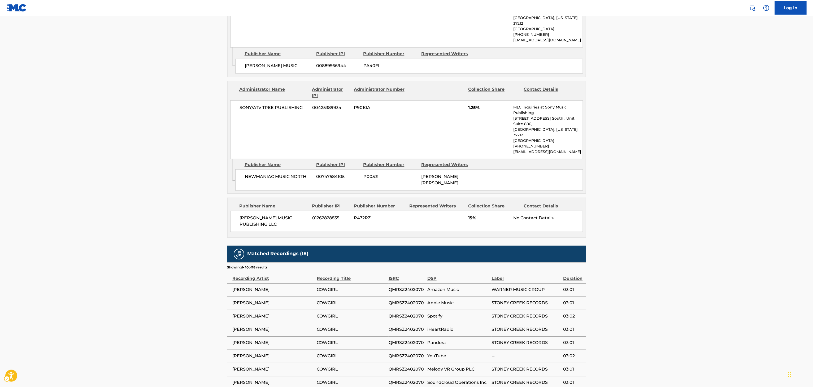
click at [272, 211] on div "PARMALEE MUSIC PUBLISHING LLC 01262828835 P472RZ 15% No Contact Details" at bounding box center [406, 221] width 353 height 21
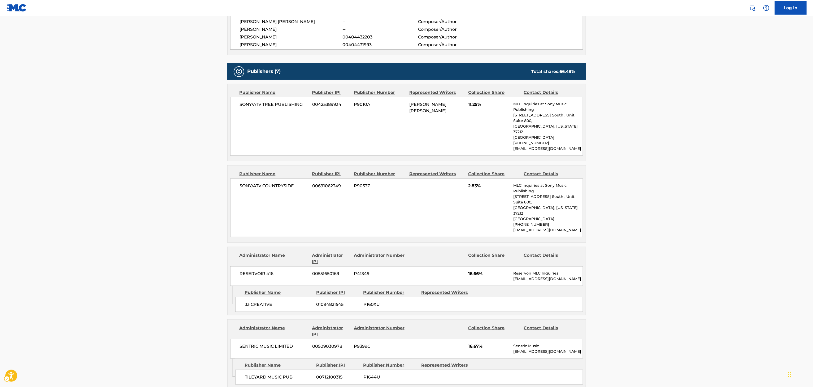
scroll to position [136, 0]
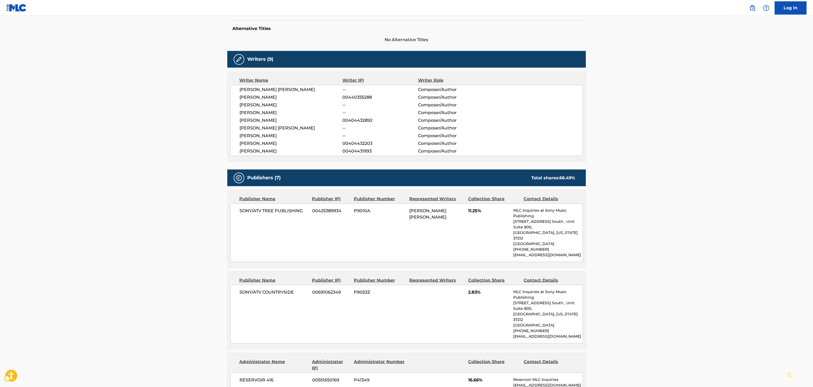
click at [290, 93] on span "[PERSON_NAME] [PERSON_NAME]" at bounding box center [291, 90] width 103 height 6
click at [290, 93] on span "THOMAS FRANK RIDLEY HORSLEY" at bounding box center [291, 90] width 103 height 6
click at [253, 113] on span "ROBBIE JAY" at bounding box center [291, 113] width 103 height 6
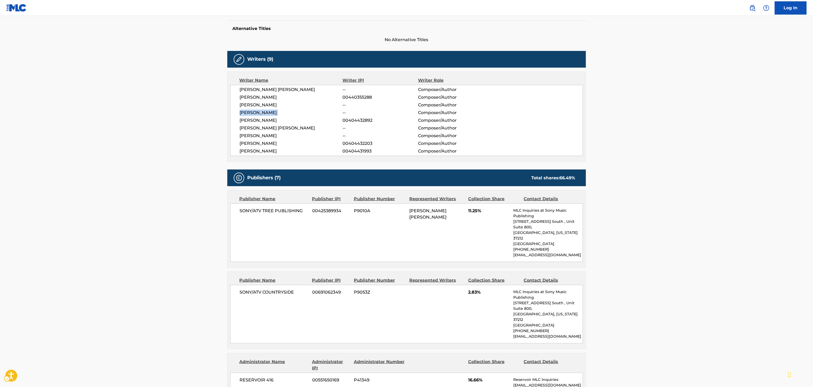
click at [253, 113] on span "ROBBIE JAY" at bounding box center [291, 113] width 103 height 6
click at [267, 105] on span "SCOTT THOMAS" at bounding box center [291, 105] width 103 height 6
click at [273, 118] on span "JOSHUA MCSWAIN" at bounding box center [291, 120] width 103 height 6
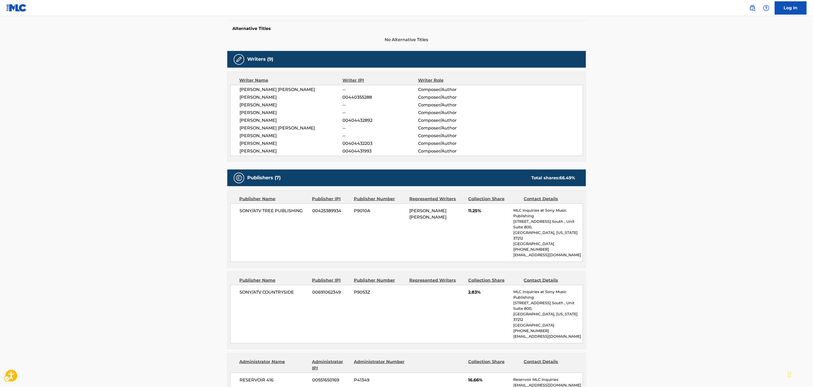
click at [273, 118] on span "JOSHUA MCSWAIN" at bounding box center [291, 120] width 103 height 6
click at [273, 131] on span "PETER DANIEL NEWMAN" at bounding box center [291, 128] width 103 height 6
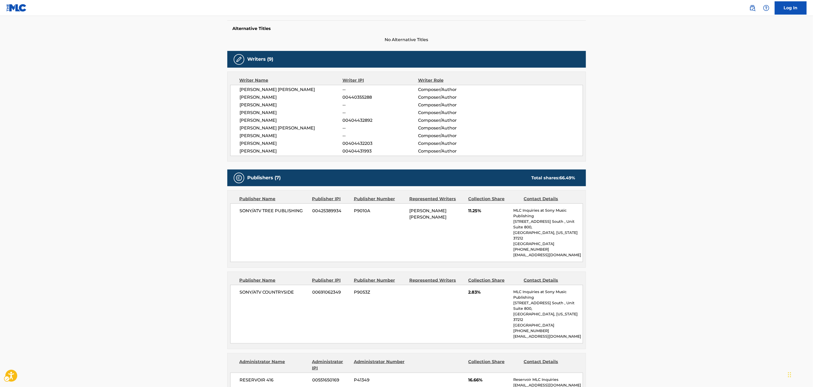
click at [258, 136] on span "JAMES DANIEL" at bounding box center [291, 136] width 103 height 6
click at [266, 150] on span "BARRY KNOX" at bounding box center [291, 151] width 103 height 6
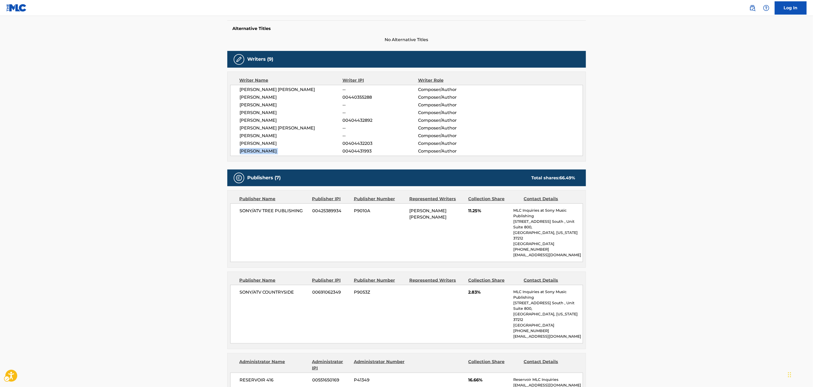
click at [266, 150] on span "BARRY KNOX" at bounding box center [291, 151] width 103 height 6
click at [248, 114] on span "ROBBIE JAY" at bounding box center [291, 113] width 103 height 6
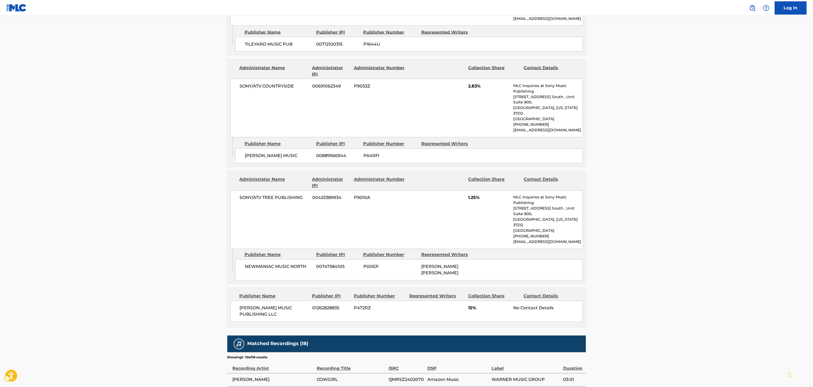
scroll to position [578, 0]
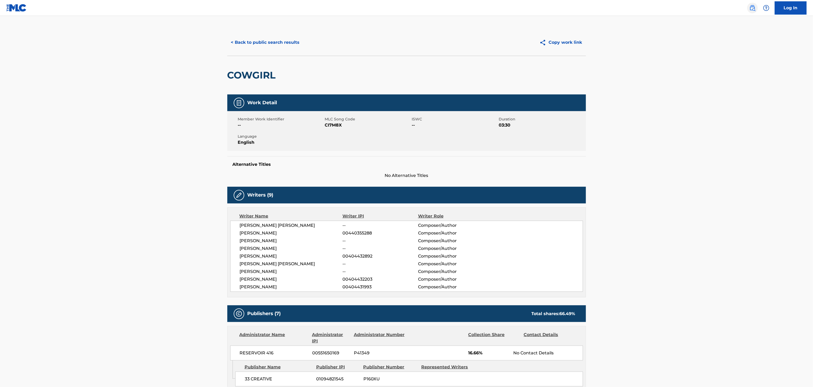
click at [753, 5] on img at bounding box center [753, 8] width 6 height 6
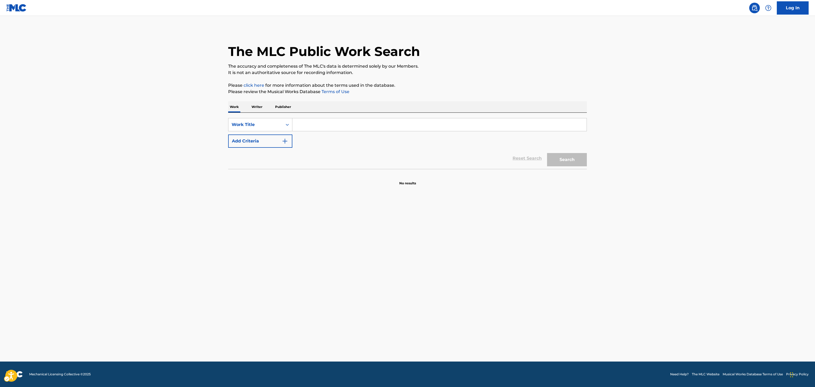
click at [287, 108] on p "Publisher" at bounding box center [283, 106] width 19 height 11
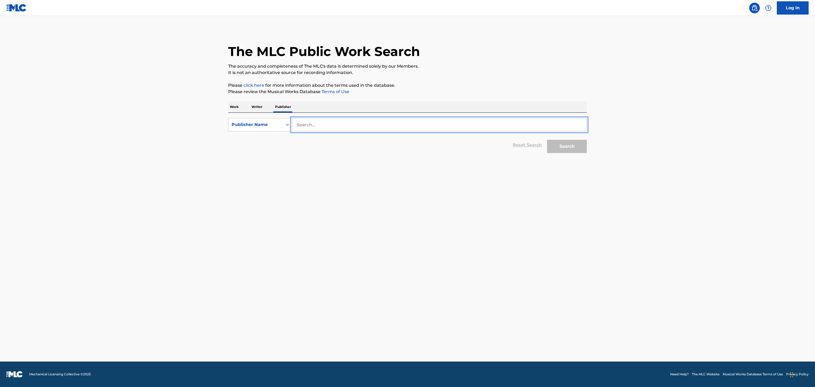
paste input "[PERSON_NAME] MUSIC PUBLISHING LLC"
type input "[PERSON_NAME] MUSIC PUBLISHING LLC"
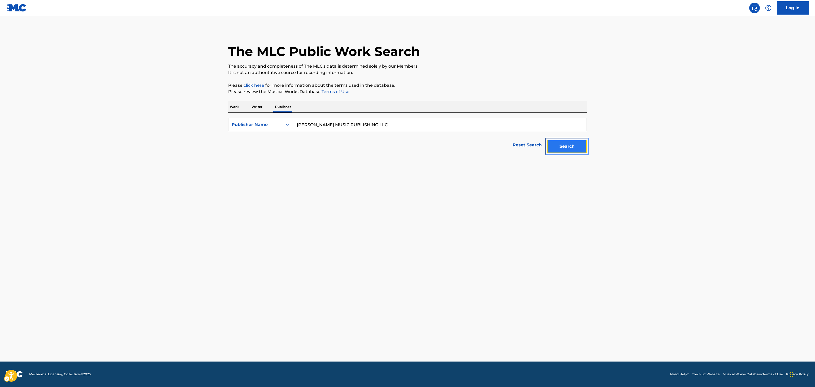
click at [570, 149] on button "Search" at bounding box center [567, 146] width 40 height 13
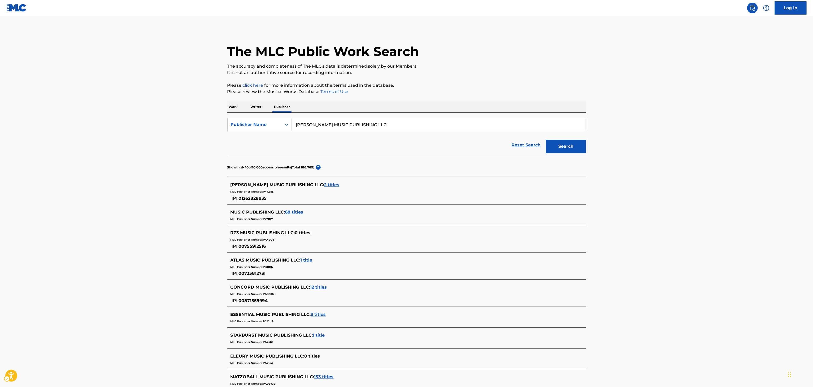
click at [325, 185] on span "2 titles" at bounding box center [332, 184] width 15 height 5
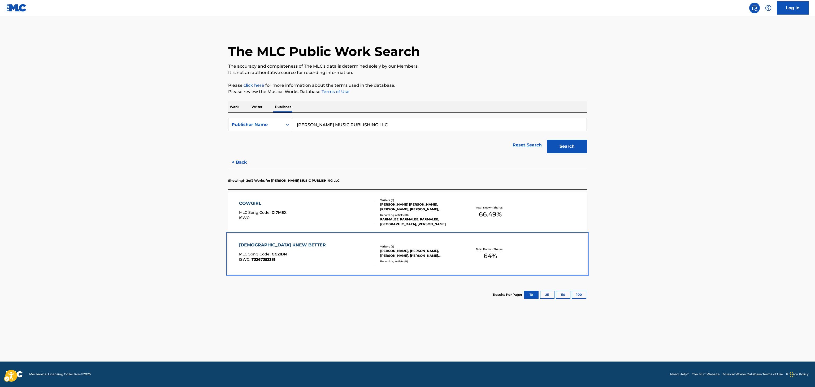
click at [440, 268] on div "GOD KNEW BETTER MLC Song Code : GG2IBN ISWC : T3267352381 Writers ( 8 ) [PERSON…" at bounding box center [407, 254] width 359 height 40
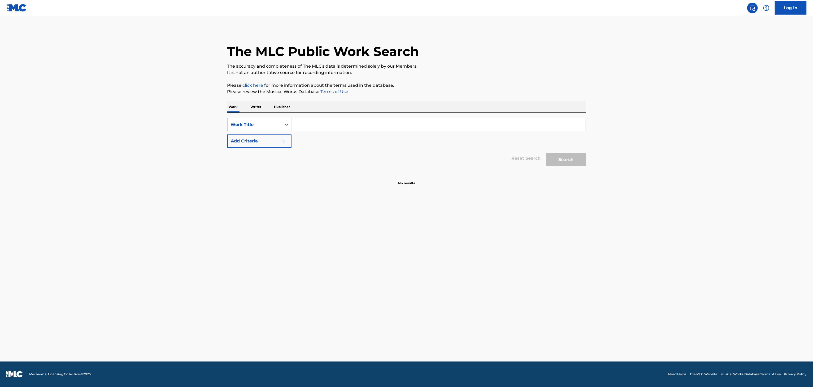
click at [380, 127] on input "Search Form" at bounding box center [439, 124] width 294 height 13
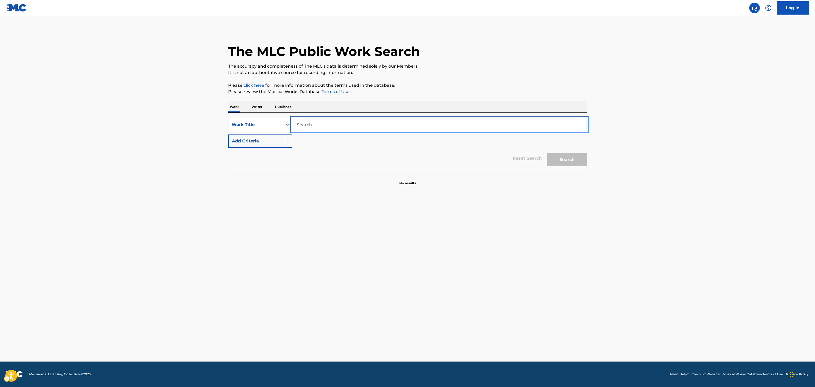
paste input "It Won't Be Long"
type input "It Won't Be Long"
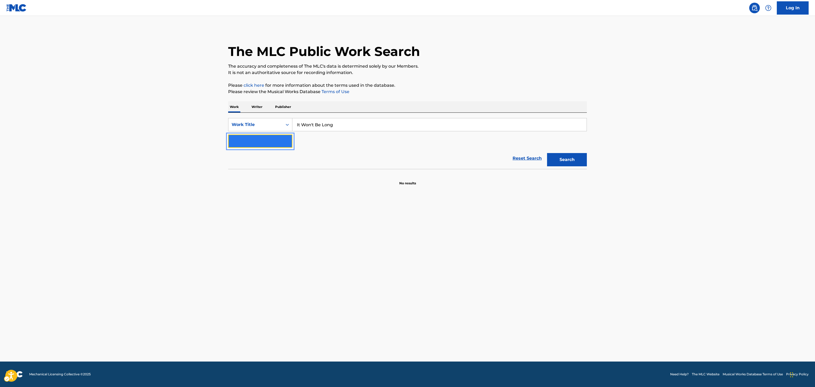
click at [269, 135] on button "Add Criteria" at bounding box center [260, 141] width 64 height 13
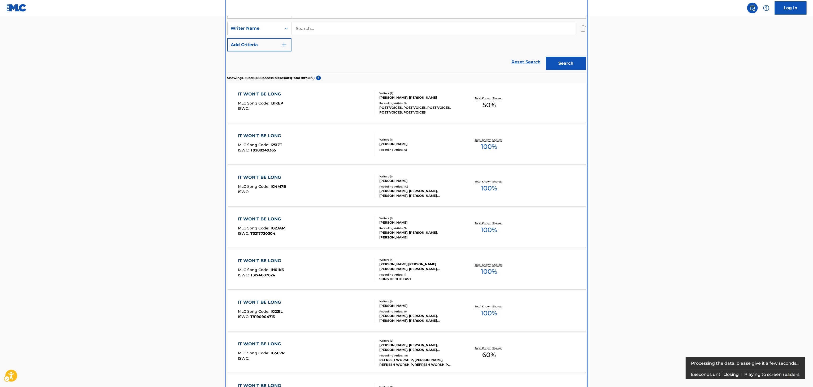
scroll to position [81, 0]
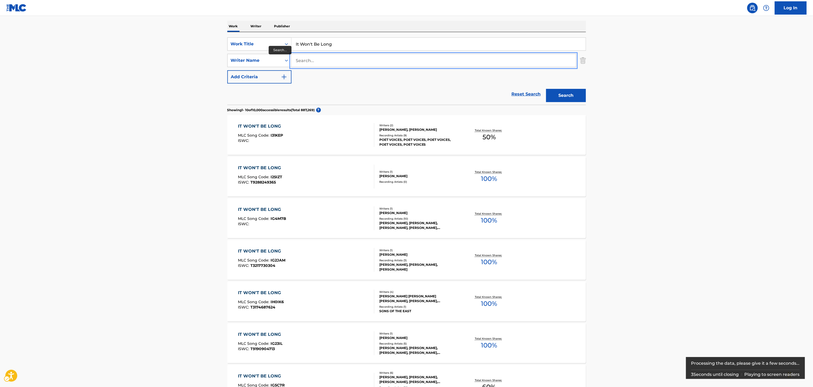
paste input "MCGILL"
type input "MCGILL"
drag, startPoint x: 571, startPoint y: 87, endPoint x: 564, endPoint y: 104, distance: 17.8
click at [569, 91] on div "Search" at bounding box center [565, 94] width 42 height 21
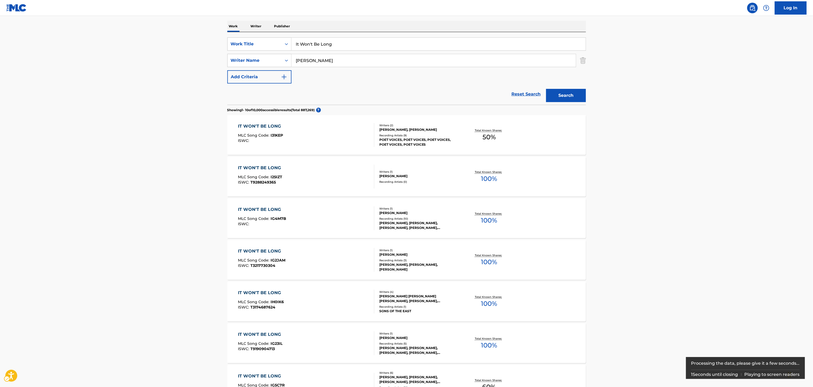
click at [564, 104] on div "Search" at bounding box center [565, 94] width 42 height 21
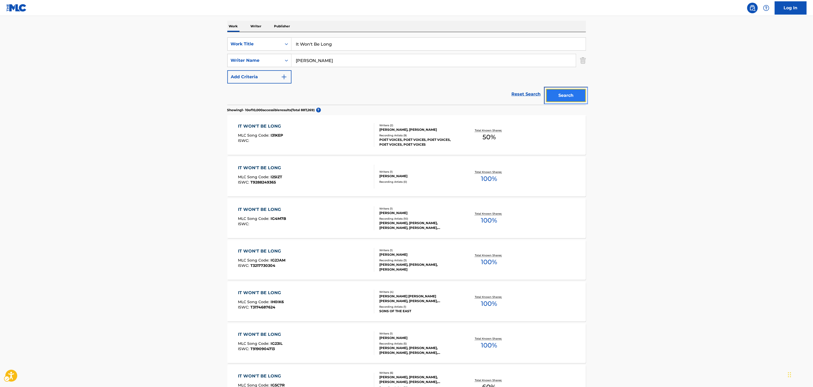
click at [574, 93] on button "Search" at bounding box center [566, 95] width 40 height 13
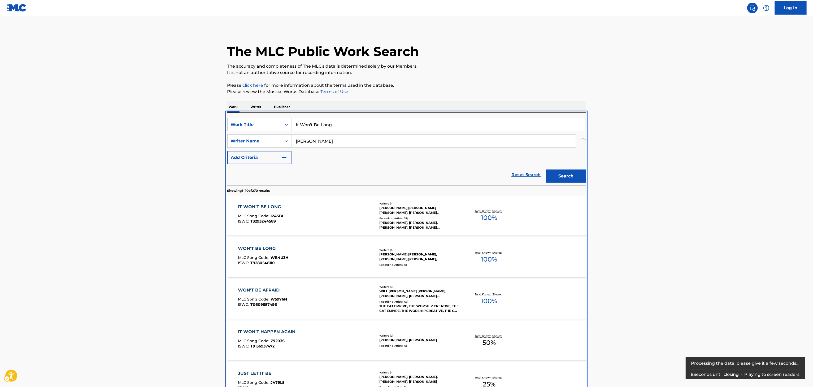
scroll to position [113, 0]
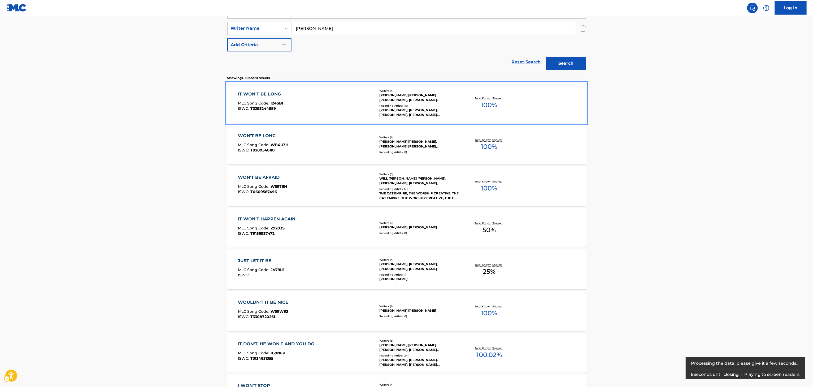
click at [467, 110] on div "Total Known Shares: 100 %" at bounding box center [490, 103] width 60 height 16
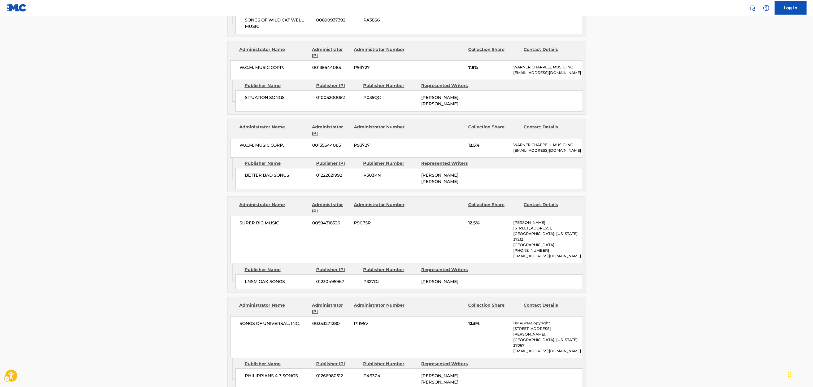
scroll to position [626, 0]
click at [754, 7] on img "Page Menu" at bounding box center [753, 8] width 6 height 6
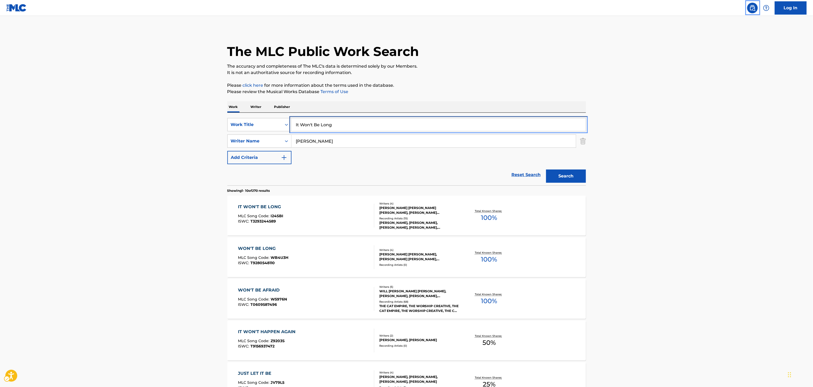
click at [451, 122] on input "It Won't Be Long" at bounding box center [439, 124] width 294 height 13
paste input "RAGLAND"
type input "R"
type input "we had true love"
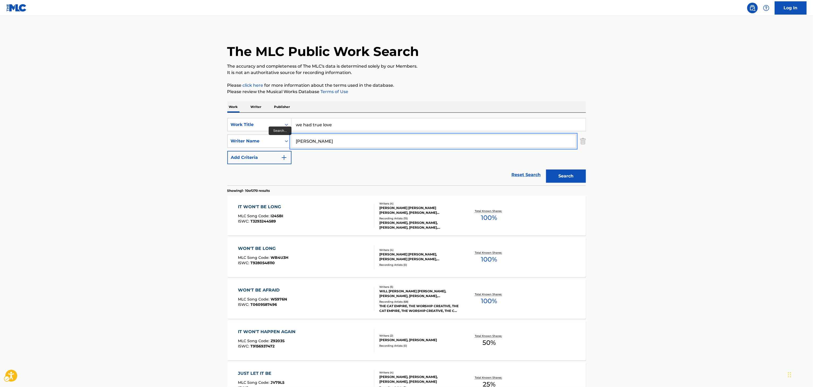
paste input "RAGLAND"
type input "RAGLAND"
click at [546, 170] on button "Search" at bounding box center [566, 176] width 40 height 13
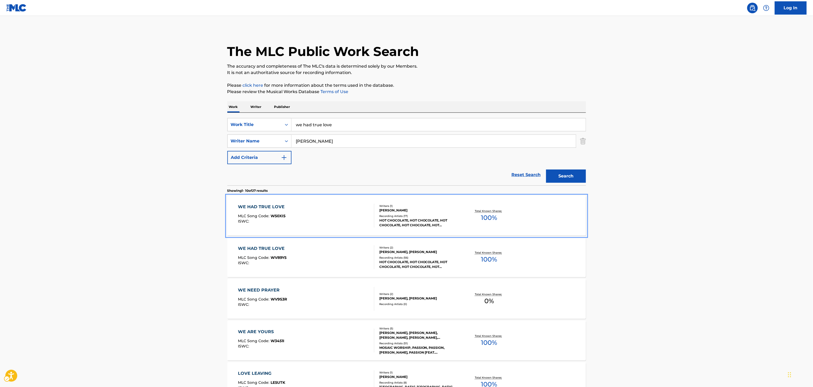
click at [442, 202] on div "WE HAD TRUE LOVE MLC Song Code : W50XI5 ISWC : Writers ( 1 ) LOU RAGLAND Record…" at bounding box center [406, 216] width 359 height 40
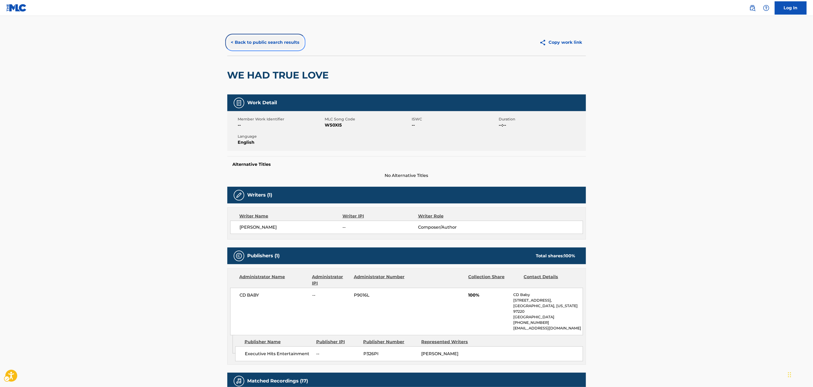
click at [271, 45] on button "< Back to public search results" at bounding box center [265, 42] width 76 height 13
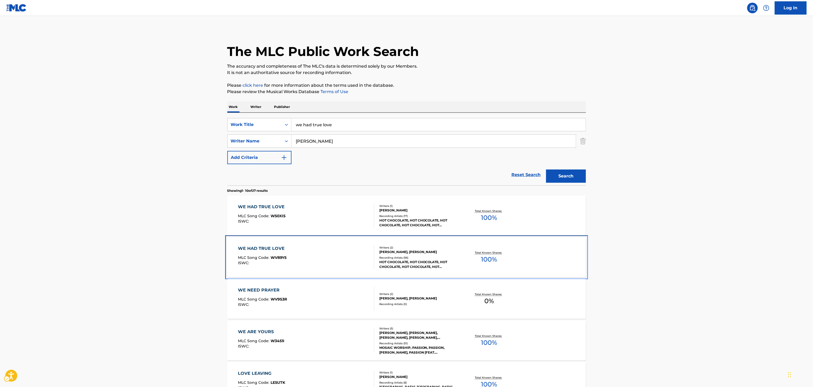
click at [512, 262] on div "Total Known Shares: 100 %" at bounding box center [490, 257] width 60 height 16
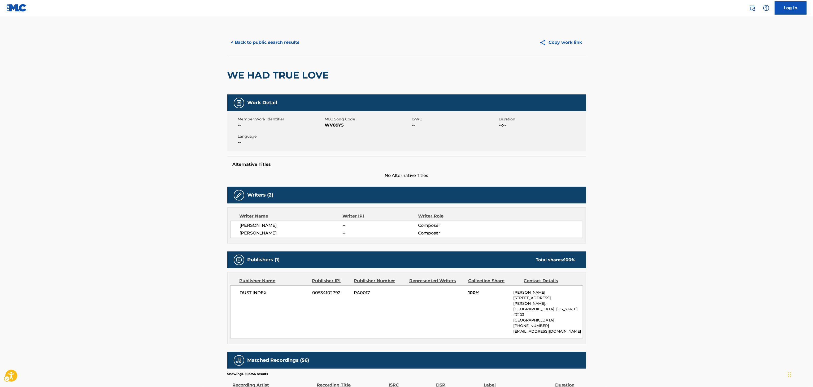
click at [281, 74] on h2 "WE HAD TRUE LOVE" at bounding box center [279, 75] width 104 height 12
copy div "WE HAD TRUE LOVE"
click at [272, 42] on button "< Back to public search results" at bounding box center [265, 42] width 76 height 13
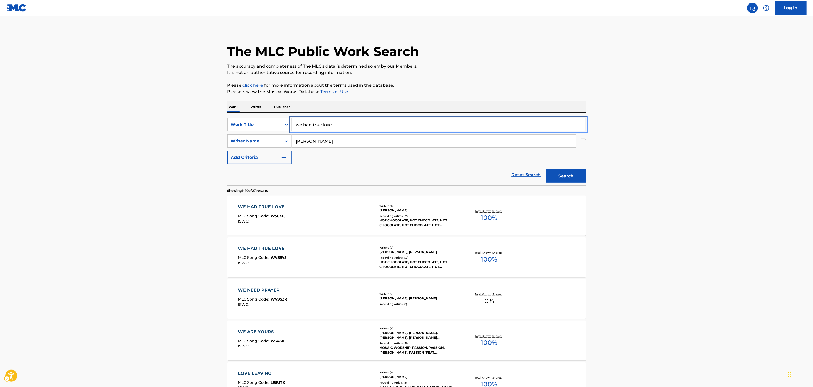
click at [355, 127] on input "we had true love" at bounding box center [439, 124] width 294 height 13
paste input "Stay Country Or Die Tryin'"
type input "Stay Country Or Die Tryin'"
click at [363, 141] on input "RAGLAND" at bounding box center [434, 141] width 285 height 13
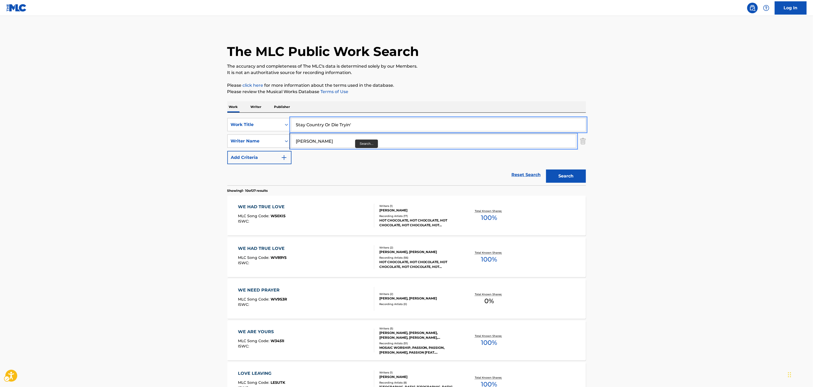
click at [363, 141] on input "RAGLAND" at bounding box center [434, 141] width 285 height 13
type input "barham"
click at [546, 170] on button "Search" at bounding box center [566, 176] width 40 height 13
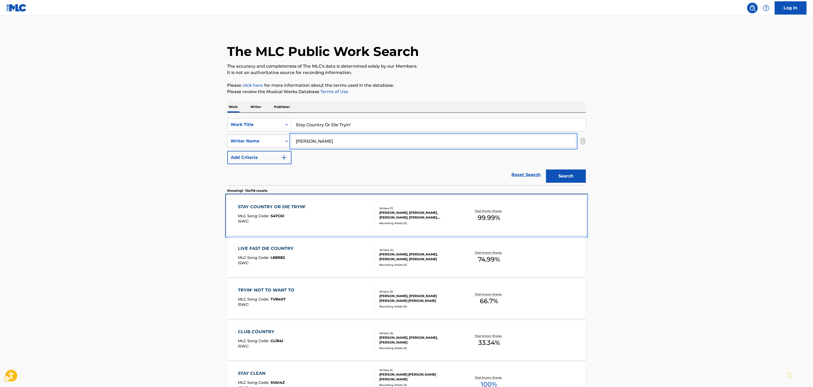
click at [410, 221] on div "Writers ( 7 ) SAM ELLIS, SAM MACKENZIE ELLIS, GRAHAM BARHAM, BEAU BAILEY, DREW …" at bounding box center [416, 215] width 85 height 19
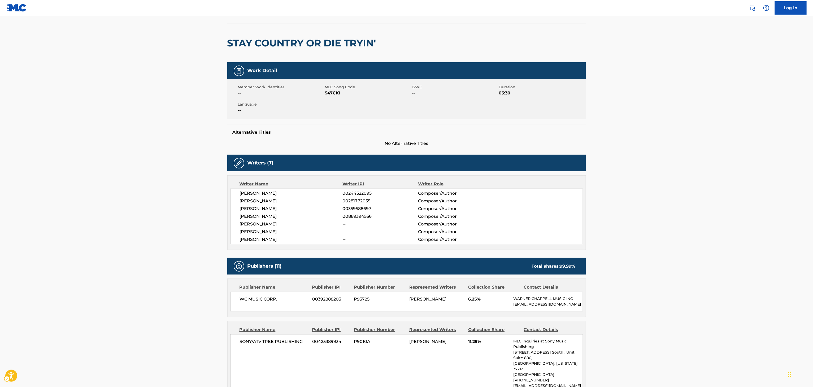
scroll to position [1, 0]
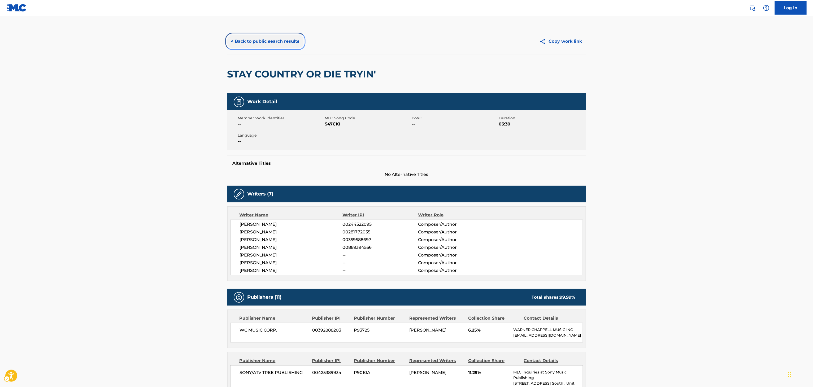
click at [279, 40] on button "< Back to public search results" at bounding box center [265, 41] width 76 height 13
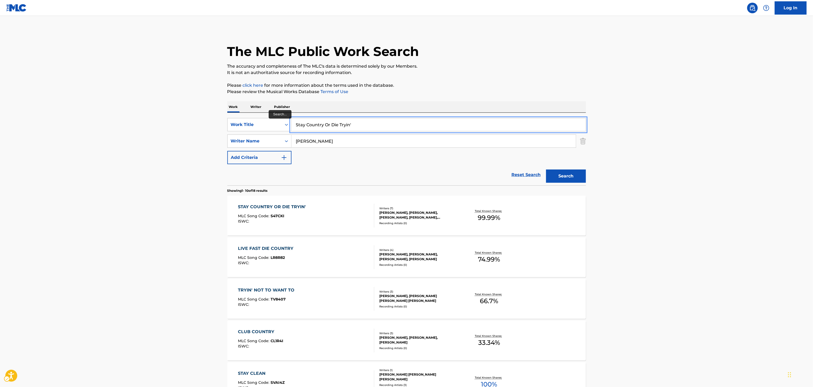
click at [304, 122] on input "Stay Country Or Die Tryin'" at bounding box center [439, 124] width 294 height 13
paste input "6 MONTHS LATER"
type input "6 MONTHS LATER"
click at [302, 140] on input "barham" at bounding box center [434, 141] width 285 height 13
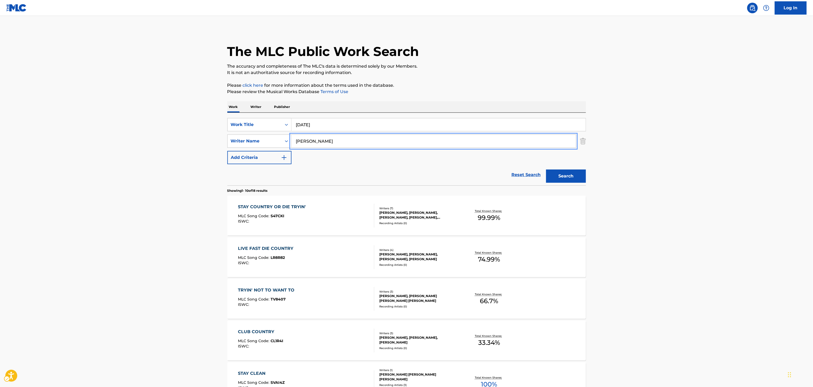
click at [302, 140] on input "barham" at bounding box center [434, 141] width 285 height 13
paste input "MORONEY"
type input "MORONEY"
click at [546, 170] on button "Search" at bounding box center [566, 176] width 40 height 13
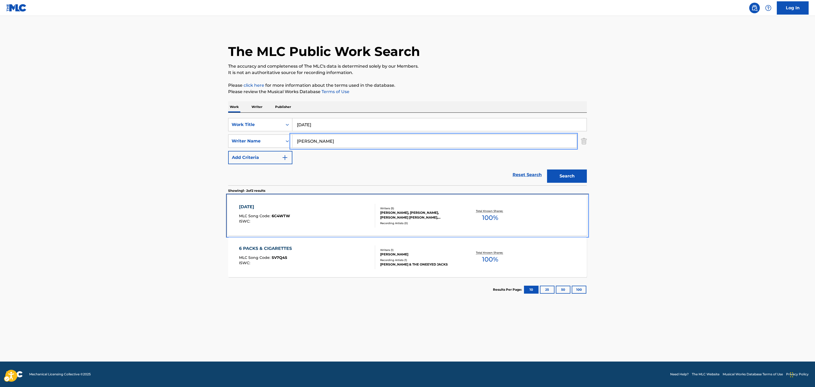
click at [411, 211] on div "BEN WILLIAMS, BEN WILLIAMS, MEGAN ANN MORONEY, DAVID MESCON, ROBERT HENRY JR HA…" at bounding box center [420, 215] width 80 height 10
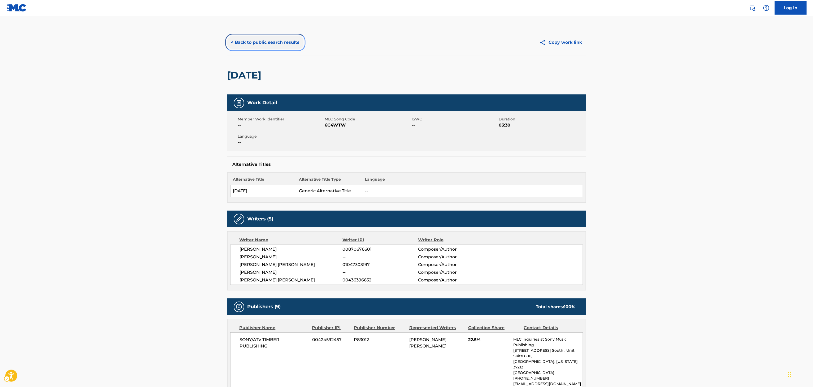
click at [279, 37] on button "< Back to public search results" at bounding box center [265, 42] width 76 height 13
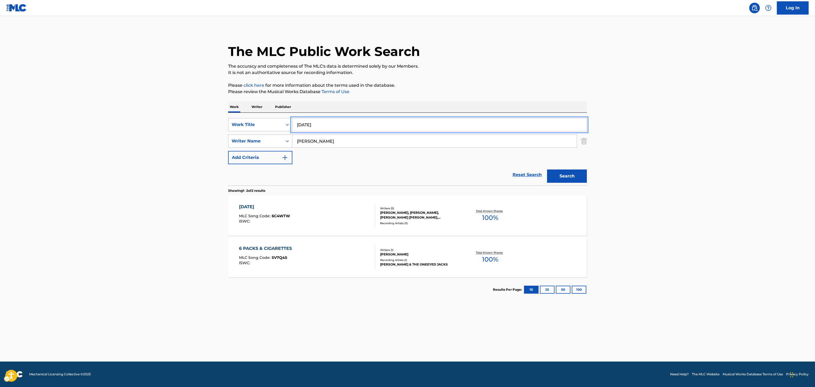
click at [356, 124] on input "6 MONTHS LATER" at bounding box center [439, 124] width 294 height 13
click at [407, 129] on input "6 MONTHS LATER" at bounding box center [439, 124] width 294 height 13
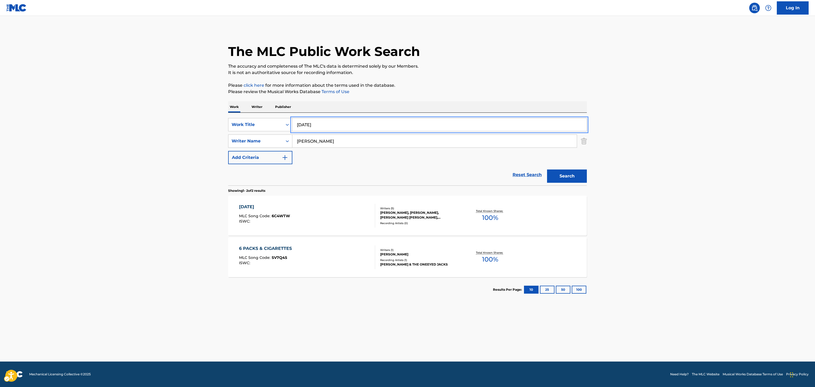
click at [407, 129] on input "6 MONTHS LATER" at bounding box center [439, 124] width 294 height 13
drag, startPoint x: 377, startPoint y: 116, endPoint x: 401, endPoint y: 132, distance: 28.9
click at [401, 132] on div "SearchWithCriteriaf7d03cb6-f59d-44a4-9b8f-c9d773a2f156 Work Title 6 MONTHS LATE…" at bounding box center [407, 149] width 359 height 73
click at [401, 132] on div "SearchWithCriteriaf7d03cb6-f59d-44a4-9b8f-c9d773a2f156 Work Title 6 MONTHS LATE…" at bounding box center [407, 141] width 359 height 46
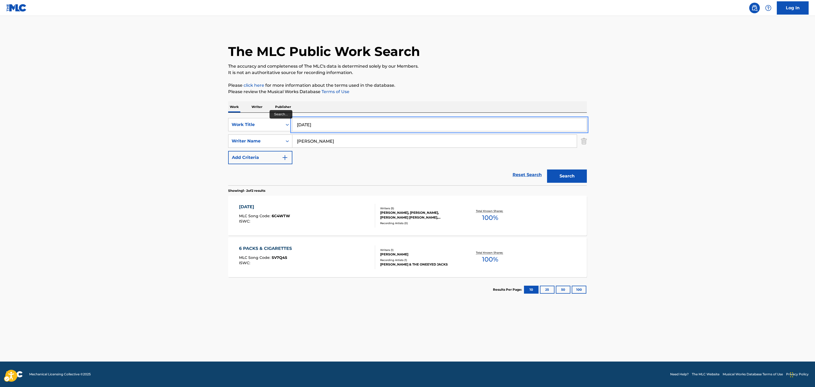
click at [406, 131] on input "6 MONTHS LATER" at bounding box center [439, 124] width 294 height 13
paste input "WHAT HE'LL NEVER HAVE"
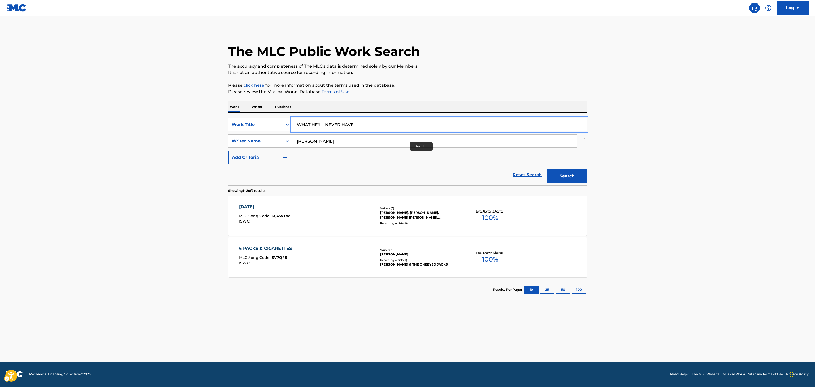
type input "WHAT HE'LL NEVER HAVE"
click at [410, 142] on input "MORONEY" at bounding box center [434, 141] width 285 height 13
type input "gatlin"
click at [547, 170] on button "Search" at bounding box center [567, 176] width 40 height 13
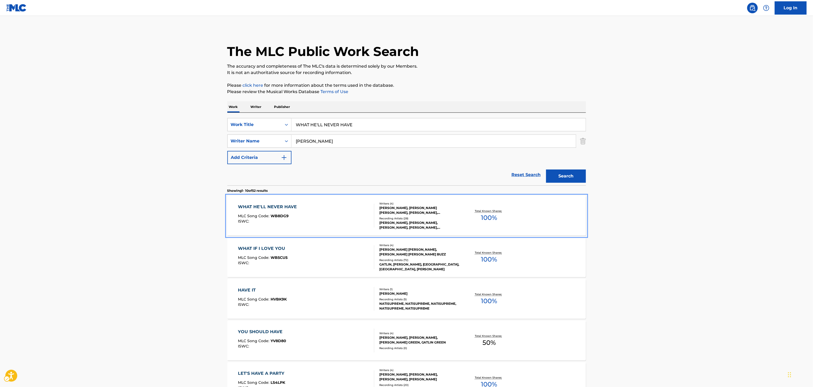
click at [468, 209] on div "Total Known Shares: 100 %" at bounding box center [490, 216] width 60 height 16
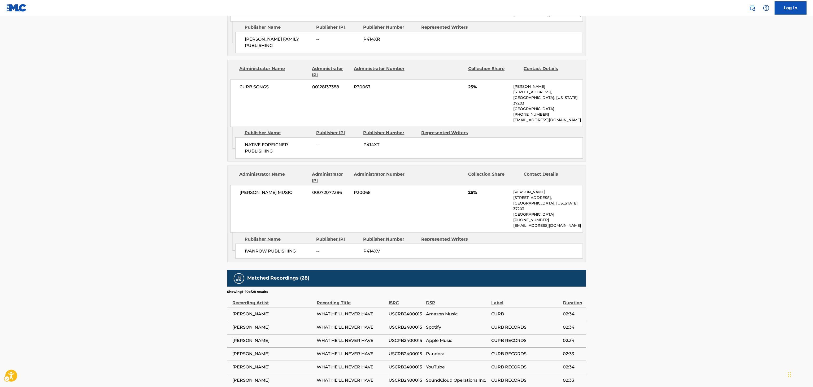
scroll to position [425, 0]
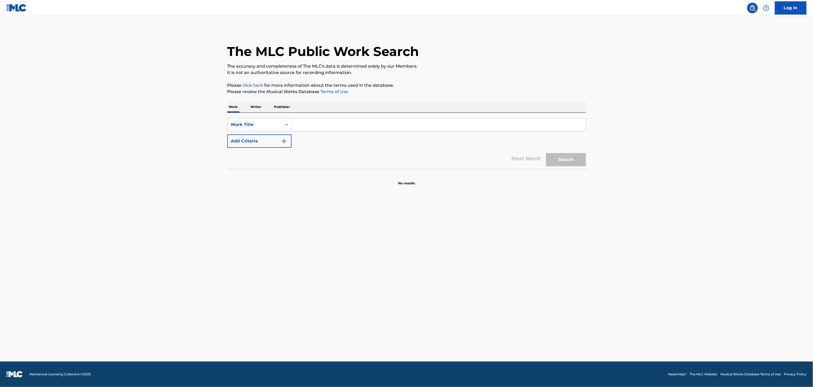
click at [392, 124] on input "Search Form" at bounding box center [439, 124] width 294 height 13
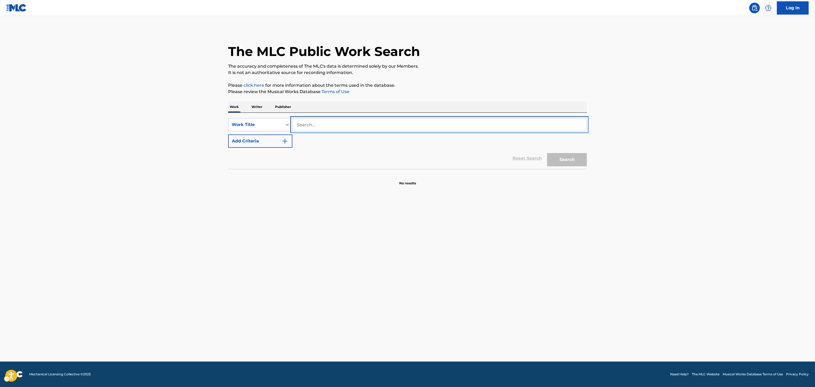
paste input "Better Me For You"
type input "Better Me For You"
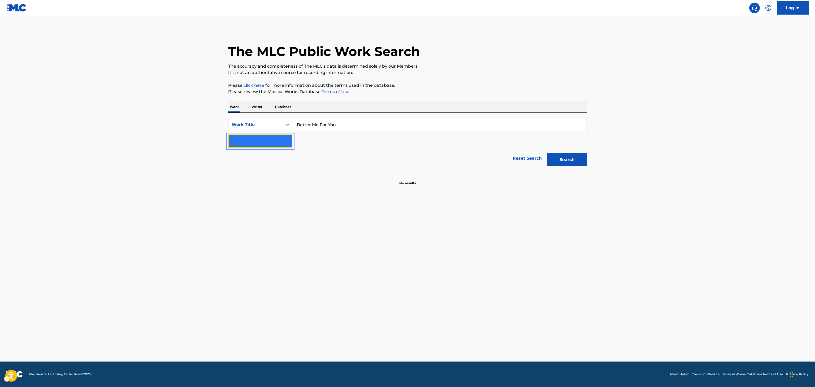
click at [273, 135] on button "Add Criteria" at bounding box center [260, 141] width 64 height 13
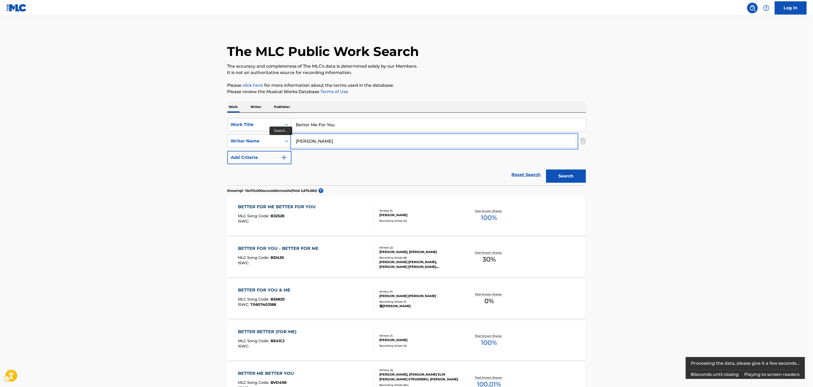
click at [227, 151] on button "Add Criteria" at bounding box center [259, 157] width 64 height 13
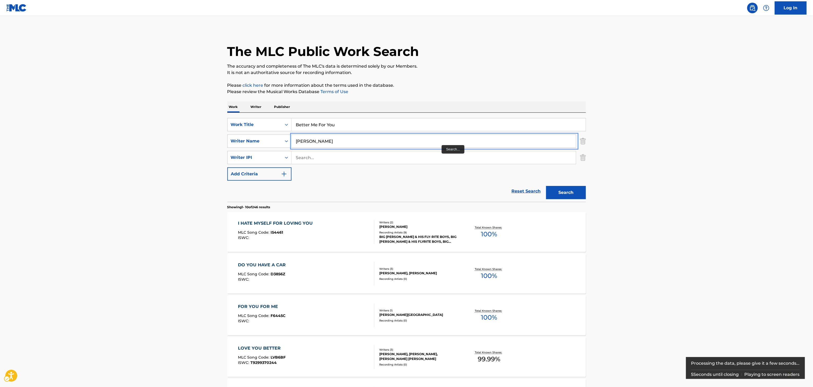
click at [442, 145] on input "[PERSON_NAME]" at bounding box center [434, 141] width 285 height 13
type input "#"
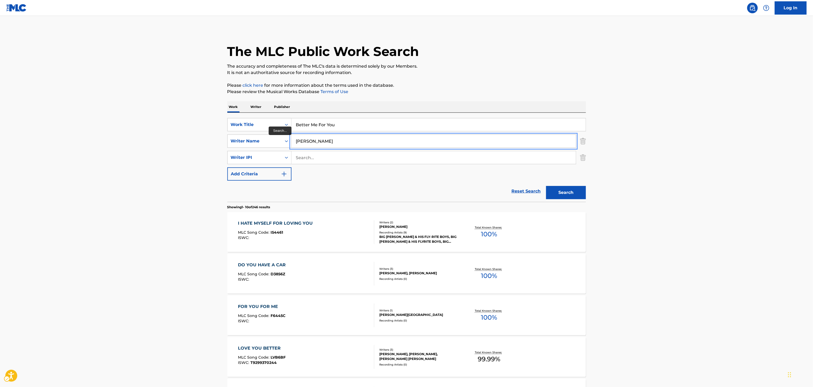
type input "[PERSON_NAME]"
click at [227, 167] on button "Add Criteria" at bounding box center [259, 173] width 64 height 13
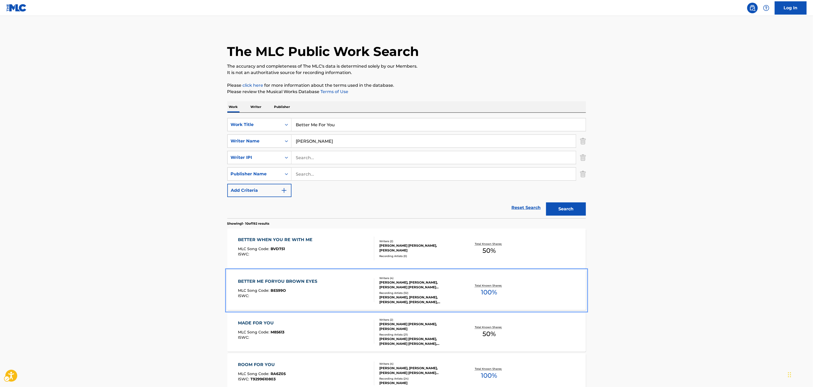
click at [469, 277] on div "BETTER ME FORYOU BROWN EYES MLC Song Code : BE599O ISWC : Writers ( 4 ) [PERSON…" at bounding box center [406, 290] width 359 height 40
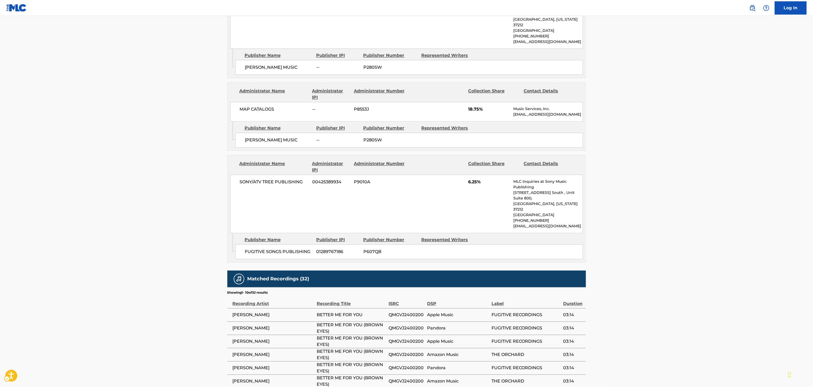
scroll to position [764, 0]
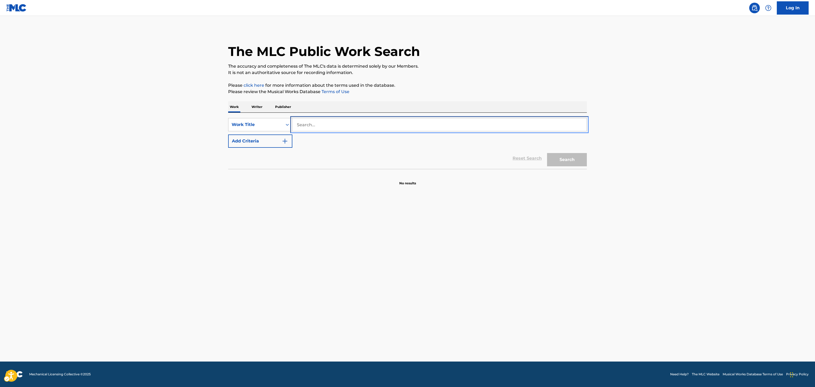
click at [371, 127] on input "Search..." at bounding box center [439, 124] width 294 height 13
paste input "HARD TRUTHS"
type input "HARD TRUTHS"
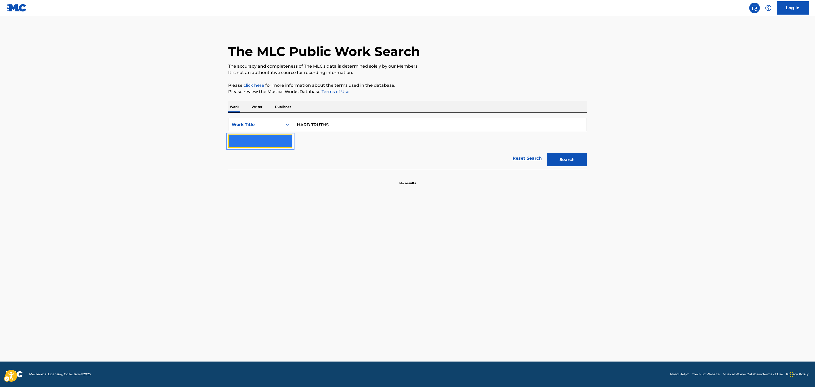
click at [268, 147] on button "Add Criteria" at bounding box center [260, 141] width 64 height 13
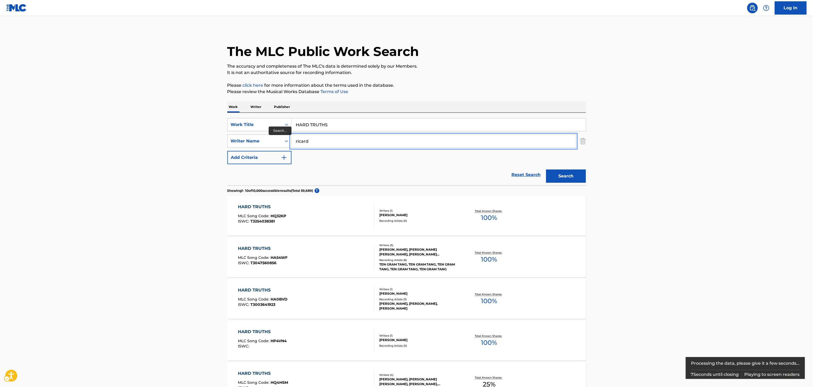
type input "ricardo"
click at [227, 151] on button "Add Criteria" at bounding box center [259, 157] width 64 height 13
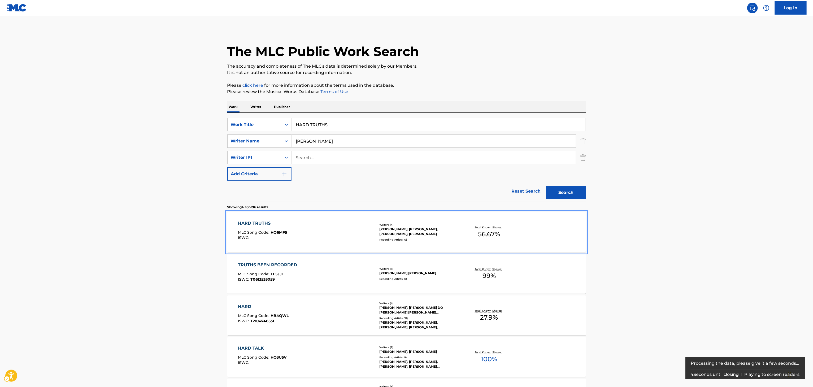
click at [434, 221] on div "HARD TRUTHS MLC Song Code : HQ6MF5 ISWC : Writers ( 4 ) RICARDO VALENTINE JR., …" at bounding box center [406, 232] width 359 height 40
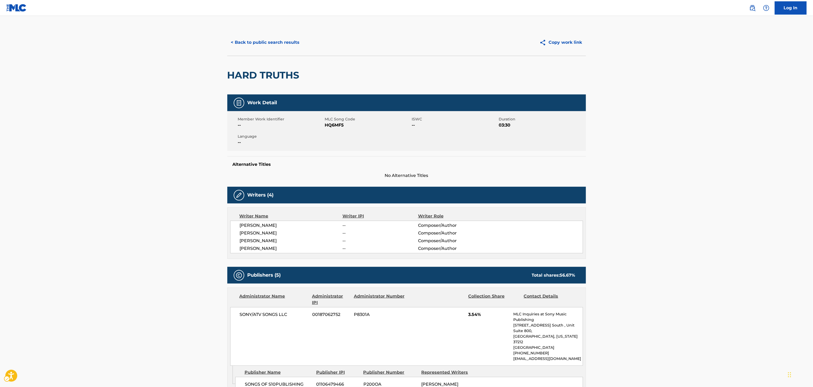
click at [257, 250] on span "VERONICA VERA" at bounding box center [291, 248] width 103 height 6
copy div "VERONICA VERA"
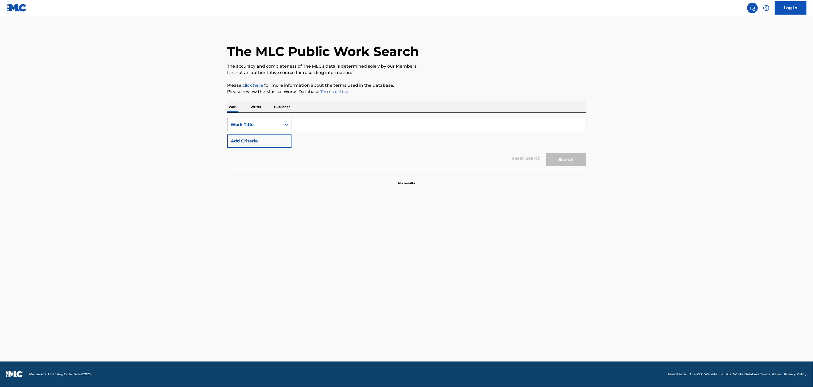
click at [393, 130] on input "Search Form" at bounding box center [439, 124] width 294 height 13
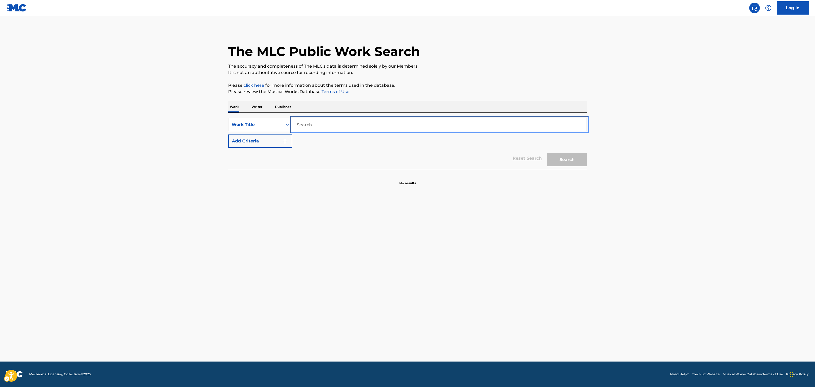
paste input "Shake It To The Max (Fly)"
type input "Shake It To The Max (Fly)"
click at [228, 135] on button "Add Criteria" at bounding box center [260, 141] width 64 height 13
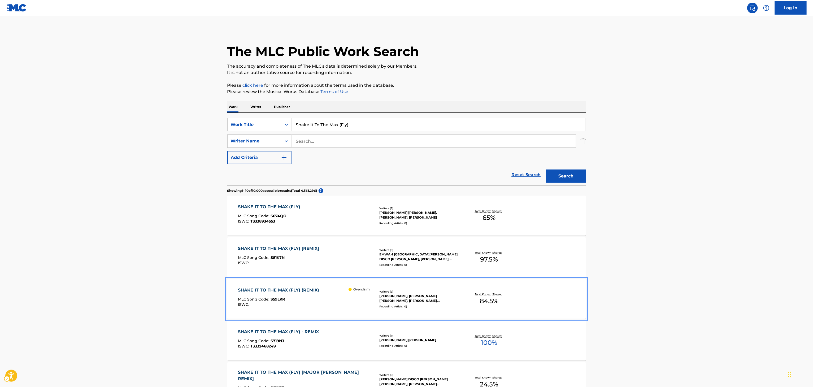
click at [442, 287] on div "SHAKE IT TO THE MAX (FLY) (REMIX) MLC Song Code : S59LKR ISWC : Overclaim Write…" at bounding box center [406, 299] width 359 height 40
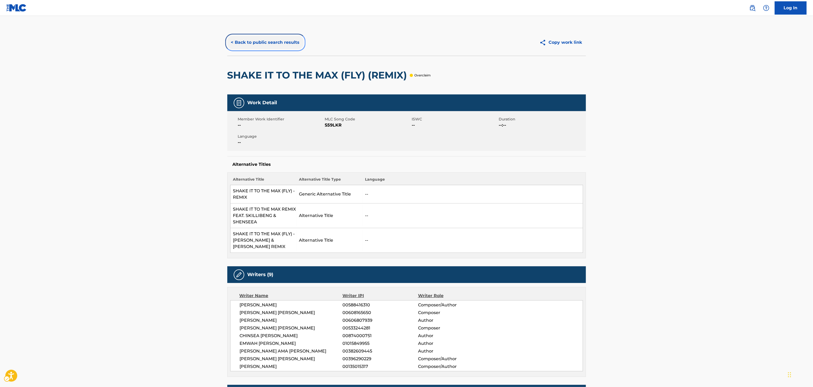
click at [268, 42] on button "< Back to public search results" at bounding box center [265, 42] width 76 height 13
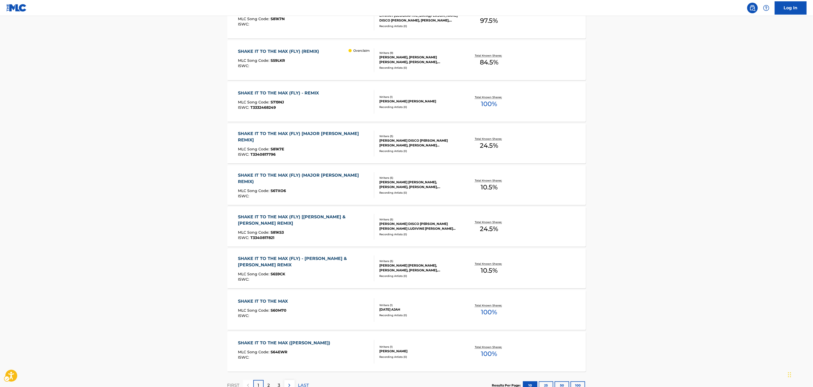
scroll to position [279, 0]
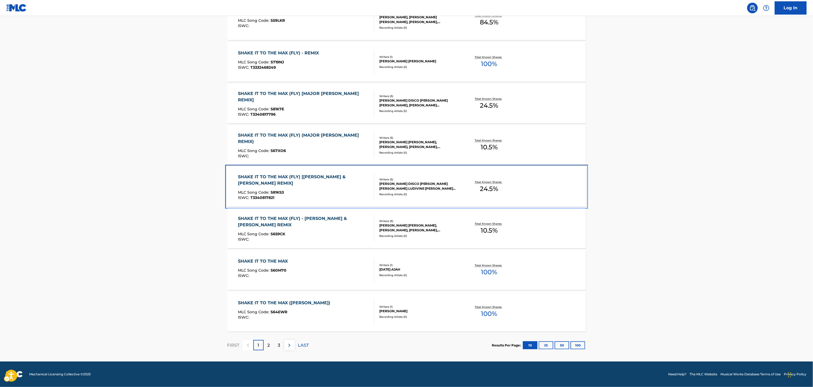
click at [398, 168] on div "SHAKE IT TO THE MAX (FLY) [KALASH & MAUREEN REMIX] MLC Song Code : S81KS3 ISWC …" at bounding box center [406, 187] width 359 height 40
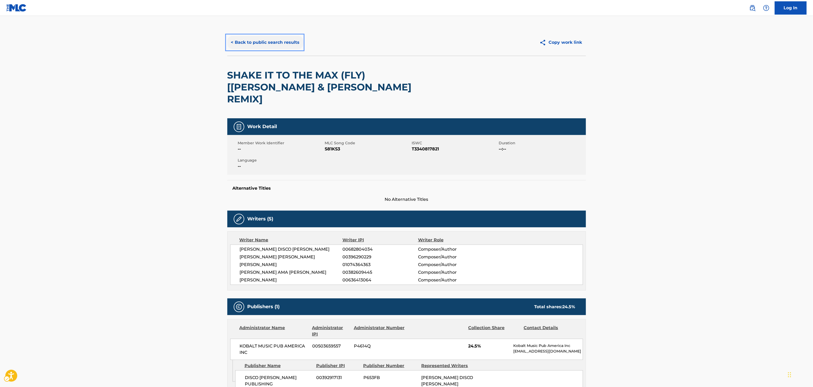
click at [280, 47] on button "< Back to public search results" at bounding box center [265, 42] width 76 height 13
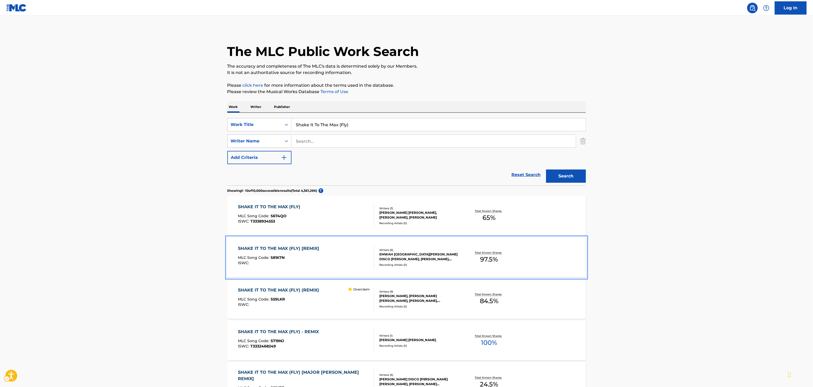
click at [415, 269] on div "SHAKE IT TO THE MAX (FLY) [REMIX] MLC Song Code : S81K7N ISWC : Writers ( 6 ) E…" at bounding box center [406, 258] width 359 height 40
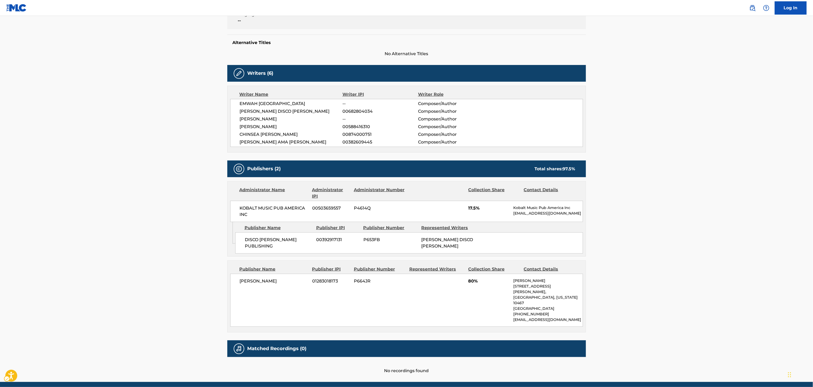
scroll to position [128, 0]
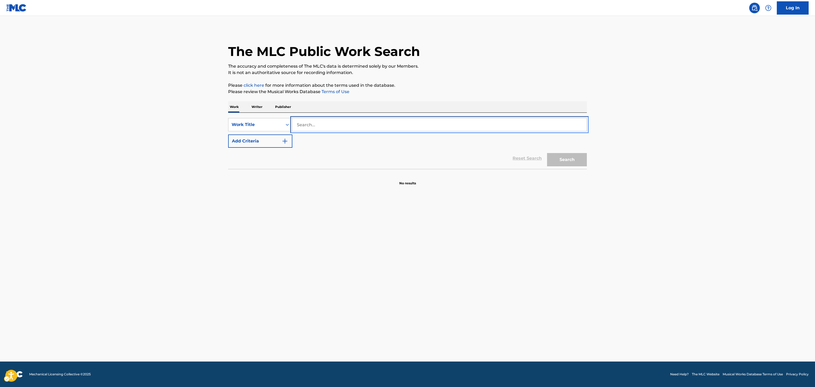
drag, startPoint x: 368, startPoint y: 115, endPoint x: 380, endPoint y: 127, distance: 17.5
click at [380, 127] on div "SearchWithCriteriab8613f47-b813-4759-9e7c-054c2dd24fc9 Work Title Add Criteria …" at bounding box center [407, 141] width 359 height 56
type input "HEART OF A WOMAN"
click at [228, 135] on button "Add Criteria" at bounding box center [260, 141] width 64 height 13
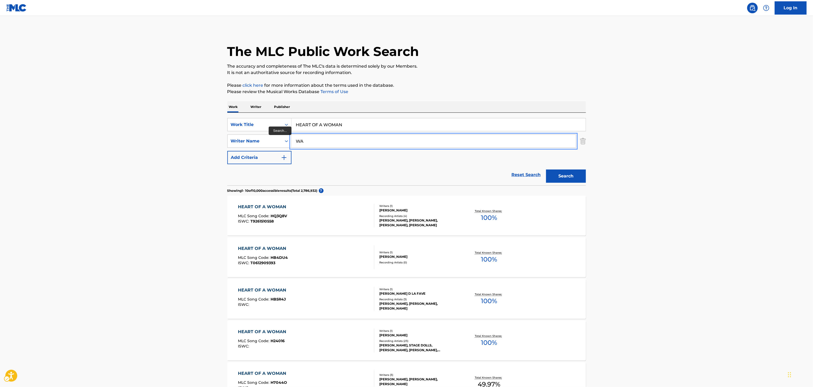
type input "WALKER"
click at [227, 151] on button "Add Criteria" at bounding box center [259, 157] width 64 height 13
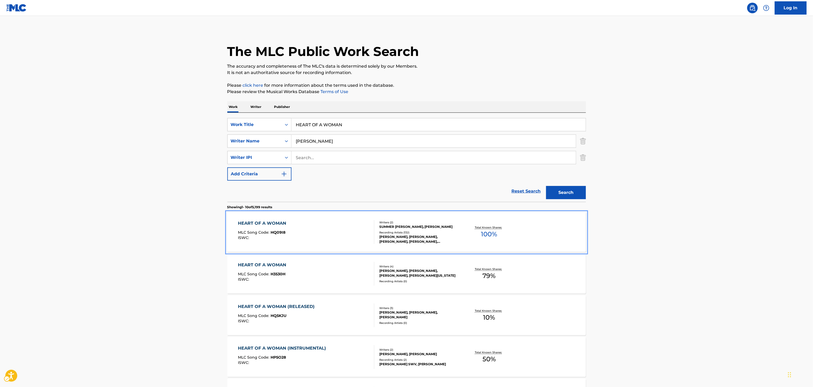
click at [407, 230] on div "Writers ( 2 ) SUMMER MARJANI WALKER, DAVID BISHOP Recording Artists ( 132 ) SUM…" at bounding box center [416, 233] width 85 height 24
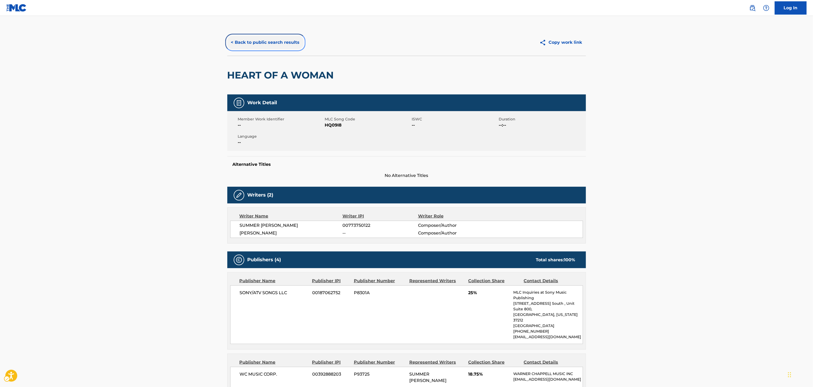
click at [270, 45] on button "< Back to public search results" at bounding box center [265, 42] width 76 height 13
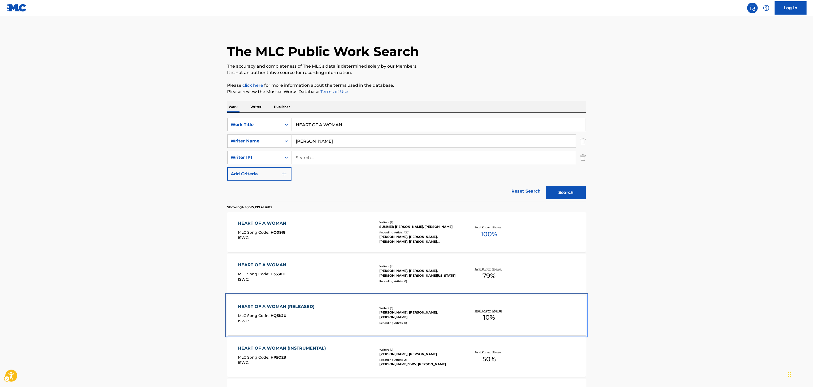
click at [458, 319] on div "DAVID DEWAYNE BISHOP JR, SUMMER WALKER, TAVARAS JORDAN" at bounding box center [420, 315] width 80 height 10
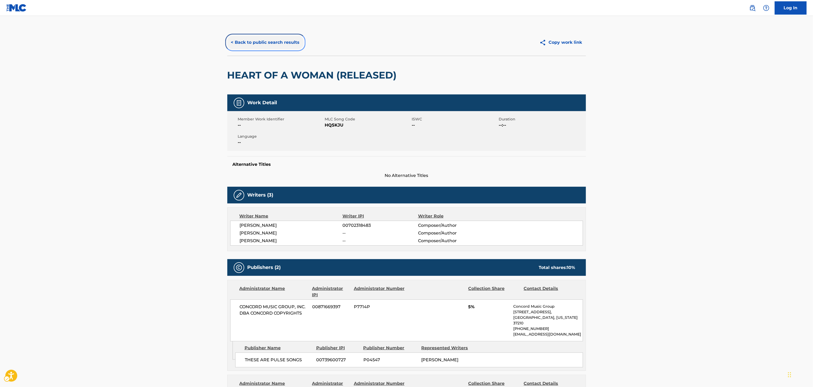
click at [259, 45] on button "< Back to public search results" at bounding box center [265, 42] width 76 height 13
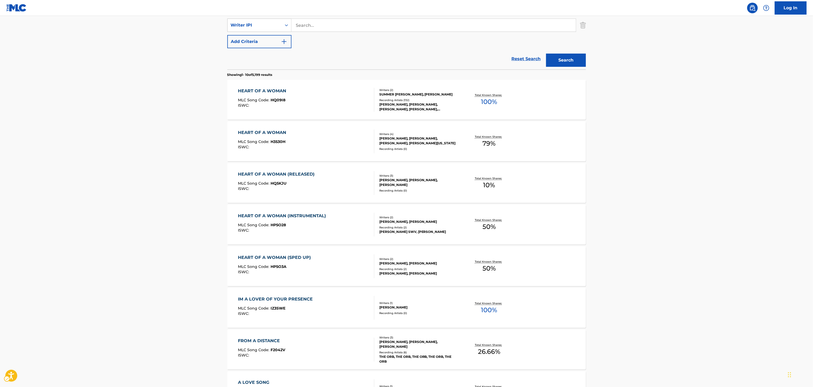
scroll to position [133, 0]
click at [506, 231] on div "Total Known Shares: 50 %" at bounding box center [490, 224] width 60 height 16
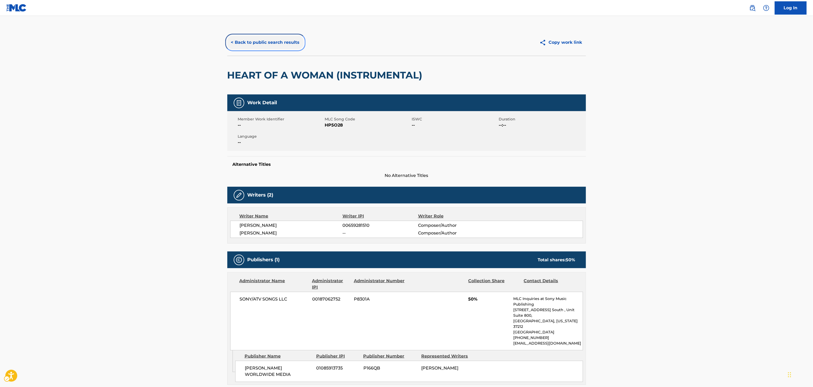
click at [243, 36] on button "< Back to public search results" at bounding box center [265, 42] width 76 height 13
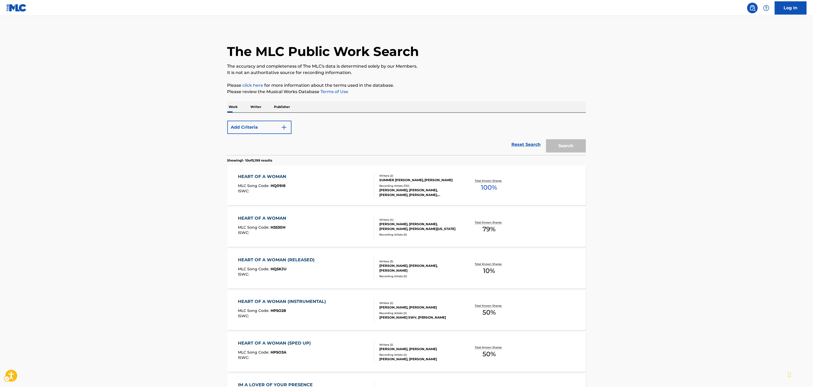
scroll to position [180, 0]
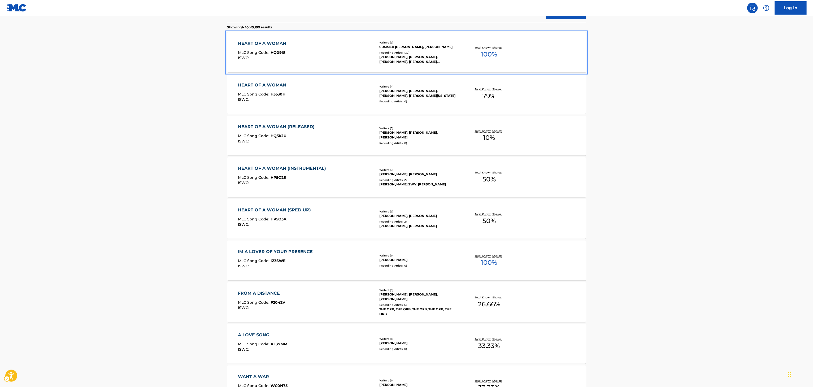
click at [496, 67] on div "HEART OF A WOMAN MLC Song Code : HQ09I8 ISWC : Writers ( 2 ) SUMMER MARJANI WAL…" at bounding box center [406, 52] width 359 height 40
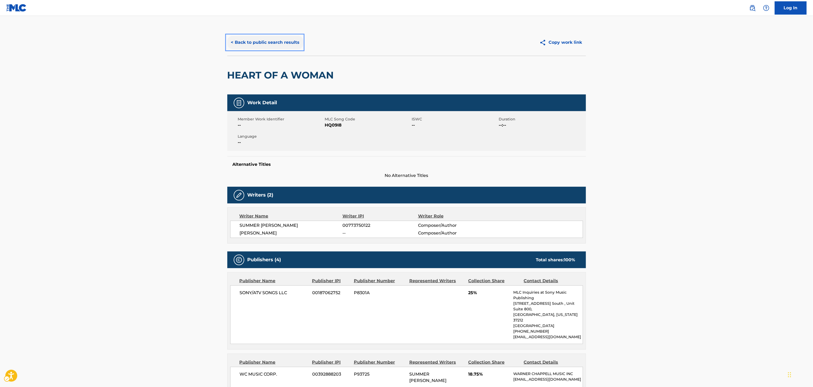
click at [282, 47] on button "< Back to public search results" at bounding box center [265, 42] width 76 height 13
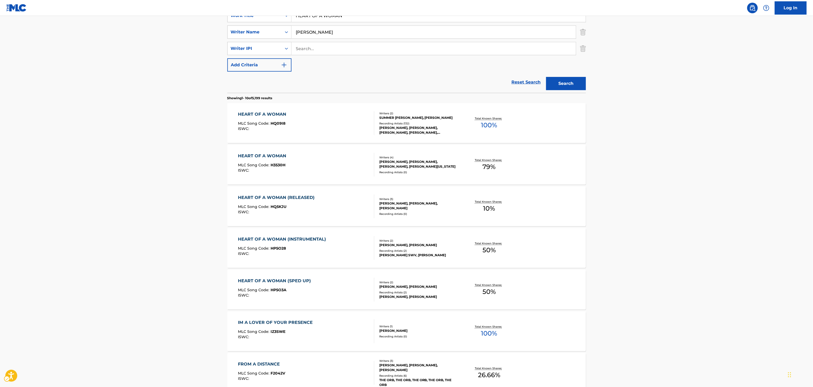
scroll to position [105, 0]
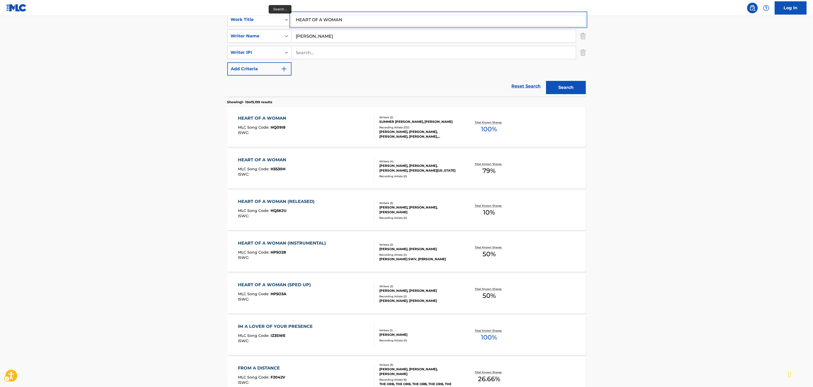
click at [367, 19] on input "HEART OF A WOMAN" at bounding box center [439, 19] width 294 height 13
drag, startPoint x: 367, startPoint y: 19, endPoint x: 358, endPoint y: 25, distance: 10.5
click at [367, 19] on input "HEART OF A WOMAN" at bounding box center [439, 19] width 294 height 13
paste input "USE ME"
type input "USE ME"
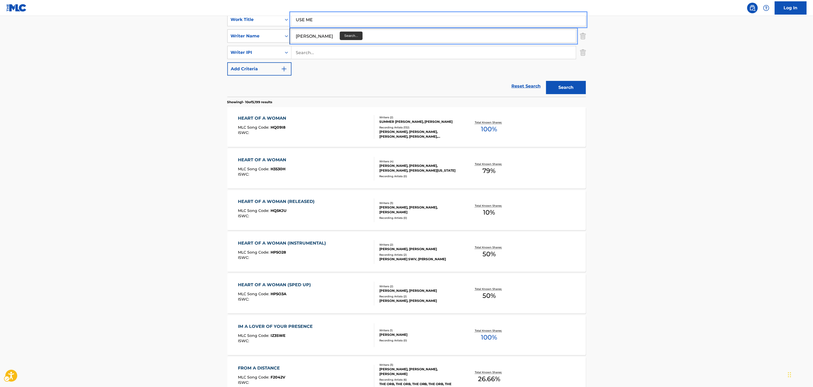
click at [334, 33] on input "WALKER" at bounding box center [434, 36] width 285 height 13
click at [334, 33] on input "a" at bounding box center [434, 36] width 285 height 13
click at [334, 33] on input "ay" at bounding box center [434, 36] width 285 height 13
click at [334, 33] on input "a" at bounding box center [434, 36] width 285 height 13
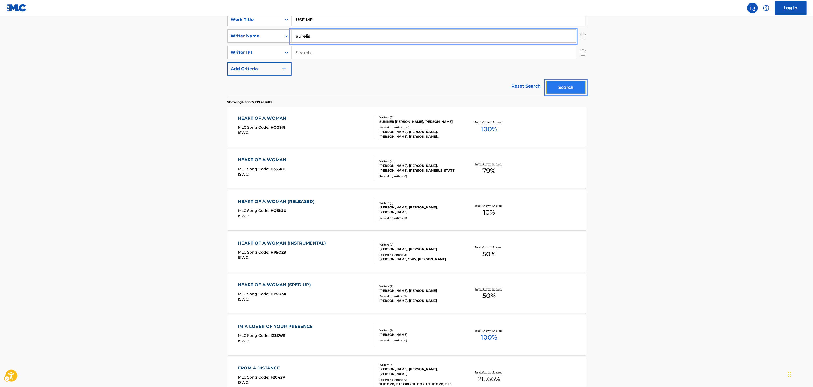
click at [554, 85] on button "Search" at bounding box center [566, 87] width 40 height 13
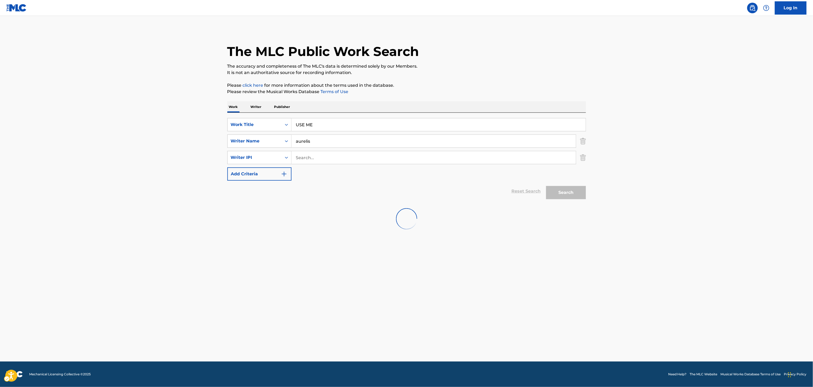
scroll to position [0, 0]
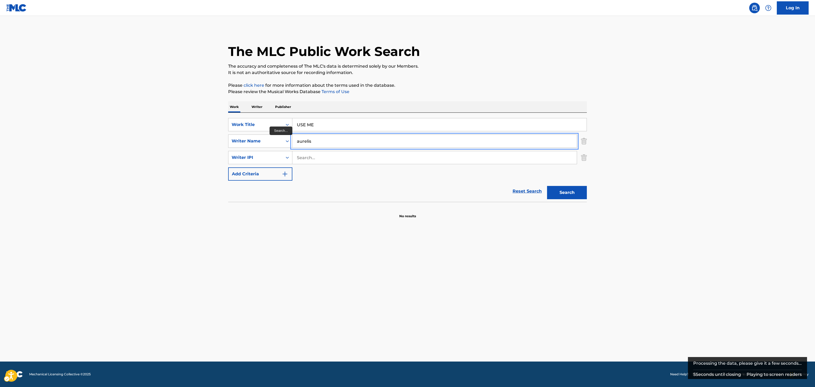
click at [307, 146] on input "aurelis" at bounding box center [434, 141] width 285 height 13
type input "carson"
click at [547, 186] on button "Search" at bounding box center [567, 192] width 40 height 13
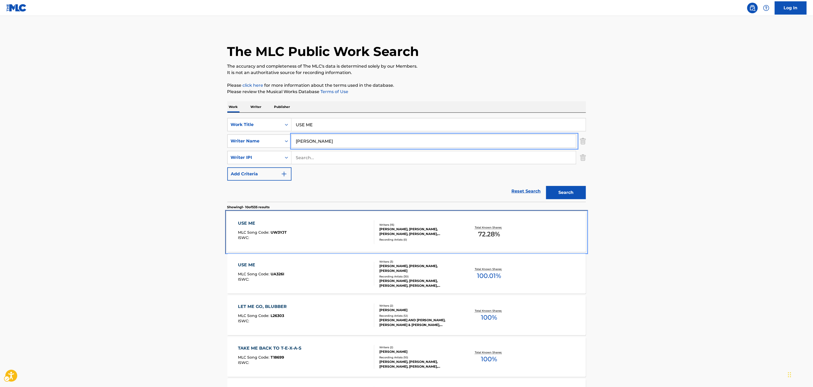
click at [468, 235] on div "Total Known Shares: 72.28 %" at bounding box center [490, 232] width 60 height 16
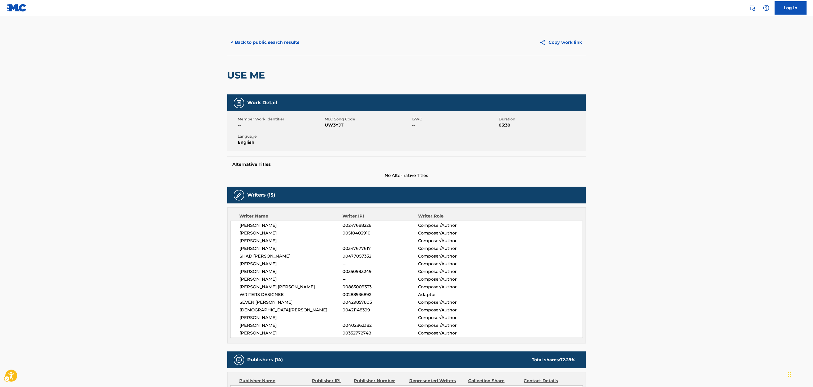
click at [263, 79] on h2 "USE ME" at bounding box center [247, 75] width 41 height 12
click at [262, 79] on h2 "USE ME" at bounding box center [247, 75] width 41 height 12
copy div "ME"
click at [268, 231] on span "LERRON CARSON" at bounding box center [291, 233] width 103 height 6
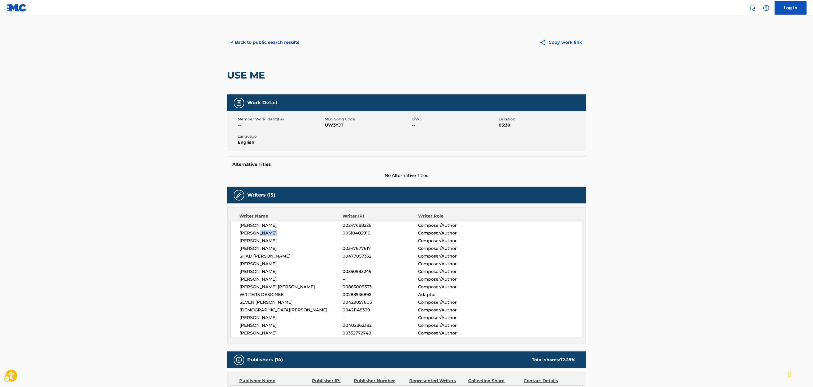
click at [268, 231] on span "LERRON CARSON" at bounding box center [291, 233] width 103 height 6
copy span "CARSON"
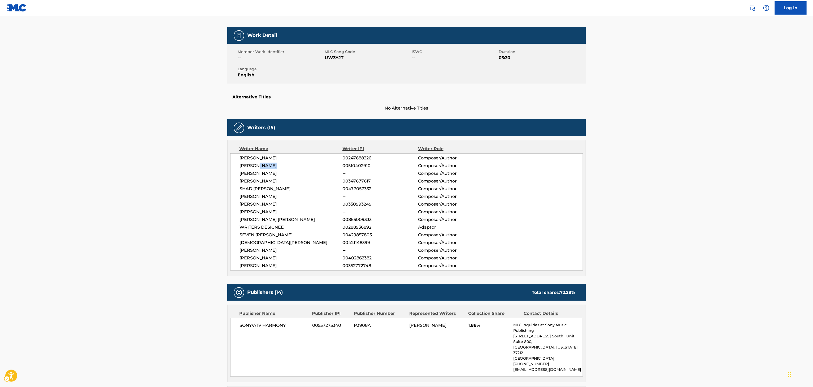
scroll to position [55, 0]
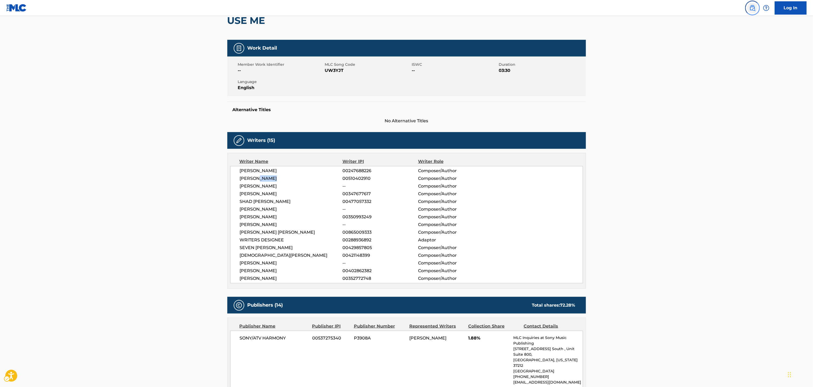
click at [752, 9] on img "Page Menu" at bounding box center [753, 8] width 6 height 6
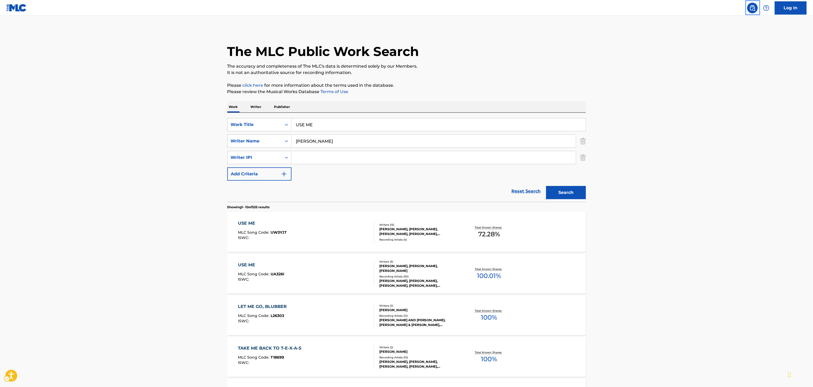
click at [473, 118] on div "USE ME" at bounding box center [439, 124] width 295 height 13
click at [472, 122] on input "USE ME" at bounding box center [439, 124] width 294 height 13
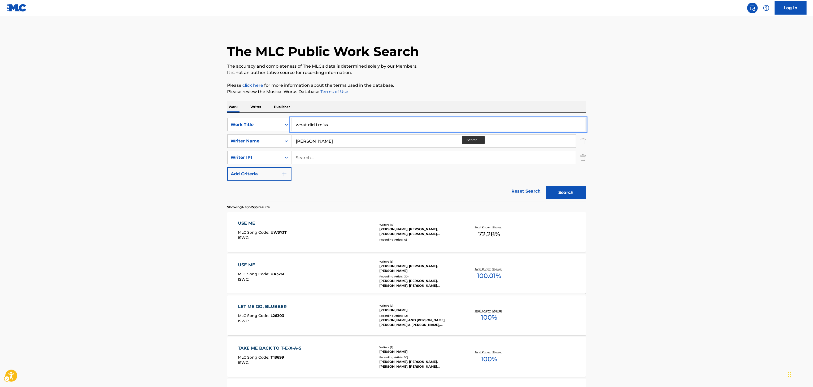
type input "what did i miss"
click at [454, 139] on input "carson" at bounding box center [434, 141] width 285 height 13
type input "GRAHAM"
click at [564, 193] on button "Search" at bounding box center [566, 192] width 40 height 13
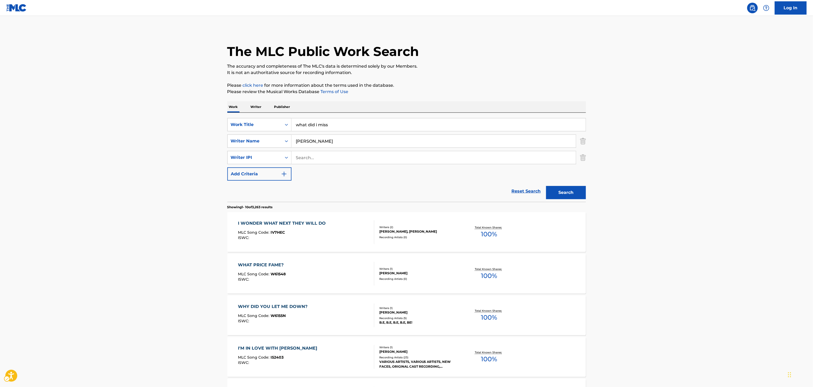
scroll to position [113, 0]
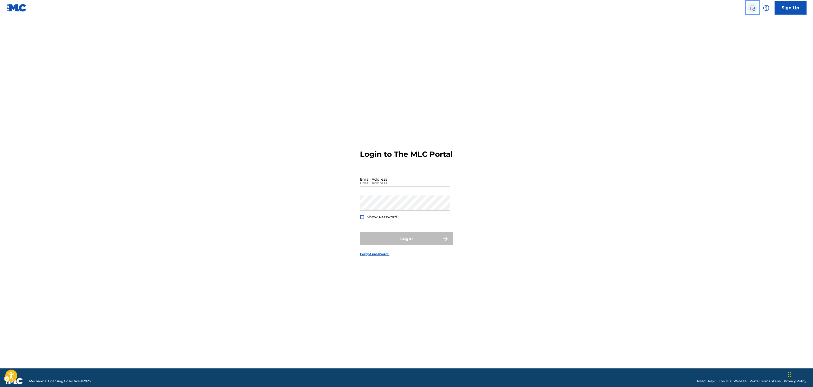
click at [757, 6] on link "Public Search" at bounding box center [753, 8] width 11 height 11
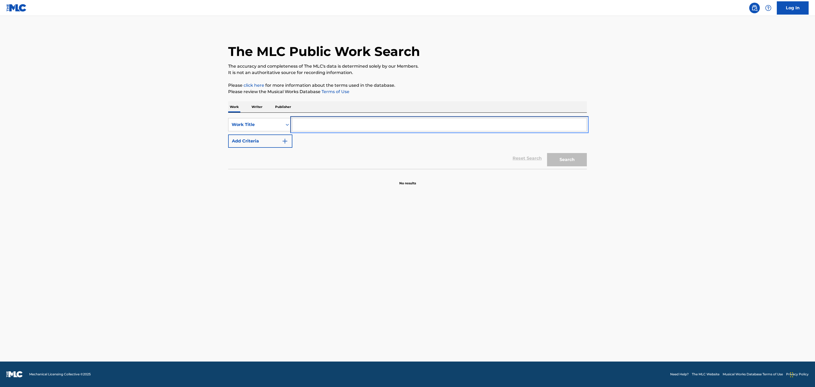
click at [548, 123] on input "Search Form" at bounding box center [439, 124] width 294 height 13
paste input "2AM"
type input "2AM"
click at [330, 132] on div "SearchWithCriteria4c2b9280-471d-439d-b2cc-4866c831c447 Work Title 2AM Add Crite…" at bounding box center [407, 133] width 359 height 30
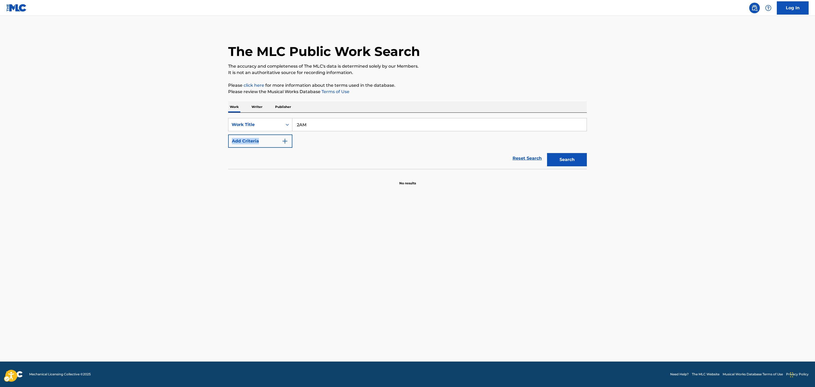
drag, startPoint x: 330, startPoint y: 132, endPoint x: 334, endPoint y: 130, distance: 4.7
click at [330, 132] on div "SearchWithCriteria4c2b9280-471d-439d-b2cc-4866c831c447 Work Title 2AM Add Crite…" at bounding box center [407, 133] width 359 height 30
click at [263, 142] on button "Add Criteria" at bounding box center [260, 141] width 64 height 13
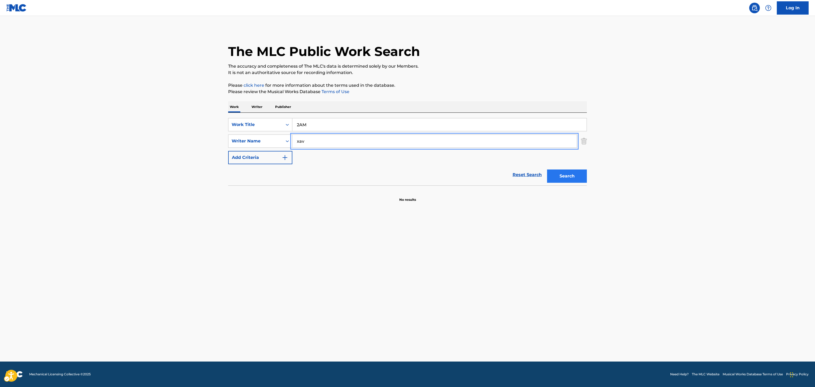
type input "xav"
click at [571, 182] on button "Search" at bounding box center [567, 176] width 40 height 13
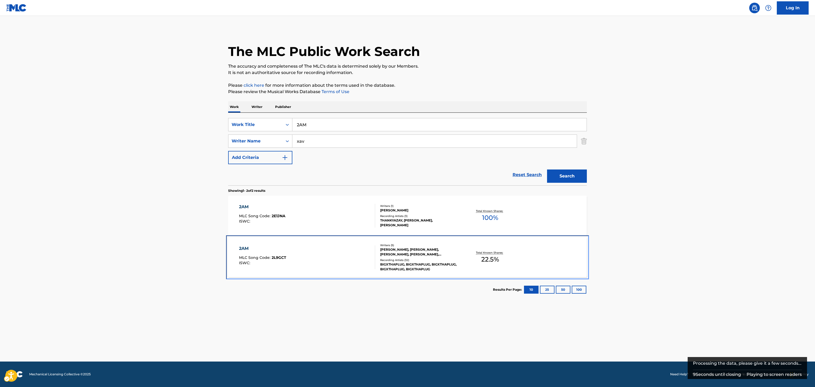
click at [444, 247] on div "XAVIER LANDUM, XAVIER LANDUM, VLADISLAV ZABORNIKOV, ROBERT KELLY, DESHAUN WILLI…" at bounding box center [420, 252] width 80 height 10
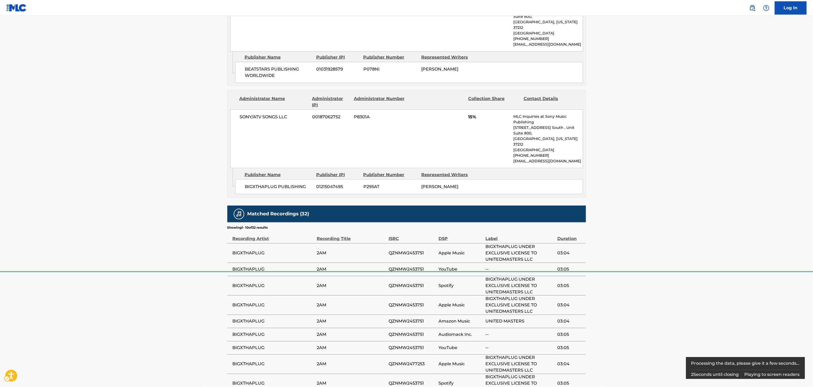
scroll to position [382, 0]
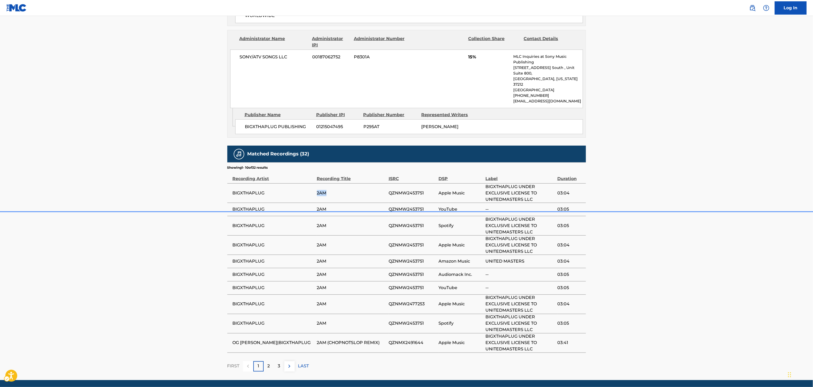
drag, startPoint x: 351, startPoint y: 174, endPoint x: 292, endPoint y: 175, distance: 58.1
click at [292, 183] on tr "BIGXTHAPLUG 2AM QZNMW2453751 Apple Music BIGXTHAPLUG UNDER EXCLUSIVE LICENSE TO…" at bounding box center [406, 192] width 359 height 19
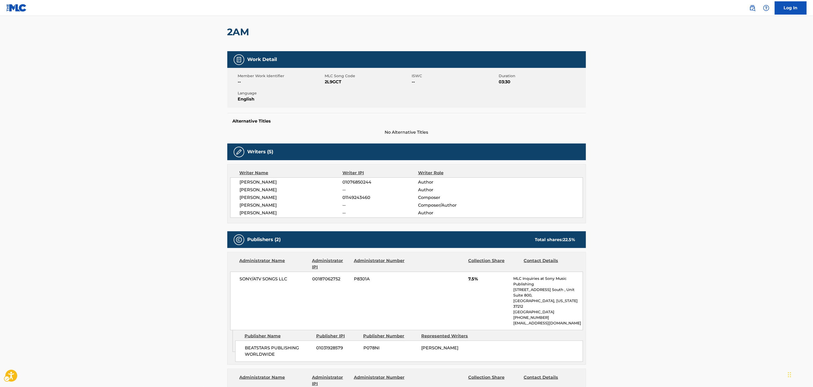
scroll to position [0, 0]
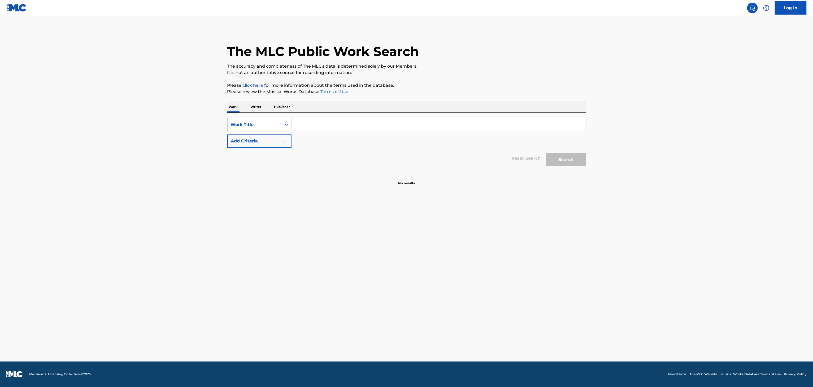
click at [426, 124] on input "Search Form" at bounding box center [439, 124] width 294 height 13
paste input "Sweet Thing (Work It Out)"
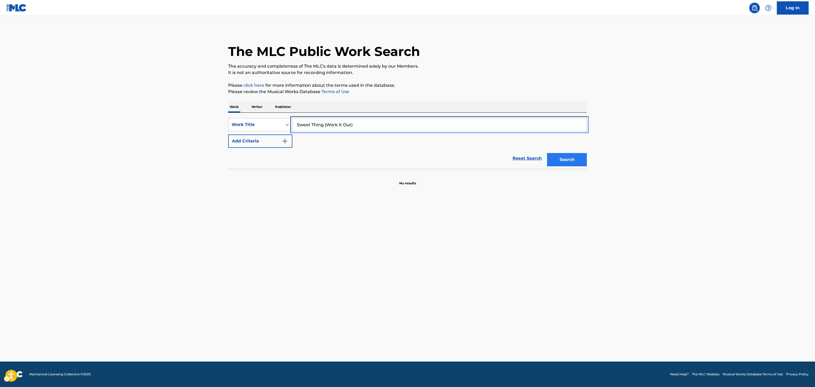
type input "Sweet Thing (Work It Out)"
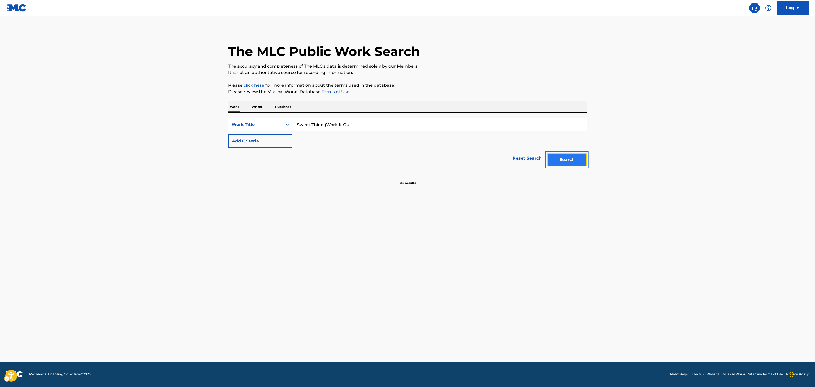
click at [577, 163] on button "Search" at bounding box center [567, 159] width 40 height 13
